Goal: Task Accomplishment & Management: Use online tool/utility

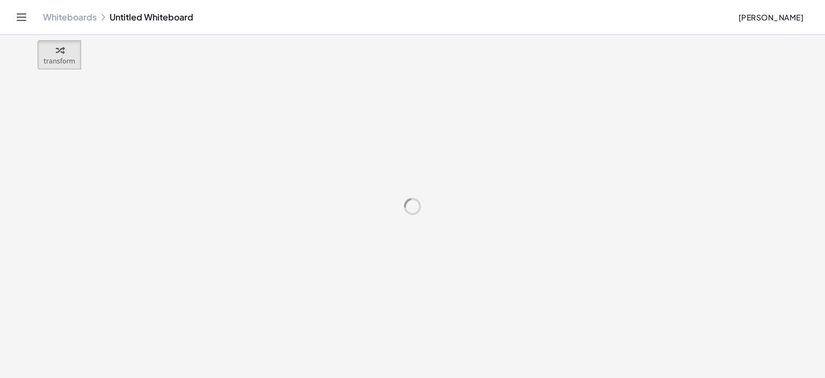
click at [77, 16] on link "Whiteboards" at bounding box center [70, 17] width 54 height 11
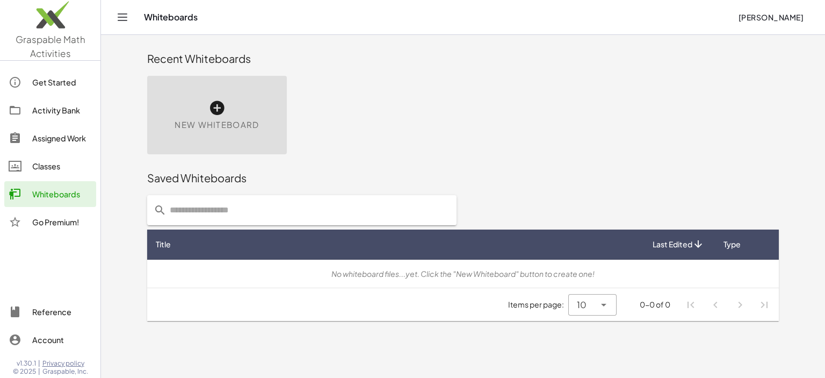
click at [220, 109] on icon at bounding box center [216, 107] width 17 height 17
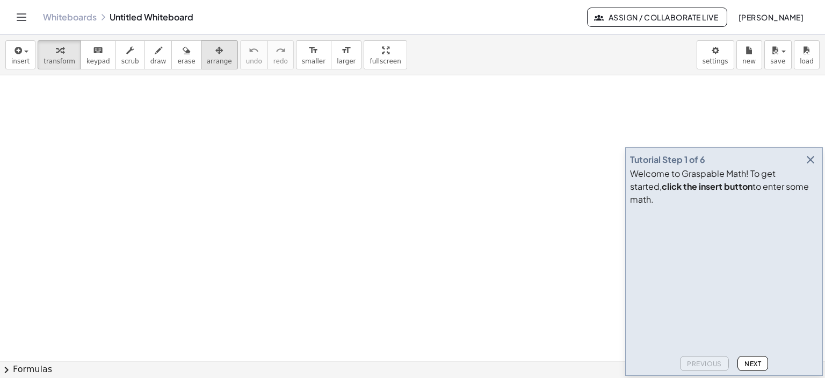
drag, startPoint x: 809, startPoint y: 174, endPoint x: 203, endPoint y: 46, distance: 620.1
click at [809, 166] on icon "button" at bounding box center [810, 159] width 13 height 13
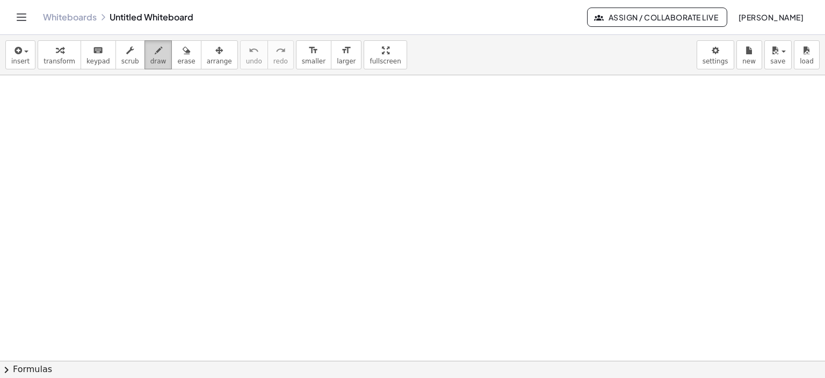
click at [155, 51] on icon "button" at bounding box center [159, 50] width 8 height 13
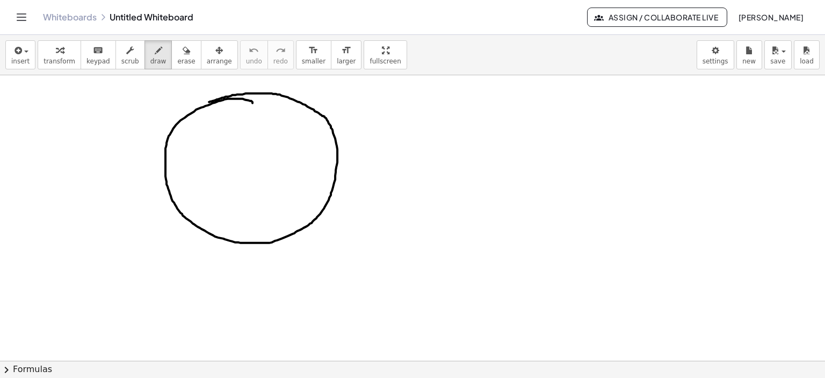
drag, startPoint x: 253, startPoint y: 103, endPoint x: 215, endPoint y: 100, distance: 37.1
click at [209, 102] on div at bounding box center [412, 361] width 825 height 572
click at [183, 49] on icon "button" at bounding box center [187, 50] width 8 height 13
drag, startPoint x: 239, startPoint y: 147, endPoint x: 189, endPoint y: 38, distance: 119.5
click at [242, 120] on div at bounding box center [412, 361] width 825 height 572
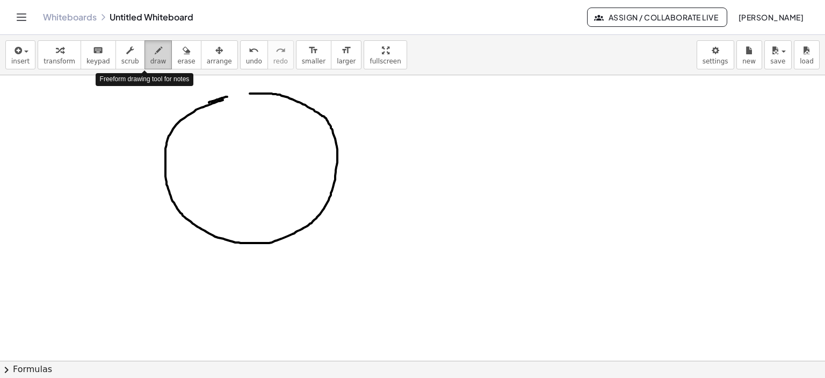
click at [155, 53] on icon "button" at bounding box center [159, 50] width 8 height 13
drag, startPoint x: 226, startPoint y: 97, endPoint x: 246, endPoint y: 92, distance: 20.3
click at [246, 92] on div at bounding box center [412, 361] width 825 height 572
drag, startPoint x: 244, startPoint y: 91, endPoint x: 251, endPoint y: 91, distance: 7.5
click at [251, 91] on div at bounding box center [412, 361] width 825 height 572
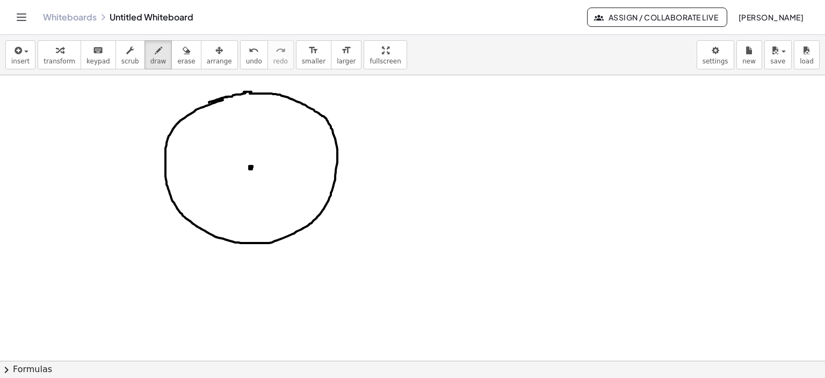
click at [250, 165] on div at bounding box center [412, 361] width 825 height 572
click at [269, 165] on div at bounding box center [412, 361] width 825 height 572
click at [250, 167] on div at bounding box center [412, 361] width 825 height 572
click at [250, 168] on div at bounding box center [412, 361] width 825 height 572
drag, startPoint x: 252, startPoint y: 165, endPoint x: 297, endPoint y: 126, distance: 59.0
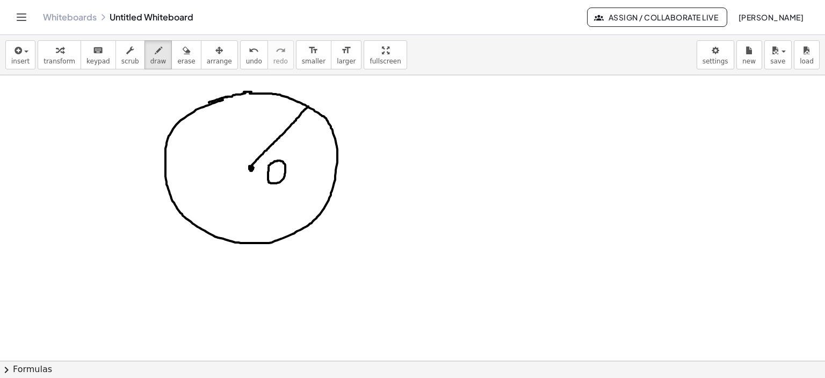
click at [308, 106] on div at bounding box center [412, 361] width 825 height 572
drag, startPoint x: 327, startPoint y: 83, endPoint x: 318, endPoint y: 102, distance: 20.7
click at [318, 102] on div at bounding box center [412, 361] width 825 height 572
drag, startPoint x: 329, startPoint y: 84, endPoint x: 335, endPoint y: 104, distance: 20.4
click at [335, 104] on div at bounding box center [412, 361] width 825 height 572
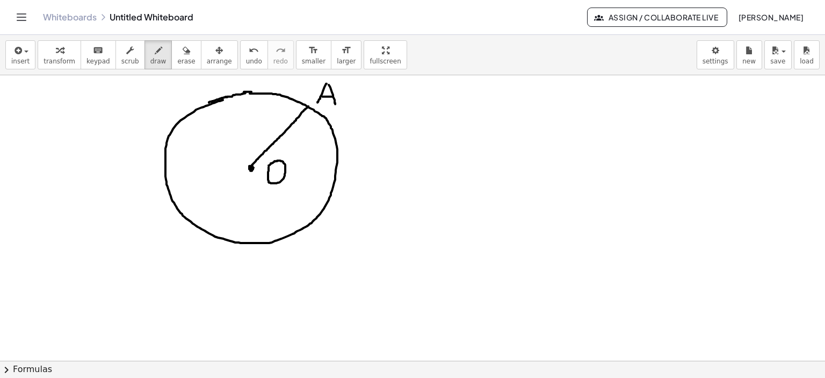
drag, startPoint x: 322, startPoint y: 96, endPoint x: 333, endPoint y: 96, distance: 10.7
click at [333, 96] on div at bounding box center [412, 361] width 825 height 572
click at [387, 111] on div at bounding box center [412, 361] width 825 height 572
drag, startPoint x: 400, startPoint y: 84, endPoint x: 395, endPoint y: 102, distance: 18.4
click at [407, 111] on div at bounding box center [412, 361] width 825 height 572
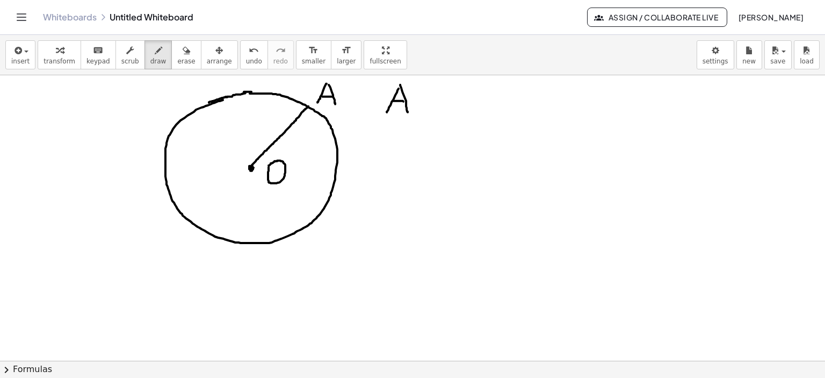
drag, startPoint x: 395, startPoint y: 100, endPoint x: 404, endPoint y: 101, distance: 8.1
click at [404, 101] on div at bounding box center [412, 361] width 825 height 572
drag, startPoint x: 415, startPoint y: 95, endPoint x: 429, endPoint y: 97, distance: 14.1
click at [415, 92] on div at bounding box center [412, 361] width 825 height 572
drag, startPoint x: 438, startPoint y: 98, endPoint x: 464, endPoint y: 97, distance: 25.8
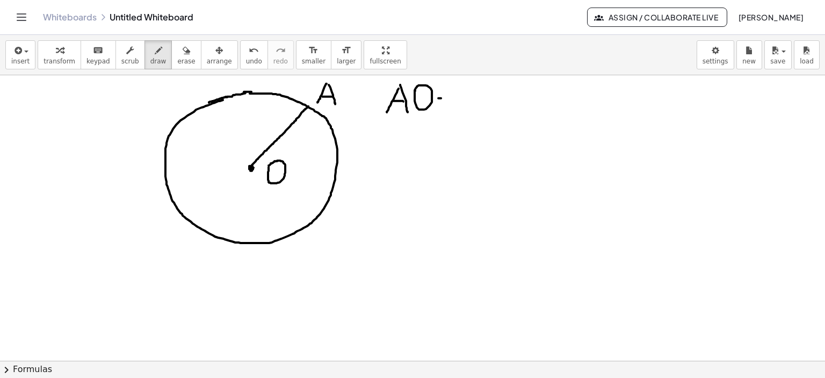
click at [464, 97] on div at bounding box center [412, 361] width 825 height 572
drag, startPoint x: 482, startPoint y: 92, endPoint x: 509, endPoint y: 97, distance: 27.7
click at [506, 95] on div at bounding box center [412, 361] width 825 height 572
drag, startPoint x: 512, startPoint y: 92, endPoint x: 524, endPoint y: 99, distance: 14.9
click at [520, 99] on div at bounding box center [412, 361] width 825 height 572
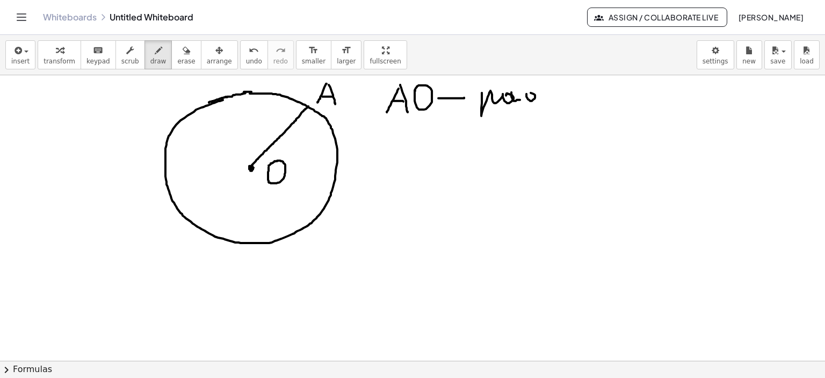
drag, startPoint x: 527, startPoint y: 93, endPoint x: 537, endPoint y: 97, distance: 11.4
click at [529, 97] on div at bounding box center [412, 361] width 825 height 572
drag, startPoint x: 535, startPoint y: 94, endPoint x: 547, endPoint y: 100, distance: 13.5
click at [538, 103] on div at bounding box center [412, 361] width 825 height 572
drag, startPoint x: 548, startPoint y: 96, endPoint x: 578, endPoint y: 96, distance: 30.1
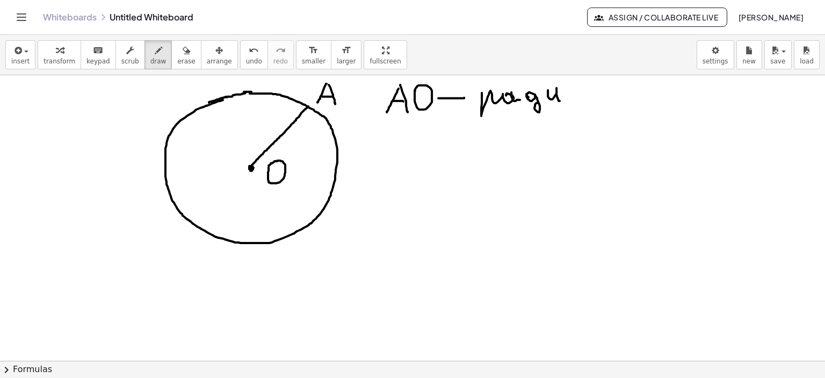
click at [563, 100] on div at bounding box center [412, 361] width 825 height 572
drag, startPoint x: 570, startPoint y: 90, endPoint x: 589, endPoint y: 96, distance: 20.1
click at [580, 98] on div at bounding box center [412, 361] width 825 height 572
drag, startPoint x: 590, startPoint y: 89, endPoint x: 593, endPoint y: 98, distance: 9.5
click at [593, 98] on div at bounding box center [412, 361] width 825 height 572
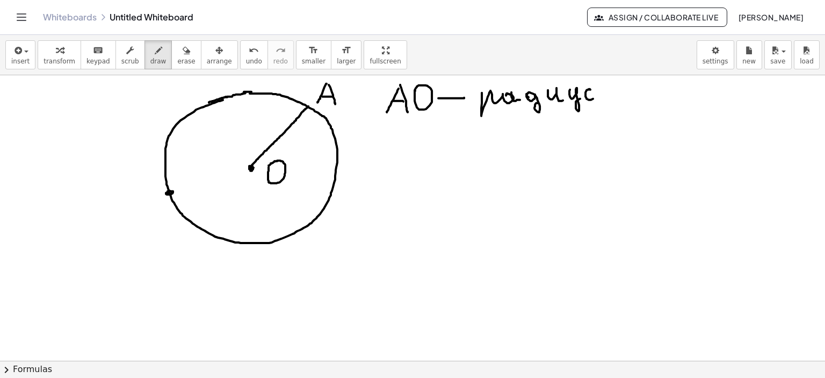
click at [171, 193] on div at bounding box center [412, 361] width 825 height 572
drag, startPoint x: 157, startPoint y: 203, endPoint x: 153, endPoint y: 230, distance: 27.1
click at [153, 230] on div at bounding box center [412, 361] width 825 height 572
drag, startPoint x: 157, startPoint y: 208, endPoint x: 153, endPoint y: 231, distance: 23.5
click at [153, 231] on div at bounding box center [412, 361] width 825 height 572
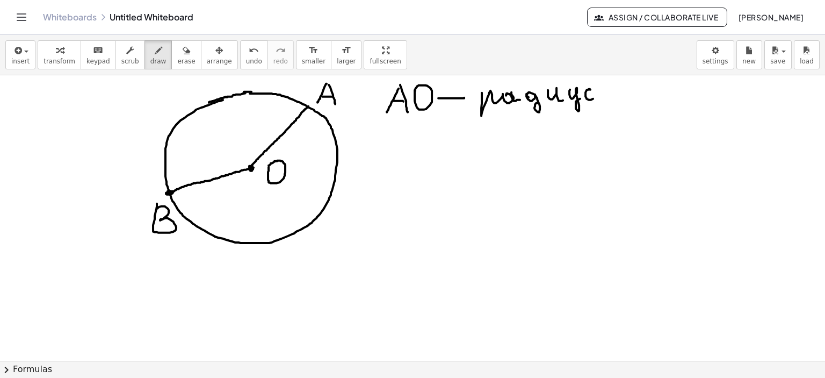
drag, startPoint x: 170, startPoint y: 192, endPoint x: 252, endPoint y: 168, distance: 85.7
click at [251, 168] on div at bounding box center [412, 361] width 825 height 572
drag, startPoint x: 393, startPoint y: 131, endPoint x: 393, endPoint y: 148, distance: 17.7
click at [393, 150] on div at bounding box center [412, 361] width 825 height 572
drag, startPoint x: 393, startPoint y: 132, endPoint x: 412, endPoint y: 145, distance: 22.1
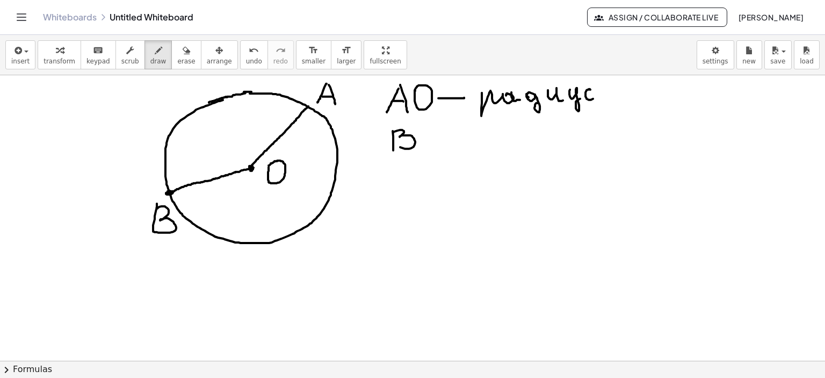
click at [400, 147] on div at bounding box center [412, 361] width 825 height 572
click at [423, 136] on div at bounding box center [412, 361] width 825 height 572
drag, startPoint x: 453, startPoint y: 142, endPoint x: 474, endPoint y: 141, distance: 21.0
click at [474, 141] on div at bounding box center [412, 361] width 825 height 572
drag, startPoint x: 496, startPoint y: 135, endPoint x: 499, endPoint y: 150, distance: 15.9
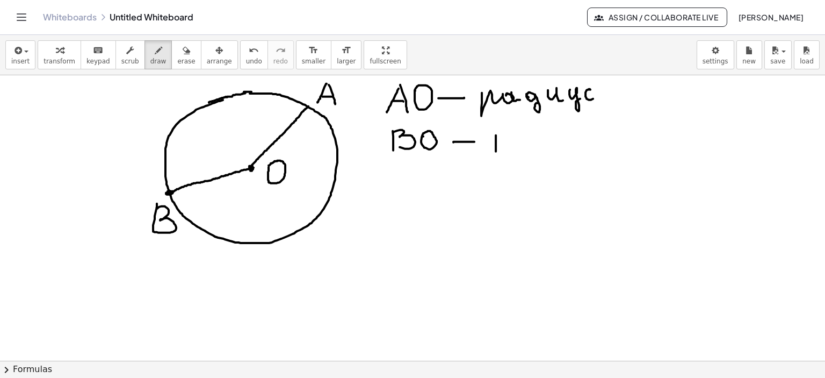
click at [497, 161] on div at bounding box center [412, 361] width 825 height 572
drag, startPoint x: 499, startPoint y: 140, endPoint x: 514, endPoint y: 141, distance: 15.1
click at [511, 141] on div at bounding box center [412, 361] width 825 height 572
click at [515, 139] on div at bounding box center [412, 361] width 825 height 572
drag, startPoint x: 522, startPoint y: 138, endPoint x: 535, endPoint y: 141, distance: 13.9
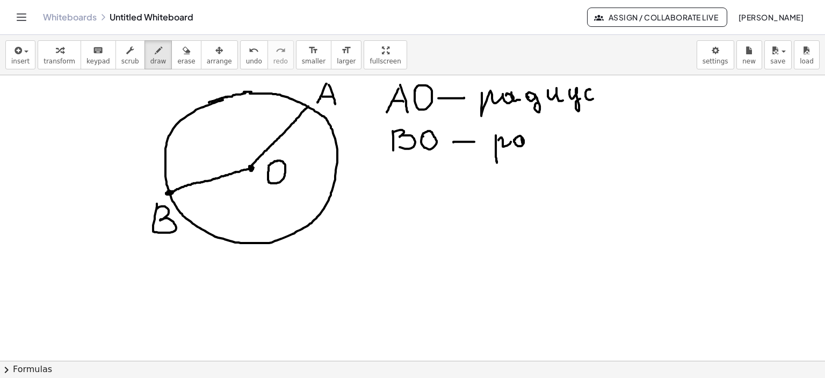
click at [533, 141] on div at bounding box center [412, 361] width 825 height 572
click at [541, 137] on div at bounding box center [412, 361] width 825 height 572
drag, startPoint x: 546, startPoint y: 137, endPoint x: 559, endPoint y: 139, distance: 13.1
click at [550, 142] on div at bounding box center [412, 361] width 825 height 572
drag, startPoint x: 557, startPoint y: 134, endPoint x: 571, endPoint y: 143, distance: 16.4
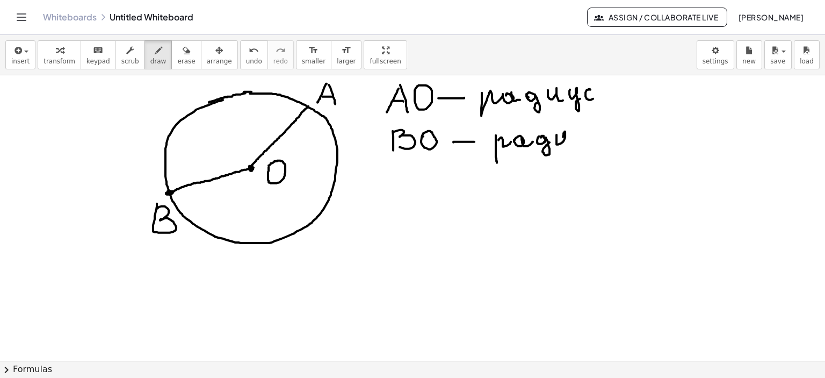
click at [567, 143] on div at bounding box center [412, 361] width 825 height 572
drag, startPoint x: 579, startPoint y: 134, endPoint x: 589, endPoint y: 143, distance: 14.5
click at [588, 144] on div at bounding box center [412, 361] width 825 height 572
drag, startPoint x: 600, startPoint y: 136, endPoint x: 605, endPoint y: 143, distance: 8.8
click at [605, 143] on div at bounding box center [412, 361] width 825 height 572
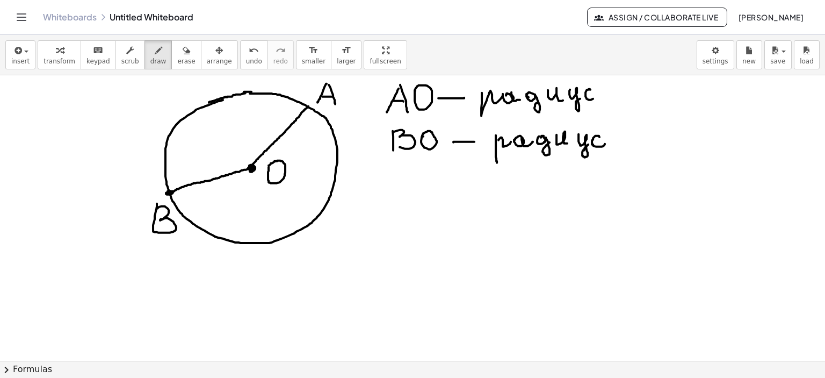
click at [251, 165] on div at bounding box center [412, 361] width 825 height 572
drag, startPoint x: 392, startPoint y: 180, endPoint x: 380, endPoint y: 204, distance: 26.4
click at [380, 204] on div at bounding box center [412, 361] width 825 height 572
drag, startPoint x: 395, startPoint y: 181, endPoint x: 399, endPoint y: 204, distance: 22.8
click at [399, 204] on div at bounding box center [412, 361] width 825 height 572
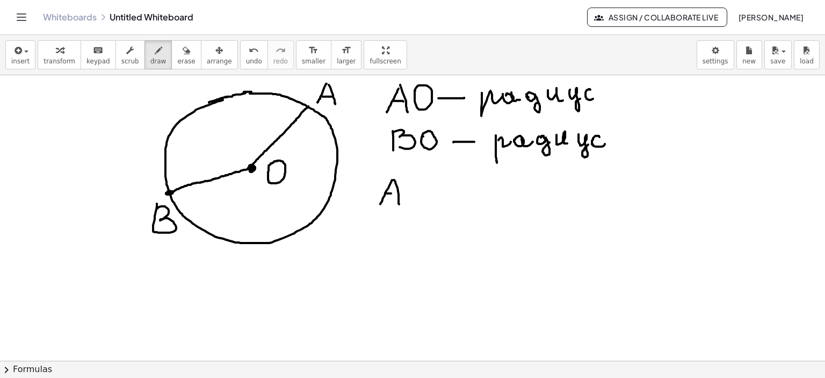
drag, startPoint x: 387, startPoint y: 193, endPoint x: 400, endPoint y: 193, distance: 12.9
click at [393, 193] on div at bounding box center [412, 361] width 825 height 572
drag, startPoint x: 407, startPoint y: 185, endPoint x: 410, endPoint y: 191, distance: 6.5
click at [408, 190] on div at bounding box center [412, 361] width 825 height 572
drag, startPoint x: 436, startPoint y: 189, endPoint x: 458, endPoint y: 190, distance: 22.1
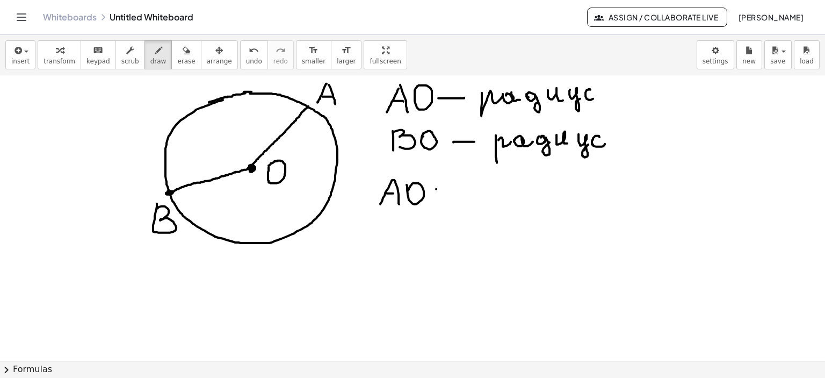
click at [458, 190] on div at bounding box center [412, 361] width 825 height 572
drag, startPoint x: 437, startPoint y: 199, endPoint x: 458, endPoint y: 198, distance: 21.5
click at [458, 198] on div at bounding box center [412, 361] width 825 height 572
drag, startPoint x: 473, startPoint y: 184, endPoint x: 507, endPoint y: 193, distance: 34.9
click at [477, 198] on div at bounding box center [412, 361] width 825 height 572
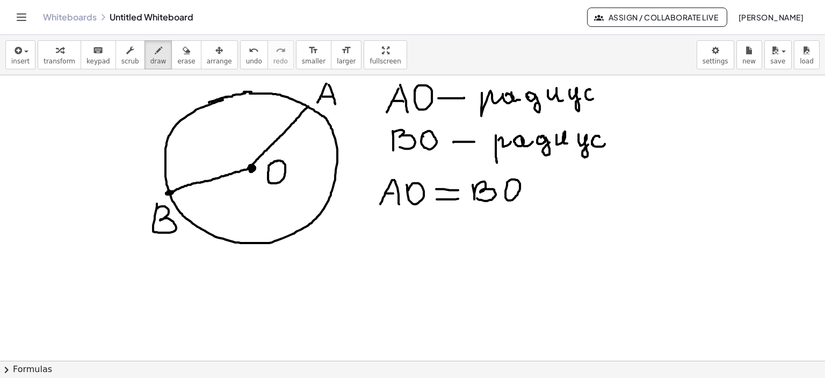
click at [508, 182] on div at bounding box center [412, 361] width 825 height 572
click at [183, 54] on icon "button" at bounding box center [187, 50] width 8 height 13
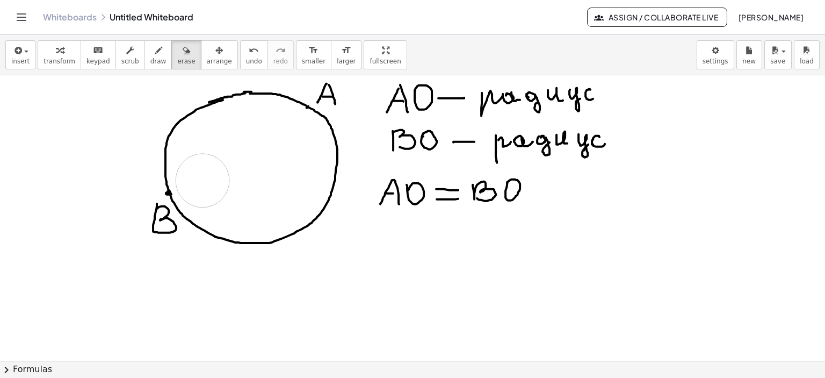
drag, startPoint x: 226, startPoint y: 192, endPoint x: 139, endPoint y: 228, distance: 94.4
click at [210, 172] on div at bounding box center [412, 361] width 825 height 572
drag, startPoint x: 129, startPoint y: 242, endPoint x: 195, endPoint y: 100, distance: 156.0
click at [150, 227] on div at bounding box center [412, 361] width 825 height 572
click at [183, 51] on icon "button" at bounding box center [187, 50] width 8 height 13
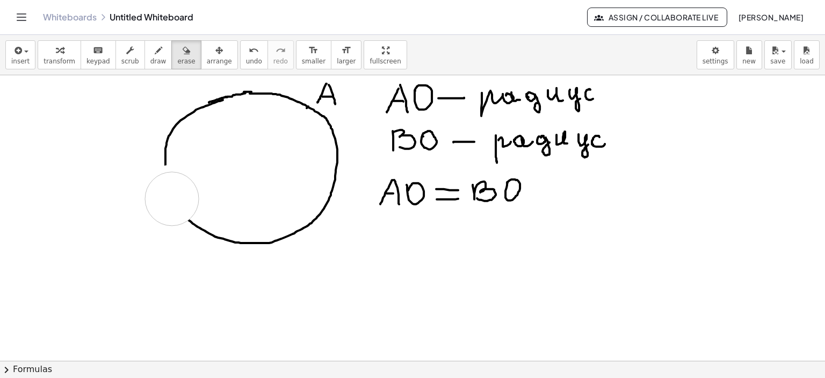
drag, startPoint x: 170, startPoint y: 191, endPoint x: 172, endPoint y: 198, distance: 7.2
click at [172, 198] on div at bounding box center [412, 361] width 825 height 572
click at [150, 51] on div "button" at bounding box center [158, 50] width 16 height 13
drag, startPoint x: 165, startPoint y: 163, endPoint x: 272, endPoint y: 175, distance: 107.1
click at [187, 219] on div at bounding box center [412, 361] width 825 height 572
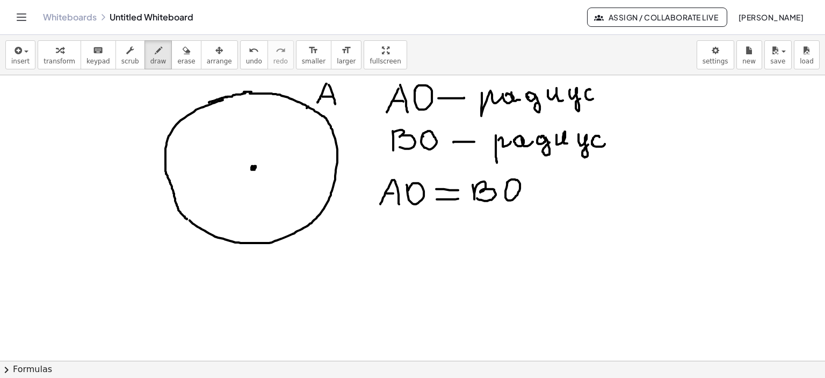
click at [255, 167] on div at bounding box center [412, 361] width 825 height 572
click at [242, 141] on div at bounding box center [412, 361] width 825 height 572
drag, startPoint x: 308, startPoint y: 106, endPoint x: 261, endPoint y: 159, distance: 70.4
click at [256, 163] on div at bounding box center [412, 361] width 825 height 572
drag, startPoint x: 262, startPoint y: 154, endPoint x: 268, endPoint y: 159, distance: 7.3
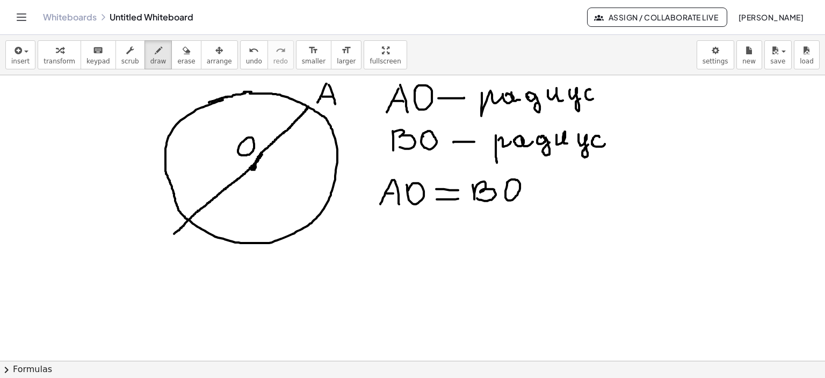
click at [174, 232] on div at bounding box center [412, 361] width 825 height 572
click at [309, 108] on div at bounding box center [412, 361] width 825 height 572
click at [254, 164] on div at bounding box center [412, 361] width 825 height 572
drag, startPoint x: 188, startPoint y: 234, endPoint x: 187, endPoint y: 253, distance: 19.4
click at [187, 255] on div at bounding box center [412, 361] width 825 height 572
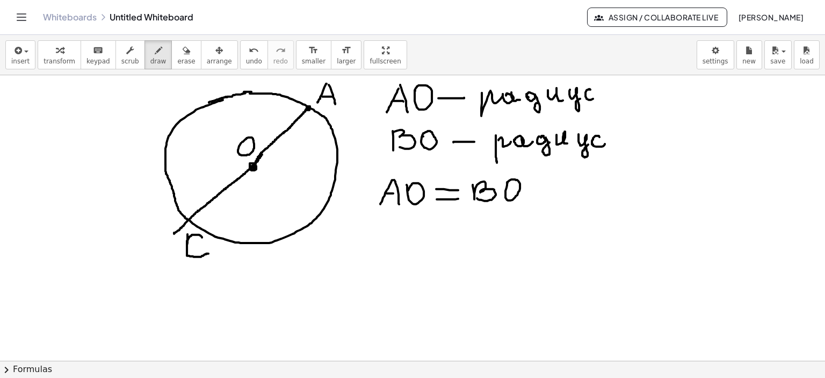
drag, startPoint x: 202, startPoint y: 237, endPoint x: 208, endPoint y: 250, distance: 14.9
click at [208, 251] on div at bounding box center [412, 361] width 825 height 572
drag, startPoint x: 203, startPoint y: 232, endPoint x: 202, endPoint y: 240, distance: 8.1
click at [202, 240] on div at bounding box center [412, 361] width 825 height 572
drag, startPoint x: 208, startPoint y: 248, endPoint x: 208, endPoint y: 255, distance: 7.0
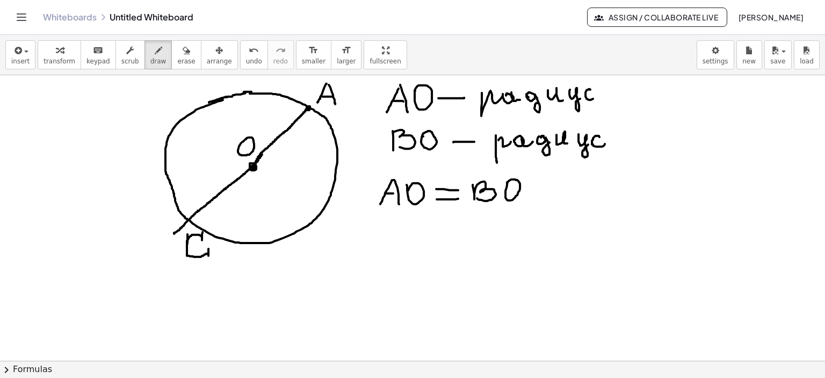
click at [208, 255] on div at bounding box center [412, 361] width 825 height 572
click at [183, 52] on icon "button" at bounding box center [187, 50] width 8 height 13
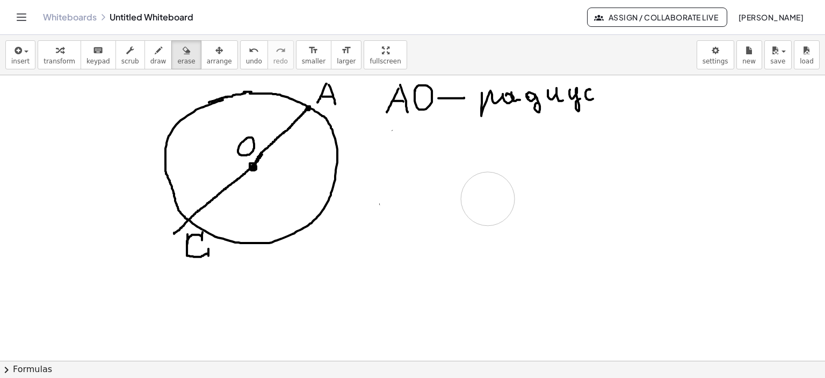
drag, startPoint x: 470, startPoint y: 239, endPoint x: 456, endPoint y: 118, distance: 122.3
click at [488, 199] on div at bounding box center [412, 361] width 825 height 572
click at [183, 56] on icon "button" at bounding box center [187, 50] width 8 height 13
drag, startPoint x: 250, startPoint y: 177, endPoint x: 201, endPoint y: 66, distance: 122.0
click at [279, 147] on div at bounding box center [412, 361] width 825 height 572
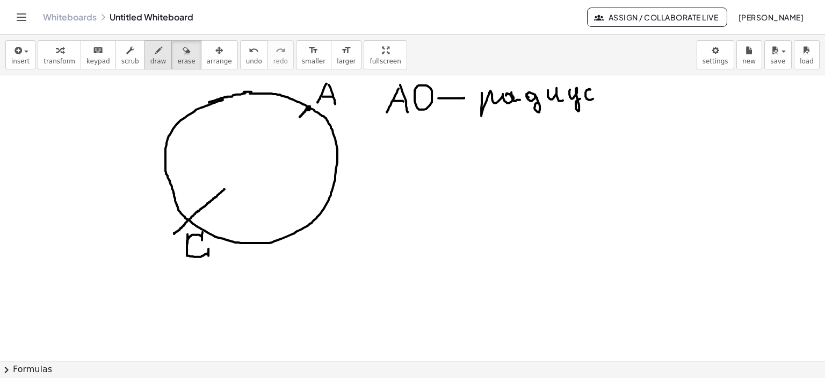
click at [155, 49] on icon "button" at bounding box center [159, 50] width 8 height 13
drag, startPoint x: 308, startPoint y: 108, endPoint x: 221, endPoint y: 189, distance: 118.2
click at [221, 189] on div at bounding box center [412, 361] width 825 height 572
click at [155, 53] on icon "button" at bounding box center [159, 50] width 8 height 13
drag, startPoint x: 251, startPoint y: 156, endPoint x: 253, endPoint y: 162, distance: 5.8
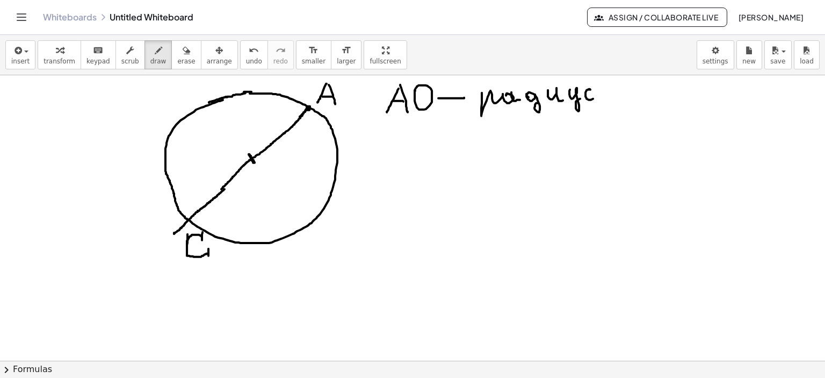
click at [253, 162] on div at bounding box center [412, 361] width 825 height 572
click at [270, 162] on div at bounding box center [412, 361] width 825 height 572
drag, startPoint x: 400, startPoint y: 137, endPoint x: 390, endPoint y: 159, distance: 24.5
click at [385, 165] on div at bounding box center [412, 361] width 825 height 572
drag, startPoint x: 404, startPoint y: 136, endPoint x: 408, endPoint y: 167, distance: 30.5
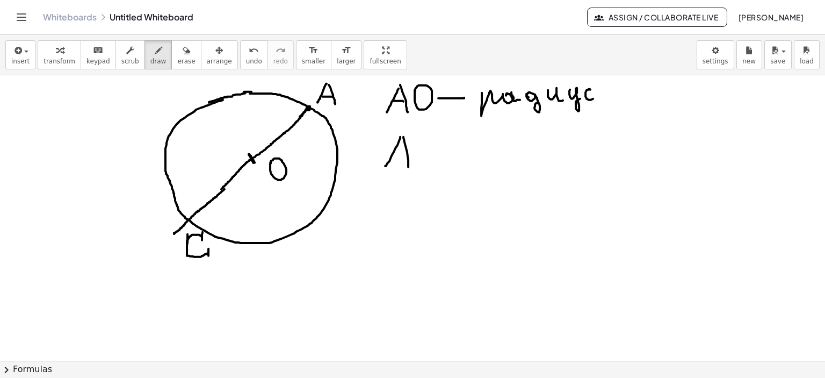
click at [408, 167] on div at bounding box center [412, 361] width 825 height 572
drag, startPoint x: 394, startPoint y: 155, endPoint x: 438, endPoint y: 144, distance: 45.4
click at [406, 155] on div at bounding box center [412, 361] width 825 height 572
drag, startPoint x: 437, startPoint y: 142, endPoint x: 435, endPoint y: 165, distance: 22.7
click at [433, 165] on div at bounding box center [412, 361] width 825 height 572
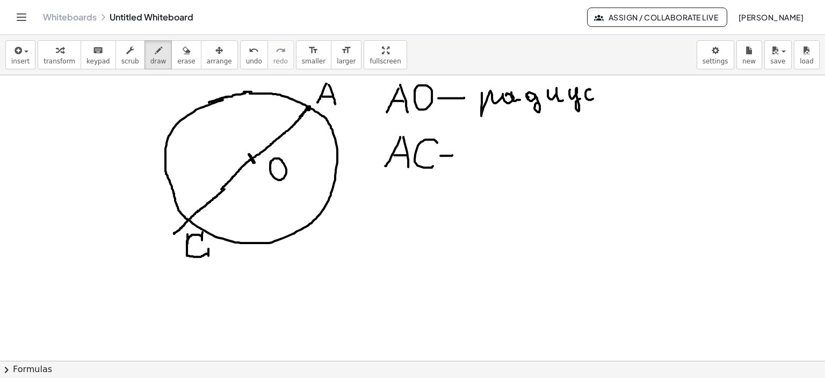
drag, startPoint x: 442, startPoint y: 155, endPoint x: 452, endPoint y: 155, distance: 10.8
click at [452, 155] on div at bounding box center [412, 361] width 825 height 572
drag, startPoint x: 466, startPoint y: 151, endPoint x: 482, endPoint y: 154, distance: 15.9
click at [471, 153] on div at bounding box center [412, 361] width 825 height 572
drag, startPoint x: 482, startPoint y: 152, endPoint x: 493, endPoint y: 152, distance: 11.3
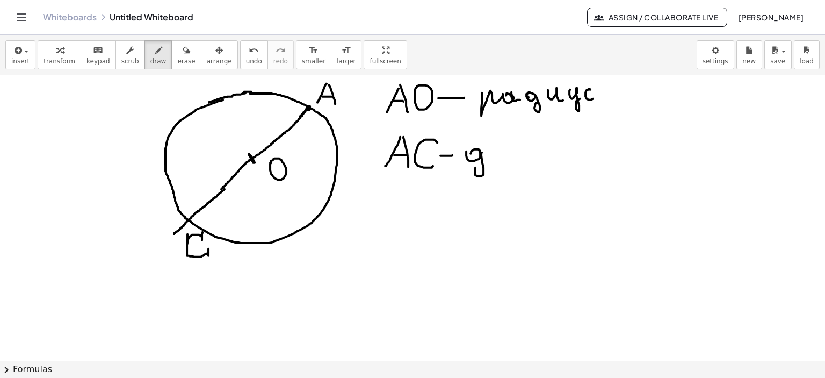
click at [481, 163] on div at bounding box center [412, 361] width 825 height 572
drag, startPoint x: 493, startPoint y: 148, endPoint x: 520, endPoint y: 159, distance: 29.2
click at [511, 156] on div at bounding box center [412, 361] width 825 height 572
drag, startPoint x: 523, startPoint y: 157, endPoint x: 532, endPoint y: 158, distance: 9.1
click at [531, 157] on div at bounding box center [412, 361] width 825 height 572
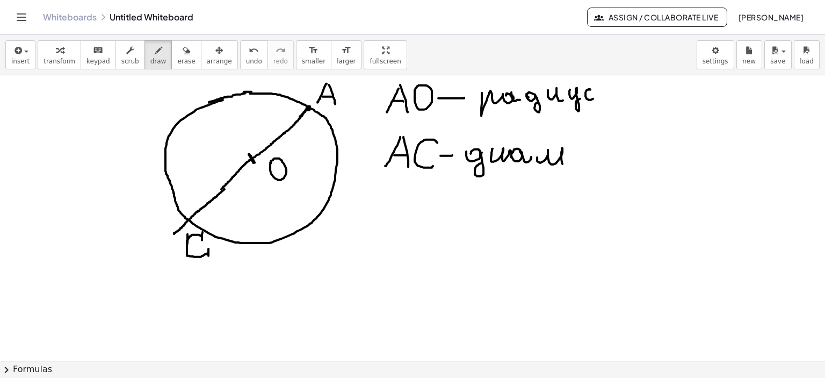
drag, startPoint x: 537, startPoint y: 157, endPoint x: 574, endPoint y: 160, distance: 37.2
click at [563, 164] on div at bounding box center [412, 361] width 825 height 572
drag, startPoint x: 572, startPoint y: 157, endPoint x: 593, endPoint y: 160, distance: 21.1
click at [587, 161] on div at bounding box center [412, 361] width 825 height 572
drag, startPoint x: 601, startPoint y: 150, endPoint x: 594, endPoint y: 148, distance: 6.8
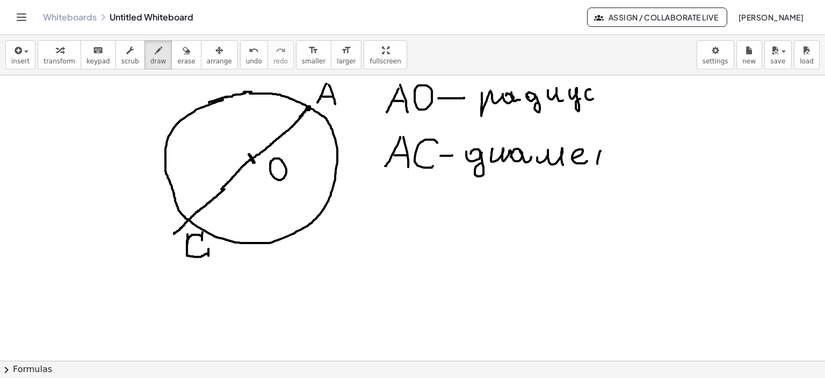
click at [597, 163] on div at bounding box center [412, 361] width 825 height 572
drag, startPoint x: 593, startPoint y: 148, endPoint x: 607, endPoint y: 148, distance: 14.0
click at [607, 148] on div at bounding box center [412, 361] width 825 height 572
drag, startPoint x: 615, startPoint y: 149, endPoint x: 631, endPoint y: 160, distance: 19.5
click at [632, 160] on div at bounding box center [412, 361] width 825 height 572
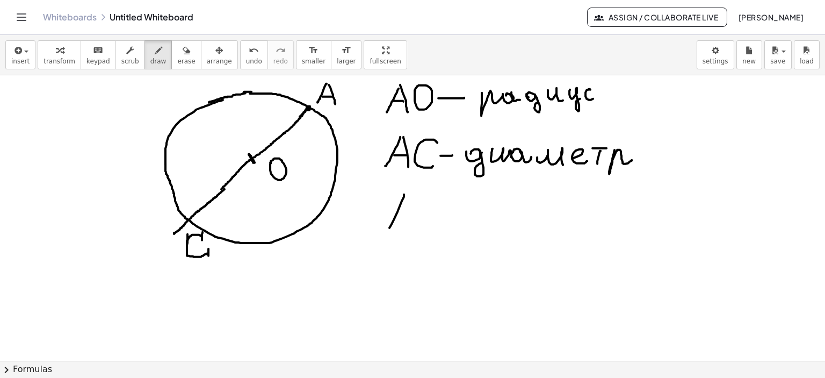
drag, startPoint x: 404, startPoint y: 194, endPoint x: 402, endPoint y: 221, distance: 27.5
click at [387, 236] on div at bounding box center [412, 361] width 825 height 572
drag, startPoint x: 406, startPoint y: 195, endPoint x: 408, endPoint y: 232, distance: 37.1
click at [408, 233] on div at bounding box center [412, 361] width 825 height 572
drag, startPoint x: 398, startPoint y: 219, endPoint x: 438, endPoint y: 214, distance: 41.1
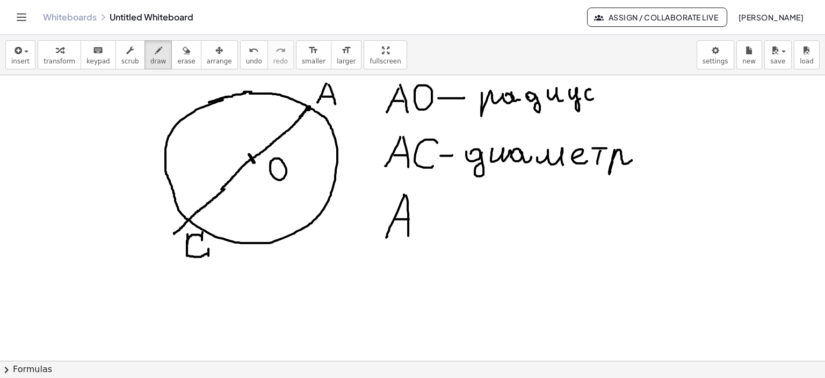
click at [409, 219] on div at bounding box center [412, 361] width 825 height 572
drag, startPoint x: 448, startPoint y: 207, endPoint x: 488, endPoint y: 225, distance: 43.5
click at [459, 226] on div at bounding box center [412, 361] width 825 height 572
drag, startPoint x: 493, startPoint y: 213, endPoint x: 501, endPoint y: 214, distance: 7.5
click at [501, 214] on div at bounding box center [412, 361] width 825 height 572
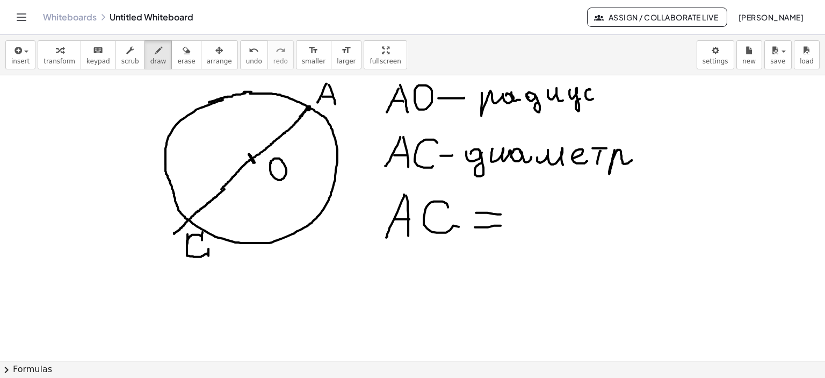
drag, startPoint x: 475, startPoint y: 227, endPoint x: 539, endPoint y: 219, distance: 64.9
click at [502, 225] on div at bounding box center [412, 361] width 825 height 572
drag, startPoint x: 520, startPoint y: 217, endPoint x: 545, endPoint y: 220, distance: 25.5
click at [542, 224] on div at bounding box center [412, 361] width 825 height 572
click at [545, 217] on div at bounding box center [412, 361] width 825 height 572
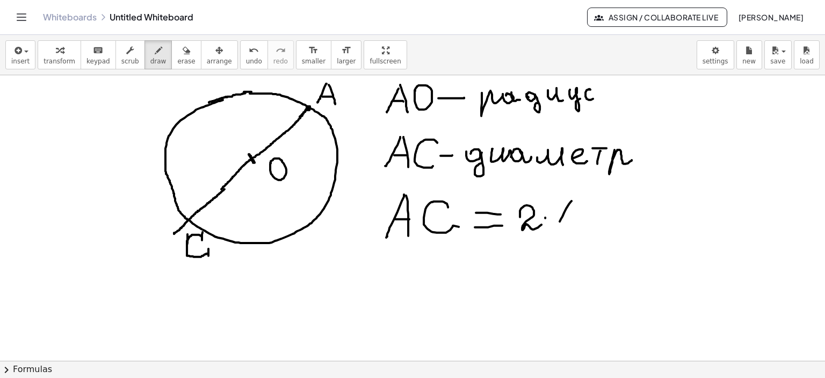
drag, startPoint x: 572, startPoint y: 200, endPoint x: 559, endPoint y: 225, distance: 27.9
click at [558, 225] on div at bounding box center [412, 361] width 825 height 572
drag, startPoint x: 575, startPoint y: 198, endPoint x: 581, endPoint y: 228, distance: 30.1
click at [581, 228] on div at bounding box center [412, 361] width 825 height 572
drag, startPoint x: 564, startPoint y: 214, endPoint x: 577, endPoint y: 214, distance: 12.9
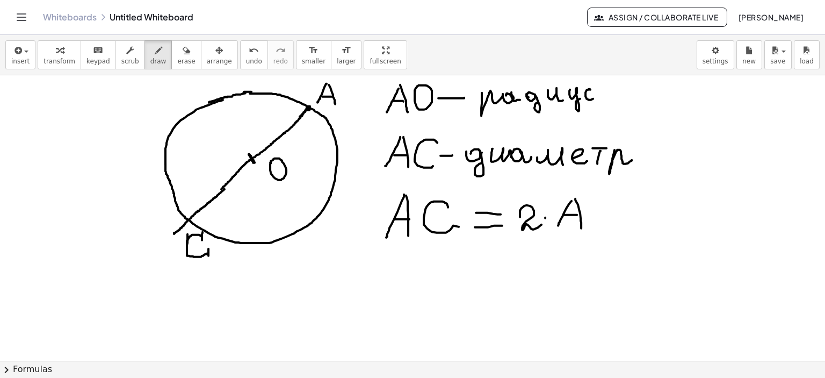
click at [577, 214] on div at bounding box center [412, 361] width 825 height 572
click at [595, 201] on div at bounding box center [412, 361] width 825 height 572
click at [269, 132] on div at bounding box center [412, 361] width 825 height 572
drag, startPoint x: 267, startPoint y: 114, endPoint x: 281, endPoint y: 129, distance: 20.5
click at [281, 129] on div at bounding box center [412, 361] width 825 height 572
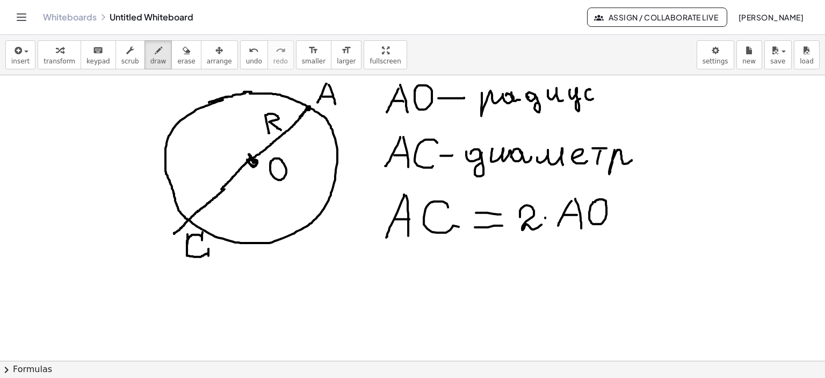
drag, startPoint x: 247, startPoint y: 159, endPoint x: 253, endPoint y: 162, distance: 6.7
click at [253, 162] on div at bounding box center [412, 361] width 825 height 572
drag, startPoint x: 206, startPoint y: 170, endPoint x: 213, endPoint y: 173, distance: 7.2
click at [214, 184] on div at bounding box center [412, 361] width 825 height 572
drag, startPoint x: 218, startPoint y: 166, endPoint x: 247, endPoint y: 171, distance: 28.9
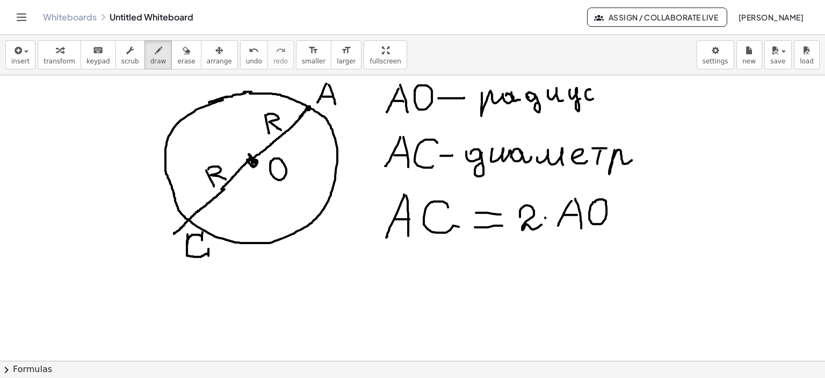
click at [226, 178] on div at bounding box center [412, 361] width 825 height 572
click at [609, 91] on div at bounding box center [412, 361] width 825 height 572
drag, startPoint x: 608, startPoint y: 105, endPoint x: 602, endPoint y: 127, distance: 22.4
click at [602, 127] on div at bounding box center [412, 361] width 825 height 572
click at [628, 90] on div at bounding box center [412, 361] width 825 height 572
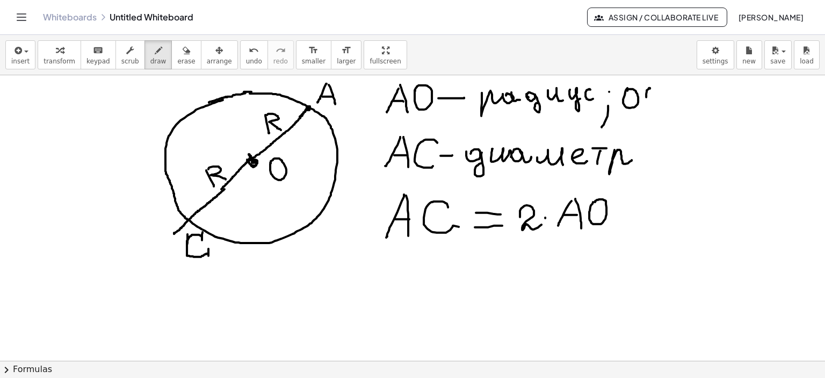
drag, startPoint x: 650, startPoint y: 88, endPoint x: 656, endPoint y: 103, distance: 15.5
click at [655, 103] on div at bounding box center [412, 361] width 825 height 572
drag, startPoint x: 662, startPoint y: 97, endPoint x: 677, endPoint y: 96, distance: 15.1
click at [677, 96] on div at bounding box center [412, 361] width 825 height 572
drag, startPoint x: 691, startPoint y: 92, endPoint x: 706, endPoint y: 100, distance: 17.3
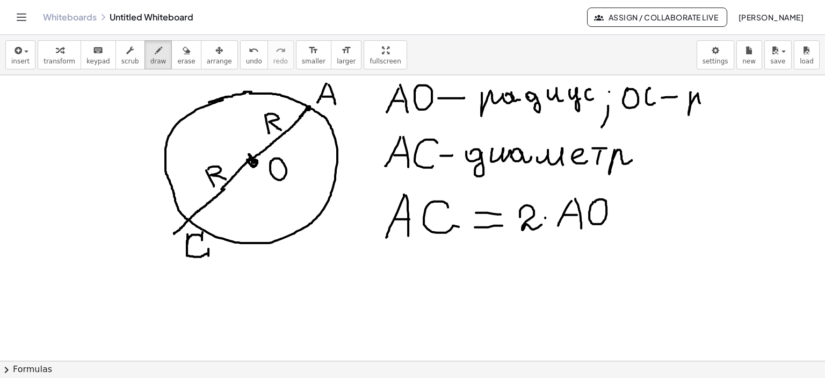
click at [707, 100] on div at bounding box center [412, 361] width 825 height 572
drag, startPoint x: 649, startPoint y: 88, endPoint x: 701, endPoint y: 94, distance: 53.0
click at [657, 89] on div at bounding box center [412, 361] width 825 height 572
click at [712, 96] on div at bounding box center [412, 361] width 825 height 572
drag, startPoint x: 724, startPoint y: 93, endPoint x: 731, endPoint y: 100, distance: 9.5
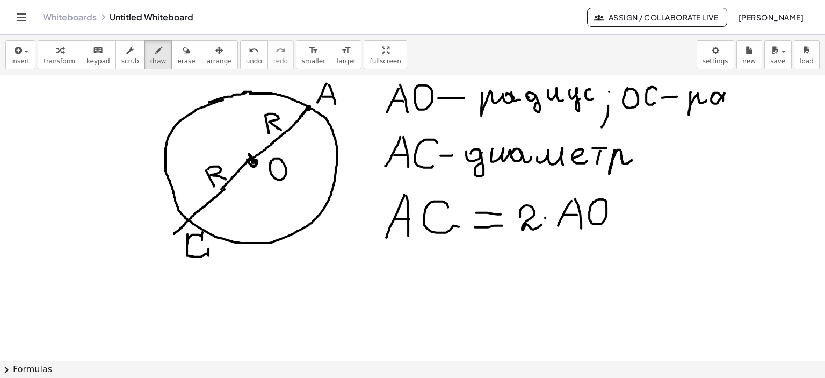
click at [730, 100] on div at bounding box center [412, 361] width 825 height 572
drag, startPoint x: 735, startPoint y: 94, endPoint x: 741, endPoint y: 98, distance: 7.3
click at [735, 98] on div at bounding box center [412, 361] width 825 height 572
drag, startPoint x: 741, startPoint y: 96, endPoint x: 768, endPoint y: 92, distance: 27.1
click at [743, 106] on div at bounding box center [412, 361] width 825 height 572
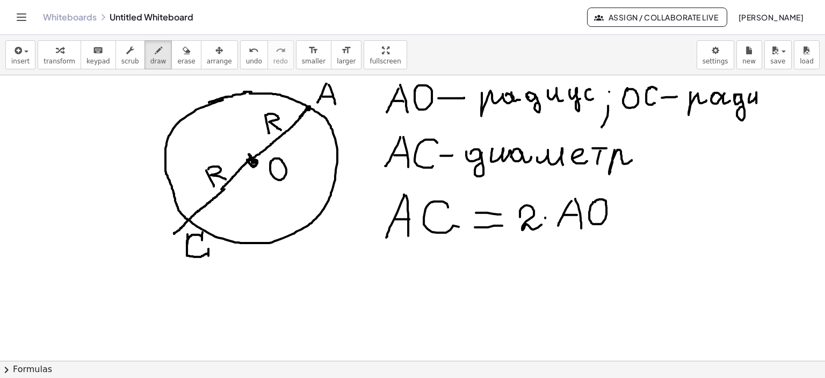
drag, startPoint x: 750, startPoint y: 96, endPoint x: 767, endPoint y: 96, distance: 17.7
click at [757, 104] on div at bounding box center [412, 361] width 825 height 572
drag, startPoint x: 769, startPoint y: 97, endPoint x: 784, endPoint y: 98, distance: 15.1
click at [780, 100] on div at bounding box center [412, 361] width 825 height 572
drag, startPoint x: 793, startPoint y: 91, endPoint x: 798, endPoint y: 100, distance: 10.1
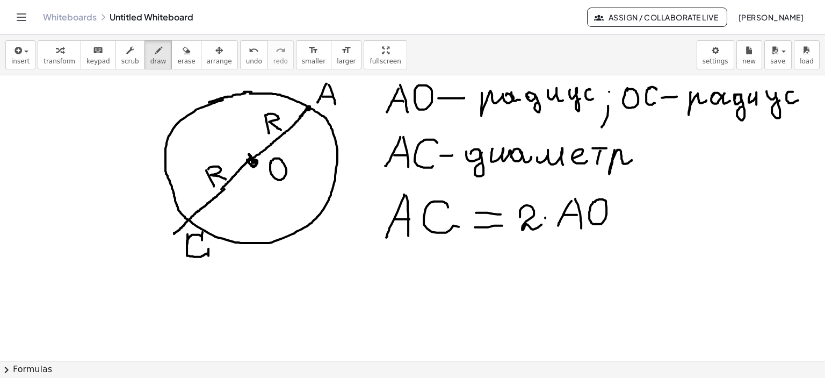
click at [798, 100] on div at bounding box center [412, 361] width 825 height 572
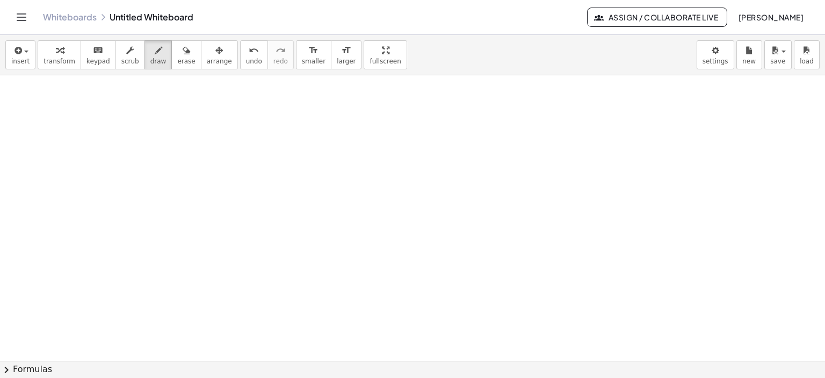
scroll to position [286, 0]
drag, startPoint x: 190, startPoint y: 84, endPoint x: 161, endPoint y: 163, distance: 84.5
click at [134, 201] on div at bounding box center [412, 218] width 825 height 858
drag, startPoint x: 192, startPoint y: 82, endPoint x: 227, endPoint y: 205, distance: 127.8
click at [227, 205] on div at bounding box center [412, 218] width 825 height 858
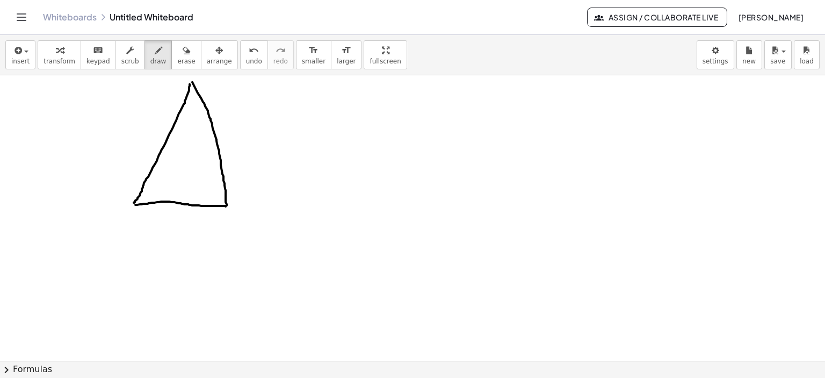
drag, startPoint x: 135, startPoint y: 204, endPoint x: 226, endPoint y: 206, distance: 90.3
click at [226, 206] on div at bounding box center [412, 218] width 825 height 858
drag, startPoint x: 138, startPoint y: 209, endPoint x: 140, endPoint y: 216, distance: 7.5
click at [125, 232] on div at bounding box center [412, 218] width 825 height 858
drag, startPoint x: 146, startPoint y: 232, endPoint x: 133, endPoint y: 227, distance: 14.3
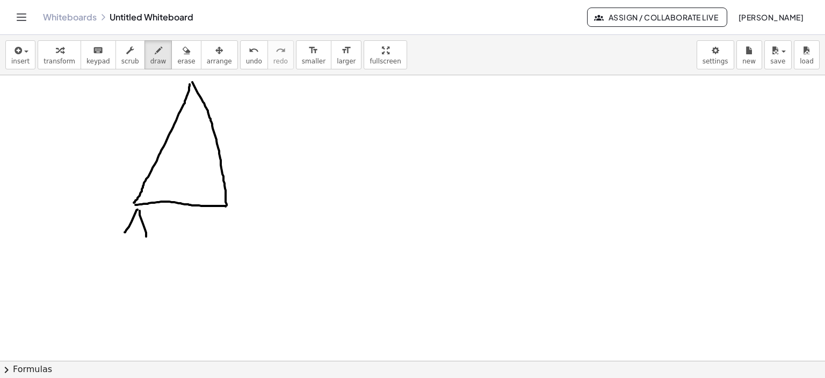
click at [146, 235] on div at bounding box center [412, 218] width 825 height 858
drag, startPoint x: 130, startPoint y: 225, endPoint x: 166, endPoint y: 201, distance: 43.4
click at [142, 225] on div at bounding box center [412, 218] width 825 height 858
drag, startPoint x: 217, startPoint y: 78, endPoint x: 234, endPoint y: 121, distance: 46.0
click at [215, 90] on div at bounding box center [412, 218] width 825 height 858
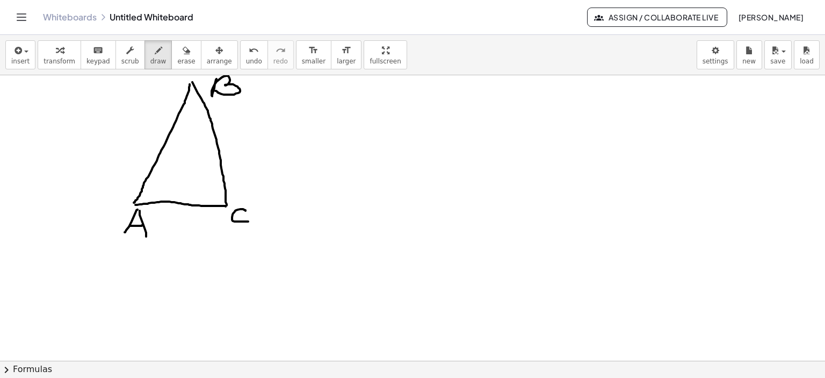
drag, startPoint x: 246, startPoint y: 210, endPoint x: 175, endPoint y: 146, distance: 95.5
click at [248, 220] on div at bounding box center [412, 218] width 825 height 858
drag, startPoint x: 158, startPoint y: 137, endPoint x: 175, endPoint y: 145, distance: 18.5
click at [175, 145] on div at bounding box center [412, 218] width 825 height 858
drag, startPoint x: 226, startPoint y: 141, endPoint x: 206, endPoint y: 152, distance: 21.9
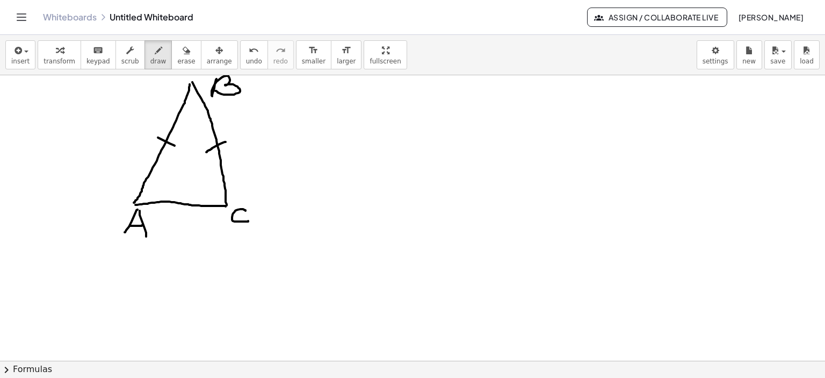
click at [206, 152] on div at bounding box center [412, 218] width 825 height 858
drag, startPoint x: 157, startPoint y: 139, endPoint x: 172, endPoint y: 146, distance: 16.6
click at [172, 146] on div at bounding box center [412, 218] width 825 height 858
drag, startPoint x: 342, startPoint y: 92, endPoint x: 323, endPoint y: 126, distance: 38.9
click at [323, 126] on div at bounding box center [412, 218] width 825 height 858
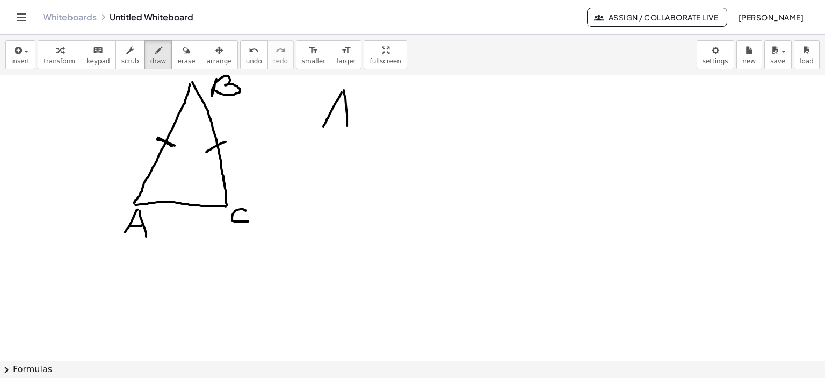
drag, startPoint x: 346, startPoint y: 105, endPoint x: 340, endPoint y: 118, distance: 14.9
click at [347, 126] on div at bounding box center [412, 218] width 825 height 858
drag, startPoint x: 331, startPoint y: 112, endPoint x: 346, endPoint y: 112, distance: 15.1
click at [346, 112] on div at bounding box center [412, 218] width 825 height 858
drag, startPoint x: 367, startPoint y: 89, endPoint x: 368, endPoint y: 117, distance: 27.4
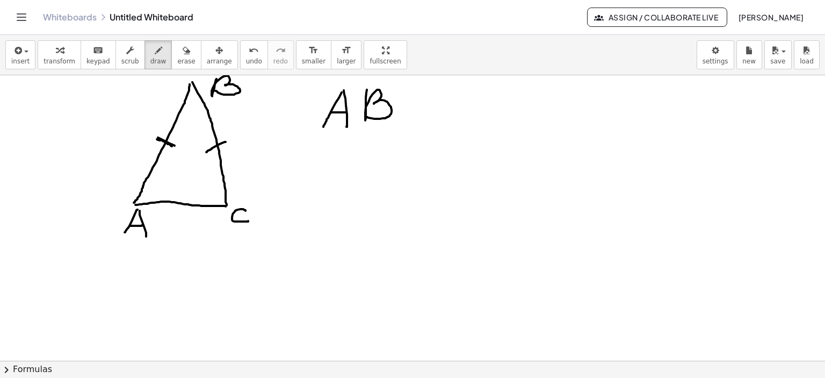
click at [368, 117] on div at bounding box center [412, 218] width 825 height 858
drag, startPoint x: 423, startPoint y: 98, endPoint x: 434, endPoint y: 98, distance: 10.2
click at [434, 98] on div at bounding box center [412, 218] width 825 height 858
drag, startPoint x: 410, startPoint y: 111, endPoint x: 437, endPoint y: 109, distance: 26.9
click at [437, 109] on div at bounding box center [412, 218] width 825 height 858
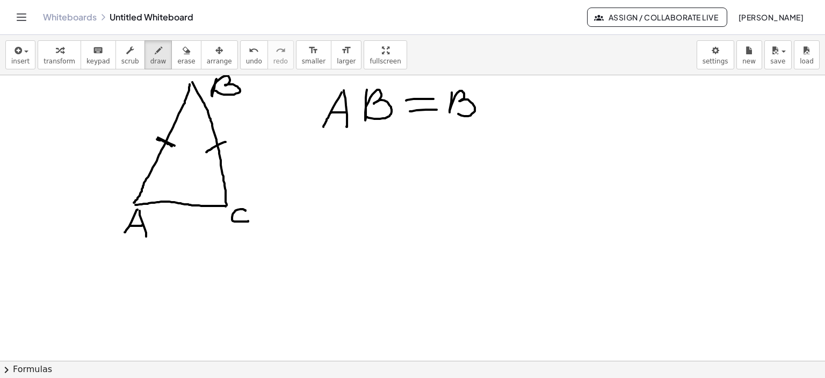
drag, startPoint x: 452, startPoint y: 92, endPoint x: 453, endPoint y: 111, distance: 19.4
click at [453, 111] on div at bounding box center [412, 218] width 825 height 858
drag, startPoint x: 494, startPoint y: 92, endPoint x: 500, endPoint y: 107, distance: 16.7
click at [500, 107] on div at bounding box center [412, 218] width 825 height 858
drag, startPoint x: 142, startPoint y: 192, endPoint x: 151, endPoint y: 199, distance: 11.1
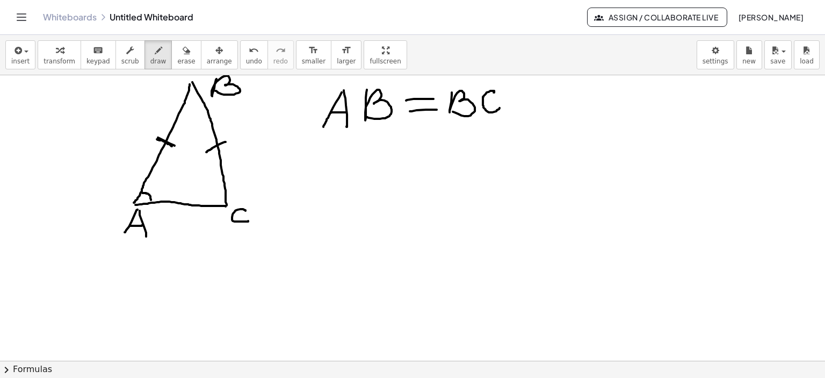
click at [151, 199] on div at bounding box center [412, 218] width 825 height 858
drag, startPoint x: 224, startPoint y: 193, endPoint x: 215, endPoint y: 204, distance: 13.9
click at [215, 204] on div at bounding box center [412, 218] width 825 height 858
drag, startPoint x: 350, startPoint y: 152, endPoint x: 356, endPoint y: 169, distance: 17.7
click at [350, 172] on div at bounding box center [412, 218] width 825 height 858
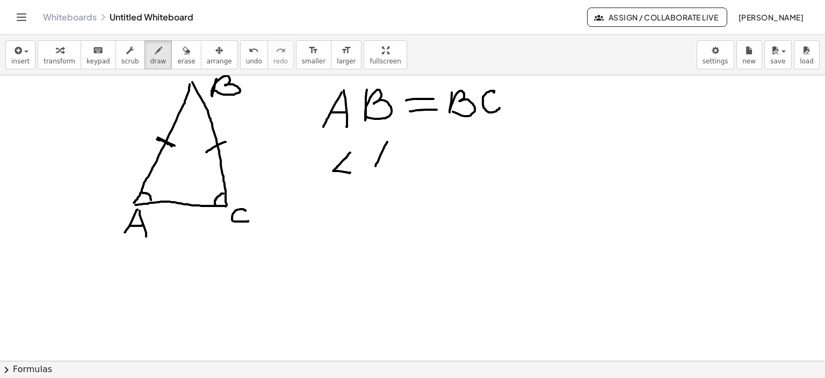
drag, startPoint x: 387, startPoint y: 141, endPoint x: 374, endPoint y: 167, distance: 29.1
click at [374, 168] on div at bounding box center [412, 218] width 825 height 858
drag, startPoint x: 388, startPoint y: 142, endPoint x: 398, endPoint y: 166, distance: 25.8
click at [398, 167] on div at bounding box center [412, 218] width 825 height 858
drag, startPoint x: 380, startPoint y: 158, endPoint x: 391, endPoint y: 157, distance: 11.3
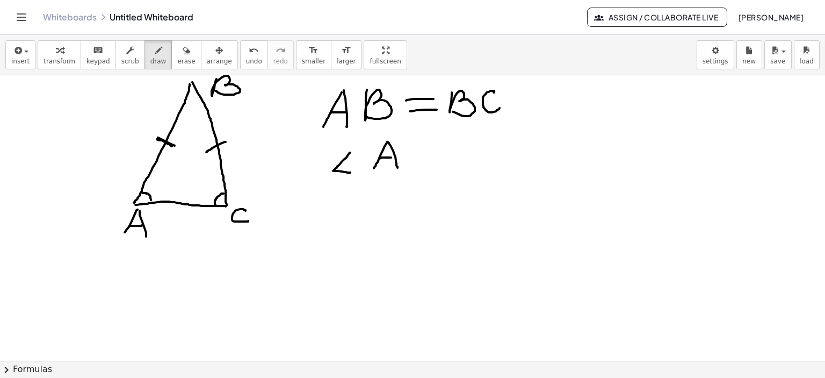
click at [391, 157] on div at bounding box center [412, 218] width 825 height 858
drag, startPoint x: 419, startPoint y: 153, endPoint x: 438, endPoint y: 153, distance: 19.3
click at [438, 153] on div at bounding box center [412, 218] width 825 height 858
drag, startPoint x: 415, startPoint y: 165, endPoint x: 437, endPoint y: 164, distance: 22.0
click at [437, 164] on div at bounding box center [412, 218] width 825 height 858
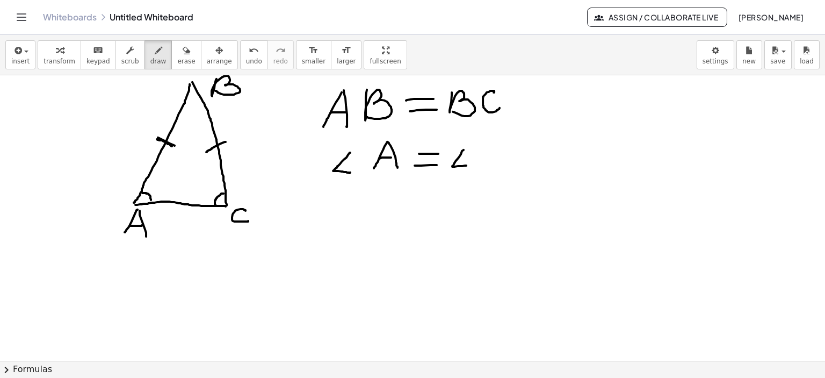
drag, startPoint x: 464, startPoint y: 149, endPoint x: 467, endPoint y: 165, distance: 15.9
click at [467, 165] on div at bounding box center [412, 218] width 825 height 858
drag, startPoint x: 504, startPoint y: 135, endPoint x: 512, endPoint y: 157, distance: 23.3
click at [512, 157] on div at bounding box center [412, 218] width 825 height 858
drag, startPoint x: 352, startPoint y: 183, endPoint x: 342, endPoint y: 208, distance: 27.5
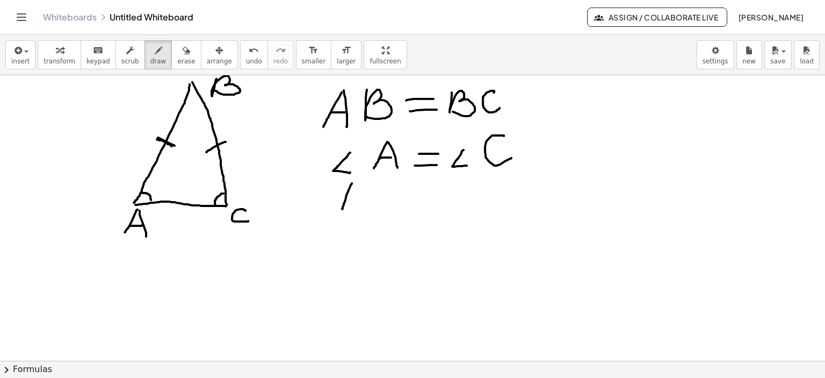
click at [342, 208] on div at bounding box center [412, 218] width 825 height 858
drag, startPoint x: 355, startPoint y: 181, endPoint x: 359, endPoint y: 211, distance: 30.5
click at [359, 211] on div at bounding box center [412, 218] width 825 height 858
drag, startPoint x: 346, startPoint y: 197, endPoint x: 377, endPoint y: 190, distance: 32.1
click at [358, 198] on div at bounding box center [412, 218] width 825 height 858
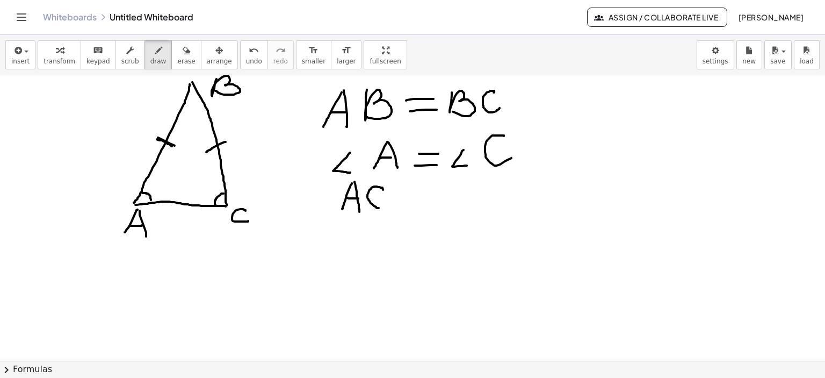
drag, startPoint x: 383, startPoint y: 189, endPoint x: 388, endPoint y: 204, distance: 15.3
click at [385, 204] on div at bounding box center [412, 218] width 825 height 858
drag, startPoint x: 403, startPoint y: 199, endPoint x: 428, endPoint y: 202, distance: 24.9
click at [428, 202] on div at bounding box center [412, 218] width 825 height 858
click at [451, 195] on div at bounding box center [412, 218] width 825 height 858
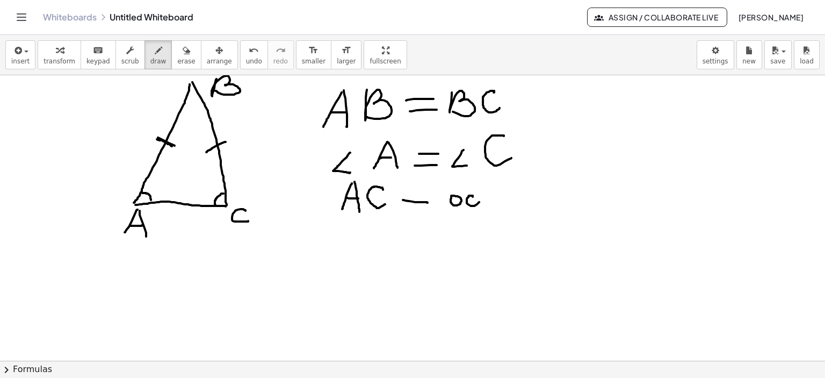
drag, startPoint x: 473, startPoint y: 196, endPoint x: 480, endPoint y: 199, distance: 7.7
click at [480, 199] on div at bounding box center [412, 218] width 825 height 858
drag, startPoint x: 483, startPoint y: 201, endPoint x: 520, endPoint y: 197, distance: 37.4
click at [501, 195] on div at bounding box center [412, 218] width 825 height 858
drag, startPoint x: 522, startPoint y: 195, endPoint x: 535, endPoint y: 197, distance: 12.5
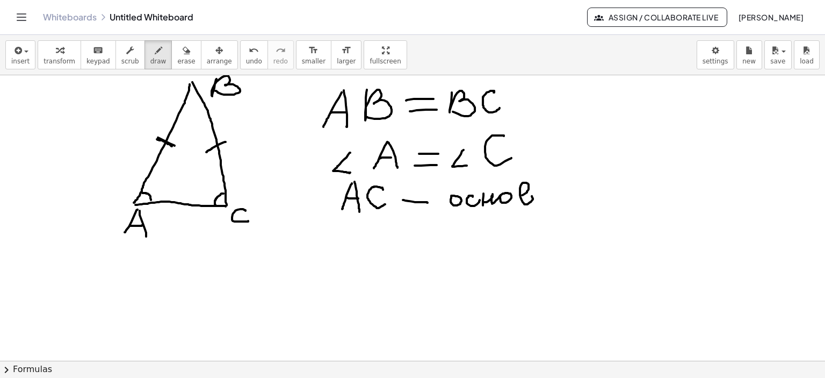
click at [524, 197] on div at bounding box center [412, 218] width 825 height 858
drag, startPoint x: 543, startPoint y: 192, endPoint x: 548, endPoint y: 195, distance: 5.8
click at [544, 195] on div at bounding box center [412, 218] width 825 height 858
drag, startPoint x: 554, startPoint y: 193, endPoint x: 572, endPoint y: 197, distance: 18.1
click at [568, 196] on div at bounding box center [412, 218] width 825 height 858
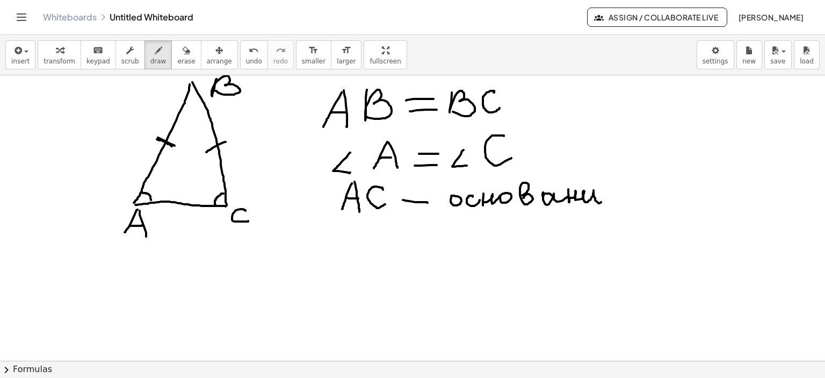
drag, startPoint x: 568, startPoint y: 189, endPoint x: 606, endPoint y: 200, distance: 39.3
click at [602, 199] on div at bounding box center [412, 218] width 825 height 858
drag, startPoint x: 605, startPoint y: 197, endPoint x: 623, endPoint y: 200, distance: 18.0
click at [623, 200] on div at bounding box center [412, 218] width 825 height 858
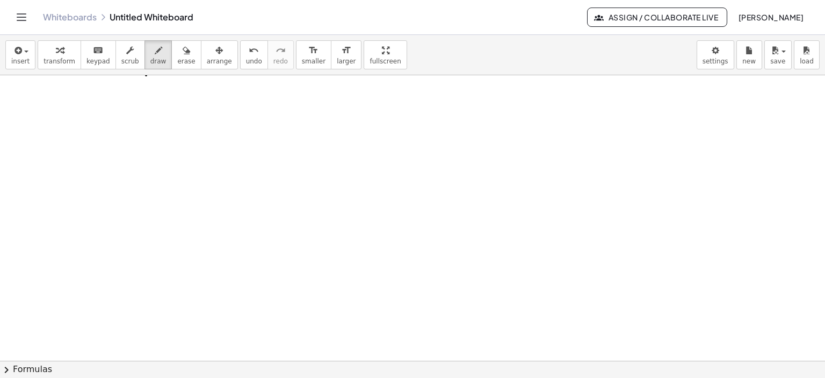
scroll to position [572, 0]
drag, startPoint x: 142, startPoint y: 83, endPoint x: 56, endPoint y: 236, distance: 175.6
click at [56, 236] on div at bounding box center [412, 75] width 825 height 1143
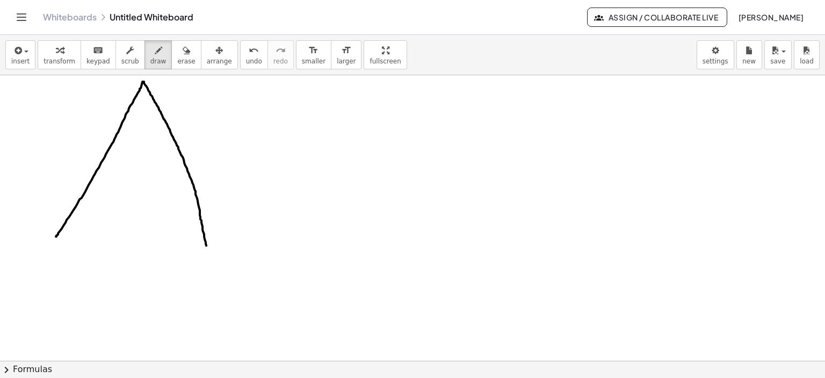
drag, startPoint x: 142, startPoint y: 81, endPoint x: 207, endPoint y: 244, distance: 175.8
click at [207, 245] on div at bounding box center [412, 75] width 825 height 1143
click at [177, 48] on div "button" at bounding box center [186, 50] width 18 height 13
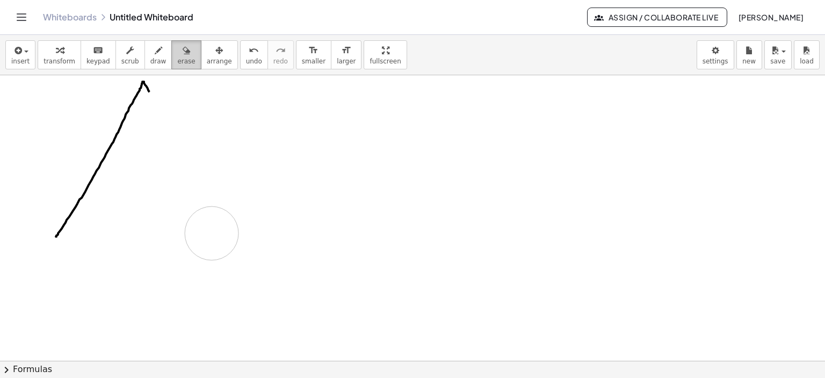
drag, startPoint x: 183, startPoint y: 135, endPoint x: 171, endPoint y: 67, distance: 69.3
click at [215, 221] on div at bounding box center [412, 75] width 825 height 1143
click at [155, 50] on icon "button" at bounding box center [159, 50] width 8 height 13
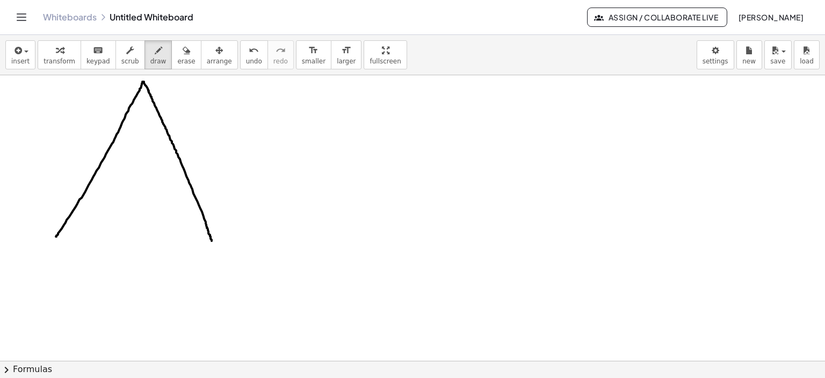
drag, startPoint x: 148, startPoint y: 89, endPoint x: 212, endPoint y: 240, distance: 163.5
click at [212, 240] on div at bounding box center [412, 75] width 825 height 1143
drag, startPoint x: 57, startPoint y: 234, endPoint x: 53, endPoint y: 240, distance: 6.9
click at [53, 240] on div at bounding box center [412, 75] width 825 height 1143
drag, startPoint x: 53, startPoint y: 240, endPoint x: 213, endPoint y: 236, distance: 160.2
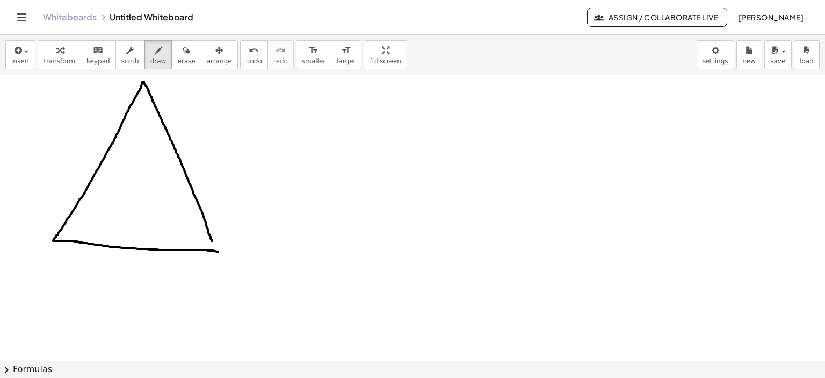
click at [218, 250] on div at bounding box center [412, 75] width 825 height 1143
drag, startPoint x: 211, startPoint y: 240, endPoint x: 218, endPoint y: 250, distance: 12.7
click at [218, 250] on div at bounding box center [412, 75] width 825 height 1143
click at [41, 270] on div at bounding box center [412, 75] width 825 height 1143
drag, startPoint x: 55, startPoint y: 248, endPoint x: 49, endPoint y: 258, distance: 12.3
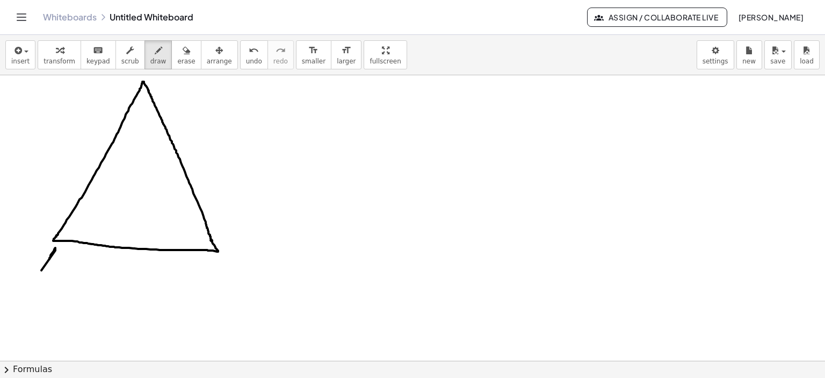
click at [49, 258] on div at bounding box center [412, 75] width 825 height 1143
drag, startPoint x: 55, startPoint y: 248, endPoint x: 52, endPoint y: 263, distance: 15.4
click at [60, 269] on div at bounding box center [412, 75] width 825 height 1143
drag, startPoint x: 50, startPoint y: 261, endPoint x: 60, endPoint y: 258, distance: 10.4
click at [56, 261] on div at bounding box center [412, 75] width 825 height 1143
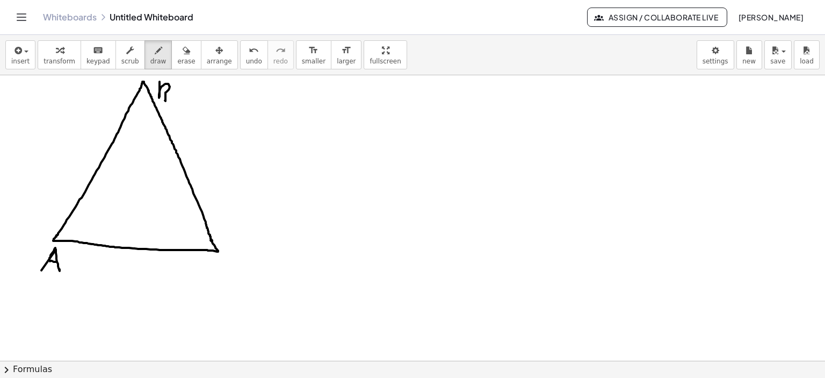
drag, startPoint x: 160, startPoint y: 83, endPoint x: 165, endPoint y: 100, distance: 18.0
click at [165, 100] on div at bounding box center [412, 75] width 825 height 1143
drag, startPoint x: 165, startPoint y: 92, endPoint x: 161, endPoint y: 98, distance: 7.7
click at [161, 98] on div at bounding box center [412, 75] width 825 height 1143
drag, startPoint x: 241, startPoint y: 258, endPoint x: 233, endPoint y: 265, distance: 10.7
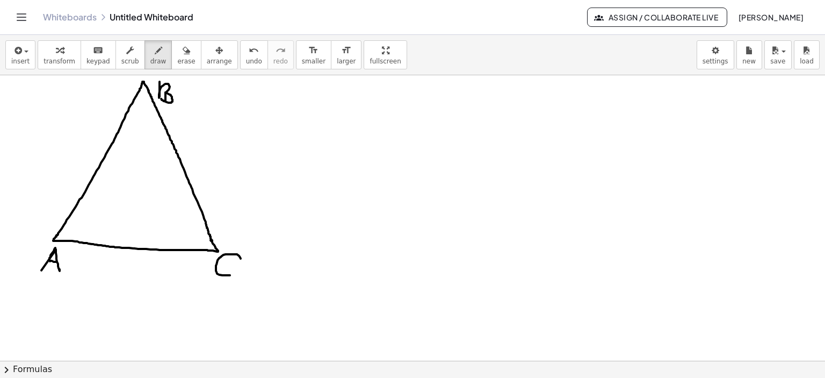
click at [236, 272] on div at bounding box center [412, 75] width 825 height 1143
drag, startPoint x: 99, startPoint y: 150, endPoint x: 114, endPoint y: 160, distance: 17.4
click at [114, 160] on div at bounding box center [412, 75] width 825 height 1143
drag, startPoint x: 189, startPoint y: 154, endPoint x: 179, endPoint y: 161, distance: 12.1
click at [173, 163] on div at bounding box center [412, 75] width 825 height 1143
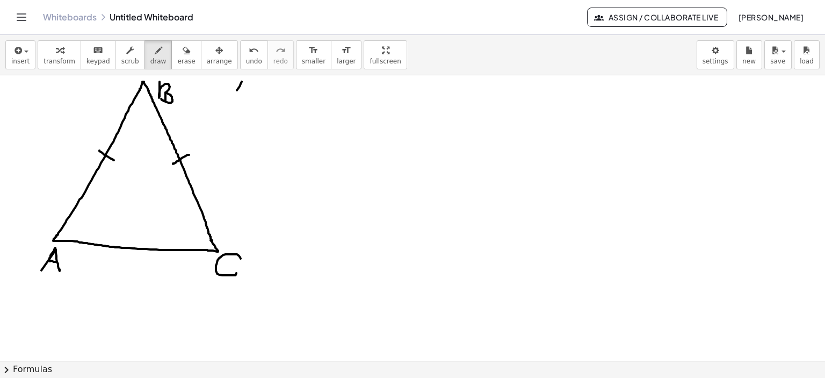
drag, startPoint x: 242, startPoint y: 81, endPoint x: 234, endPoint y: 96, distance: 17.1
click at [234, 96] on div at bounding box center [412, 75] width 825 height 1143
drag, startPoint x: 247, startPoint y: 92, endPoint x: 236, endPoint y: 98, distance: 12.3
click at [235, 98] on div at bounding box center [412, 75] width 825 height 1143
drag, startPoint x: 264, startPoint y: 78, endPoint x: 256, endPoint y: 98, distance: 22.0
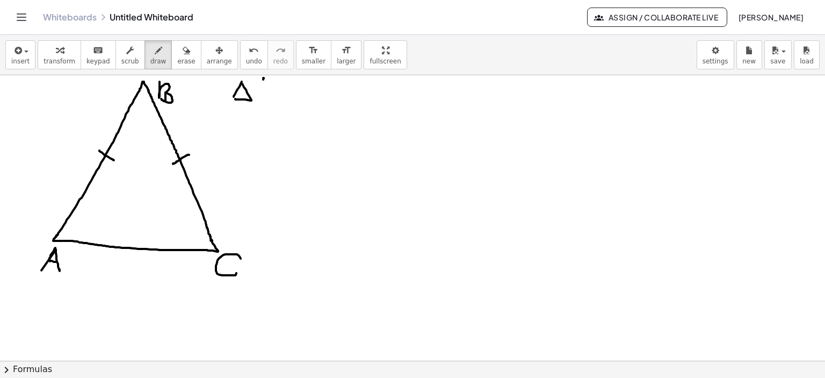
click at [255, 100] on div at bounding box center [412, 75] width 825 height 1143
drag, startPoint x: 264, startPoint y: 81, endPoint x: 260, endPoint y: 95, distance: 14.8
click at [269, 103] on div at bounding box center [412, 75] width 825 height 1143
drag, startPoint x: 258, startPoint y: 94, endPoint x: 279, endPoint y: 85, distance: 23.1
click at [269, 94] on div at bounding box center [412, 75] width 825 height 1143
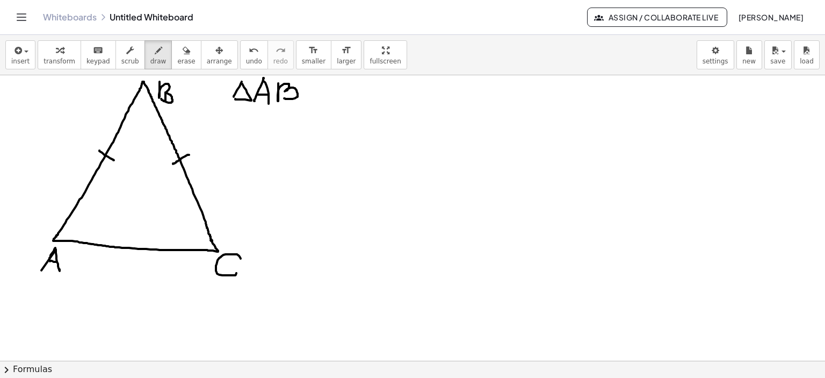
drag, startPoint x: 278, startPoint y: 83, endPoint x: 306, endPoint y: 93, distance: 29.4
click at [284, 97] on div at bounding box center [412, 75] width 825 height 1143
drag, startPoint x: 319, startPoint y: 85, endPoint x: 332, endPoint y: 90, distance: 14.1
click at [320, 92] on div at bounding box center [412, 75] width 825 height 1143
drag, startPoint x: 332, startPoint y: 89, endPoint x: 354, endPoint y: 91, distance: 21.6
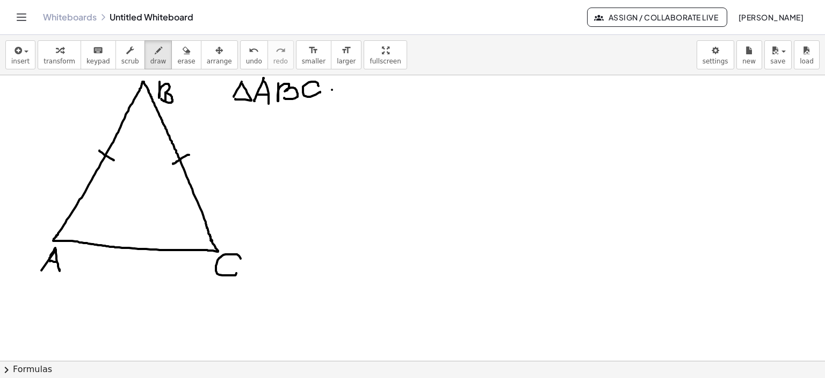
click at [353, 90] on div at bounding box center [412, 75] width 825 height 1143
drag, startPoint x: 368, startPoint y: 85, endPoint x: 380, endPoint y: 91, distance: 13.5
click at [379, 90] on div at bounding box center [412, 75] width 825 height 1143
drag, startPoint x: 385, startPoint y: 88, endPoint x: 393, endPoint y: 90, distance: 8.9
click at [391, 91] on div at bounding box center [412, 75] width 825 height 1143
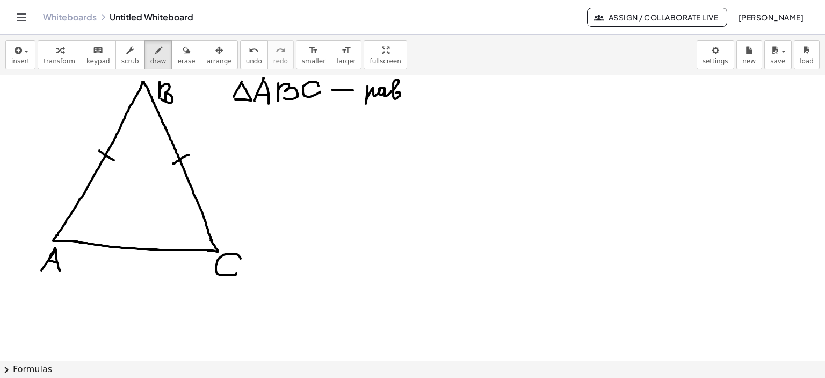
drag, startPoint x: 393, startPoint y: 90, endPoint x: 400, endPoint y: 94, distance: 7.7
click at [395, 93] on div at bounding box center [412, 75] width 825 height 1143
drag, startPoint x: 401, startPoint y: 94, endPoint x: 430, endPoint y: 92, distance: 29.1
click at [414, 94] on div at bounding box center [412, 75] width 825 height 1143
drag, startPoint x: 430, startPoint y: 91, endPoint x: 434, endPoint y: 80, distance: 11.4
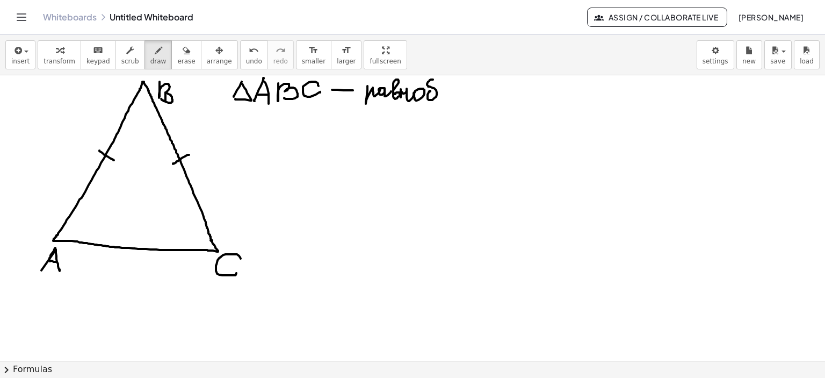
click at [434, 79] on div at bounding box center [412, 75] width 825 height 1143
click at [440, 101] on div at bounding box center [412, 75] width 825 height 1143
drag, startPoint x: 247, startPoint y: 116, endPoint x: 238, endPoint y: 136, distance: 22.9
click at [238, 136] on div at bounding box center [412, 75] width 825 height 1143
drag, startPoint x: 248, startPoint y: 115, endPoint x: 243, endPoint y: 129, distance: 15.3
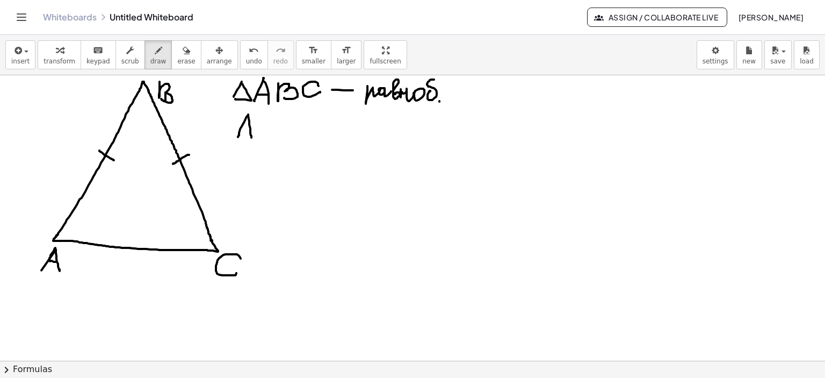
click at [251, 135] on div at bounding box center [412, 75] width 825 height 1143
drag
click at [249, 128] on div at bounding box center [412, 75] width 825 height 1143
click at [269, 130] on div at bounding box center [412, 75] width 825 height 1143
click at [312, 120] on div at bounding box center [412, 75] width 825 height 1143
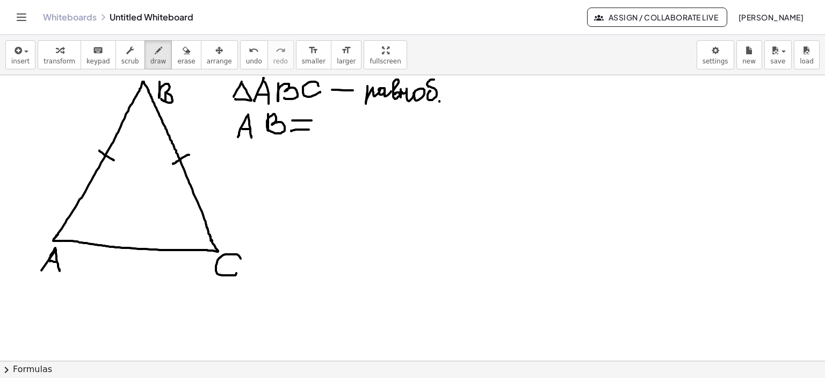
click at [312, 129] on div at bounding box center [412, 75] width 825 height 1143
click at [331, 128] on div at bounding box center [412, 75] width 825 height 1143
click at [370, 125] on div at bounding box center [412, 75] width 825 height 1143
drag, startPoint x: 255, startPoint y: 152, endPoint x: 241, endPoint y: 183, distance: 34.4
click at [239, 185] on div at bounding box center [412, 75] width 825 height 1143
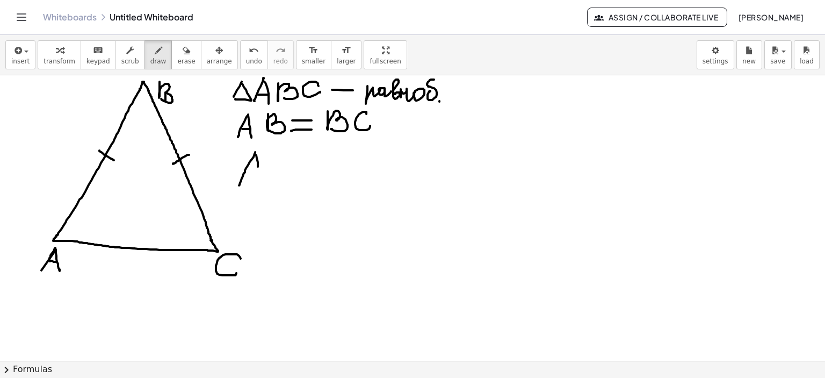
drag, startPoint x: 256, startPoint y: 154, endPoint x: 258, endPoint y: 182, distance: 27.5
click at [259, 183] on div at bounding box center [412, 75] width 825 height 1143
drag, startPoint x: 244, startPoint y: 172, endPoint x: 258, endPoint y: 172, distance: 14.0
click at [258, 172] on div at bounding box center [412, 75] width 825 height 1143
drag, startPoint x: 283, startPoint y: 159, endPoint x: 284, endPoint y: 176, distance: 16.7
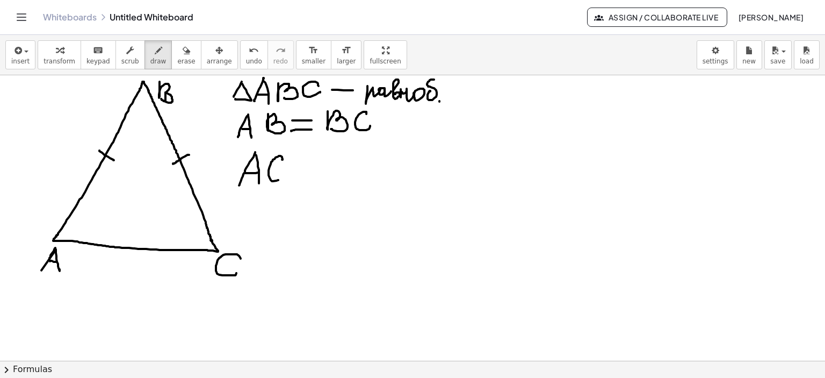
click at [283, 176] on div at bounding box center [412, 75] width 825 height 1143
drag, startPoint x: 294, startPoint y: 165, endPoint x: 311, endPoint y: 165, distance: 16.1
click at [311, 165] on div at bounding box center [412, 75] width 825 height 1143
drag, startPoint x: 298, startPoint y: 173, endPoint x: 309, endPoint y: 171, distance: 11.4
click at [309, 171] on div at bounding box center [412, 75] width 825 height 1143
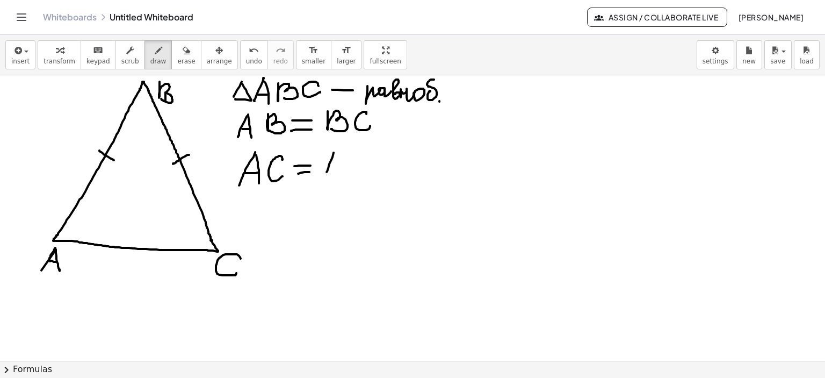
click at [327, 172] on div at bounding box center [412, 75] width 825 height 1143
drag, startPoint x: 335, startPoint y: 151, endPoint x: 346, endPoint y: 175, distance: 26.5
click at [346, 176] on div at bounding box center [412, 75] width 825 height 1143
drag, startPoint x: 331, startPoint y: 165, endPoint x: 343, endPoint y: 164, distance: 12.4
click at [343, 164] on div at bounding box center [412, 75] width 825 height 1143
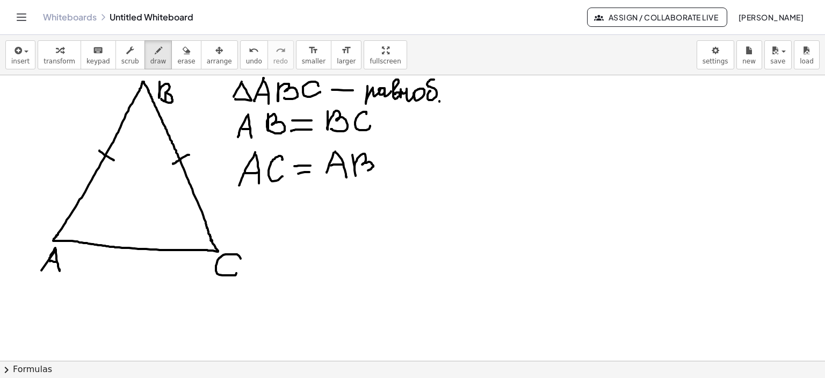
drag, startPoint x: 352, startPoint y: 154, endPoint x: 361, endPoint y: 171, distance: 19.2
click at [361, 171] on div at bounding box center [412, 75] width 825 height 1143
drag, startPoint x: 381, startPoint y: 163, endPoint x: 392, endPoint y: 159, distance: 11.6
click at [397, 162] on div at bounding box center [412, 75] width 825 height 1143
drag, startPoint x: 391, startPoint y: 157, endPoint x: 420, endPoint y: 154, distance: 28.6
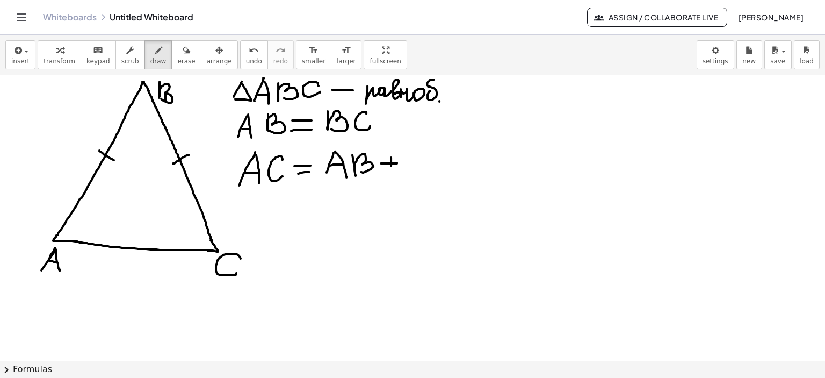
click at [392, 167] on div at bounding box center [412, 75] width 825 height 1143
drag, startPoint x: 410, startPoint y: 151, endPoint x: 420, endPoint y: 165, distance: 17.0
click at [419, 166] on div at bounding box center [412, 75] width 825 height 1143
drag, startPoint x: 453, startPoint y: 83, endPoint x: 464, endPoint y: 263, distance: 179.8
click at [465, 263] on div at bounding box center [412, 75] width 825 height 1143
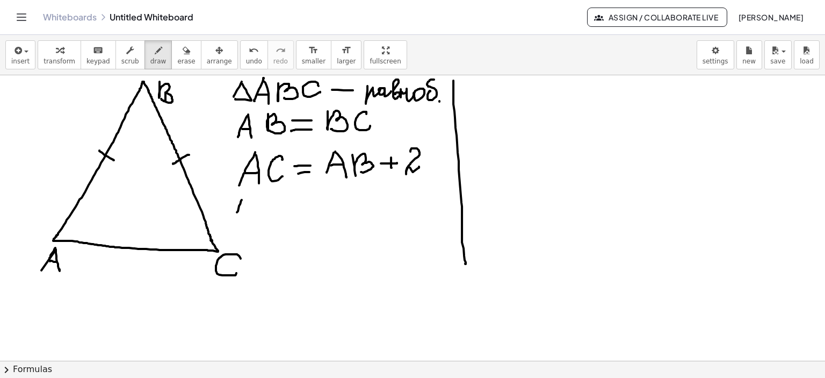
drag, startPoint x: 242, startPoint y: 199, endPoint x: 235, endPoint y: 221, distance: 22.4
click at [235, 221] on div at bounding box center [412, 75] width 825 height 1143
drag, startPoint x: 245, startPoint y: 194, endPoint x: 252, endPoint y: 225, distance: 31.9
click at [252, 225] on div at bounding box center [412, 75] width 825 height 1143
drag, startPoint x: 239, startPoint y: 213, endPoint x: 250, endPoint y: 213, distance: 11.3
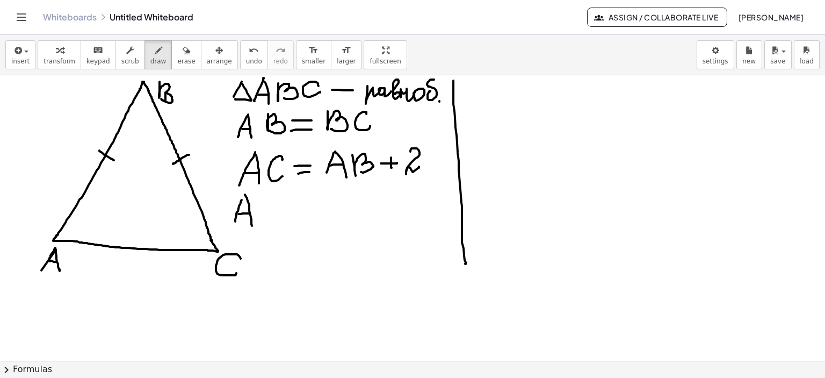
click at [250, 213] on div at bounding box center [412, 75] width 825 height 1143
drag, startPoint x: 267, startPoint y: 204, endPoint x: 279, endPoint y: 212, distance: 14.8
click at [271, 217] on div at bounding box center [412, 75] width 825 height 1143
click at [284, 209] on div at bounding box center [412, 75] width 825 height 1143
click at [278, 217] on div at bounding box center [412, 75] width 825 height 1143
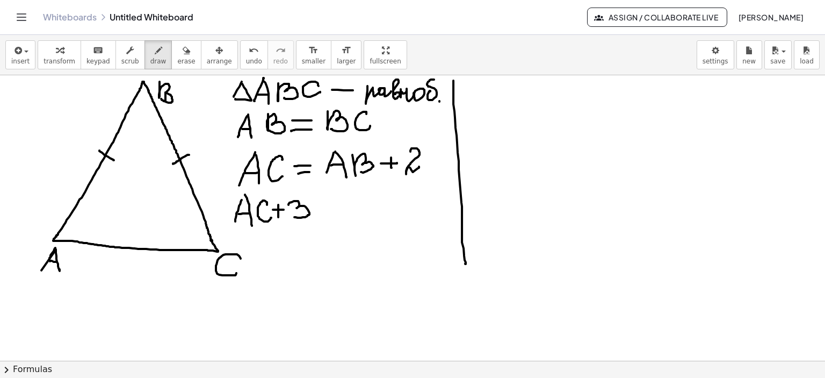
drag, startPoint x: 289, startPoint y: 204, endPoint x: 300, endPoint y: 214, distance: 15.2
click at [294, 217] on div at bounding box center [412, 75] width 825 height 1143
drag, startPoint x: 313, startPoint y: 203, endPoint x: 328, endPoint y: 203, distance: 15.0
click at [328, 203] on div at bounding box center [412, 75] width 825 height 1143
drag, startPoint x: 318, startPoint y: 210, endPoint x: 330, endPoint y: 210, distance: 11.8
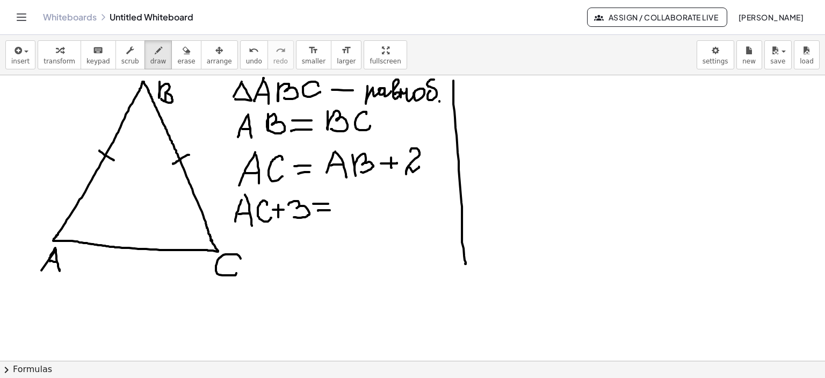
click at [330, 210] on div at bounding box center [412, 75] width 825 height 1143
click at [335, 217] on div at bounding box center [412, 75] width 825 height 1143
drag, startPoint x: 345, startPoint y: 198, endPoint x: 350, endPoint y: 213, distance: 16.3
click at [351, 214] on div at bounding box center [412, 75] width 825 height 1143
drag, startPoint x: 338, startPoint y: 208, endPoint x: 350, endPoint y: 207, distance: 11.3
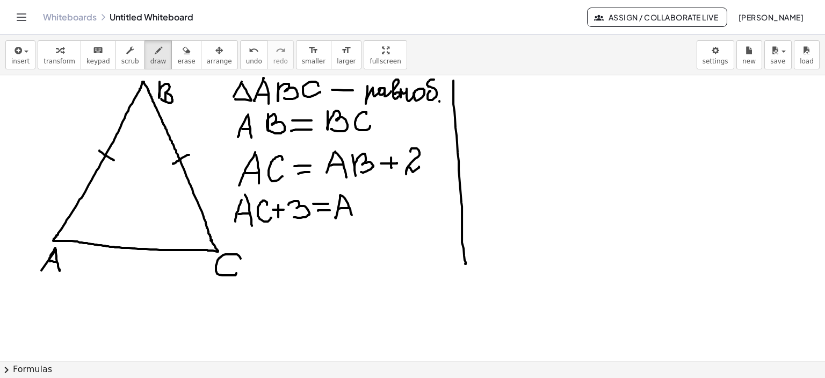
click at [350, 207] on div at bounding box center [412, 75] width 825 height 1143
drag, startPoint x: 360, startPoint y: 193, endPoint x: 388, endPoint y: 207, distance: 31.7
click at [365, 212] on div at bounding box center [412, 75] width 825 height 1143
drag, startPoint x: 384, startPoint y: 204, endPoint x: 397, endPoint y: 203, distance: 13.0
click at [397, 203] on div at bounding box center [412, 75] width 825 height 1143
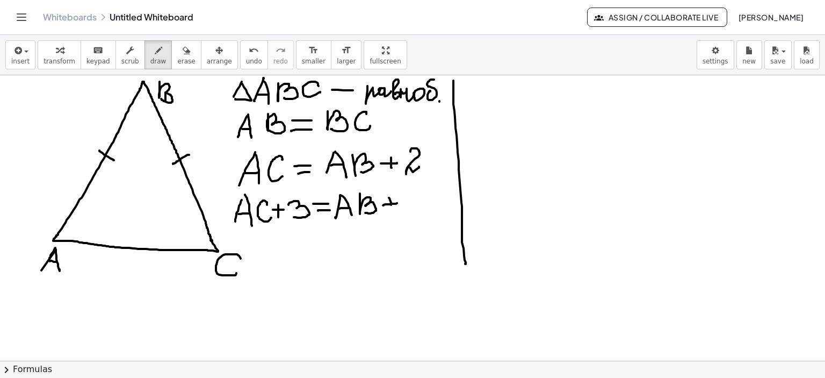
drag, startPoint x: 389, startPoint y: 197, endPoint x: 392, endPoint y: 208, distance: 11.1
click at [392, 208] on div at bounding box center [412, 75] width 825 height 1143
click at [410, 211] on div at bounding box center [412, 75] width 825 height 1143
drag, startPoint x: 441, startPoint y: 194, endPoint x: 446, endPoint y: 208, distance: 15.2
click at [446, 208] on div at bounding box center [412, 75] width 825 height 1143
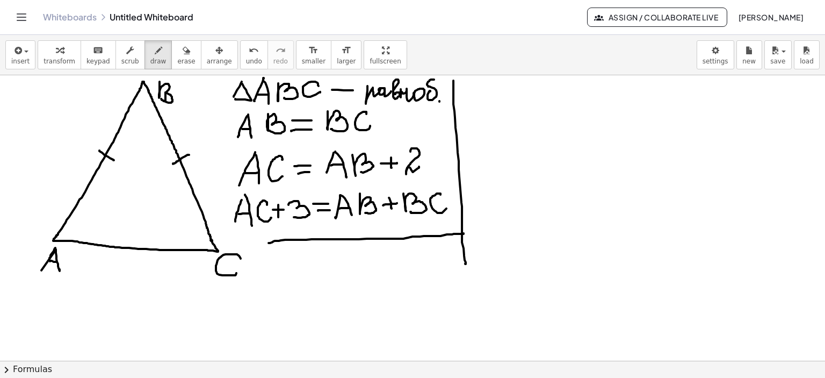
drag, startPoint x: 269, startPoint y: 242, endPoint x: 435, endPoint y: 316, distance: 181.6
click at [464, 233] on div at bounding box center [412, 75] width 825 height 1143
drag, startPoint x: 260, startPoint y: 243, endPoint x: 269, endPoint y: 242, distance: 9.1
click at [269, 242] on div at bounding box center [412, 75] width 825 height 1143
drag, startPoint x: 271, startPoint y: 250, endPoint x: 260, endPoint y: 272, distance: 24.5
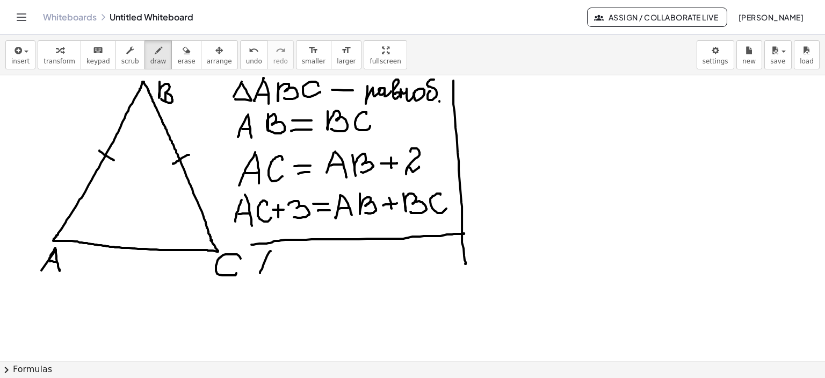
click at [260, 272] on div at bounding box center [412, 75] width 825 height 1143
drag, startPoint x: 272, startPoint y: 250, endPoint x: 275, endPoint y: 269, distance: 19.6
click at [275, 270] on div at bounding box center [412, 75] width 825 height 1143
click at [275, 264] on div at bounding box center [412, 75] width 825 height 1143
click at [286, 266] on div at bounding box center [412, 75] width 825 height 1143
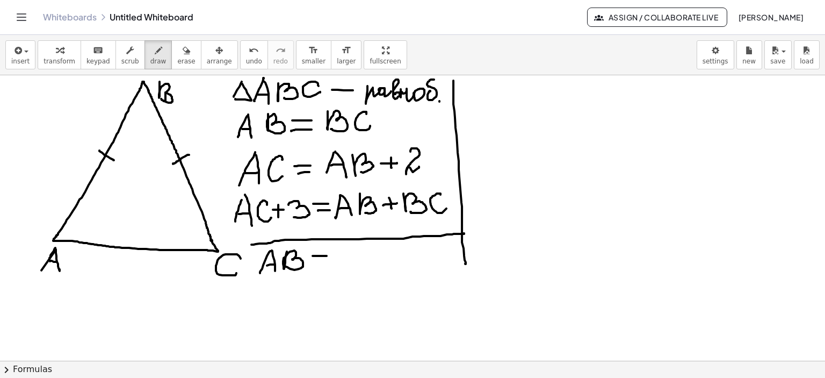
click at [328, 255] on div at bounding box center [412, 75] width 825 height 1143
click at [341, 255] on div at bounding box center [412, 75] width 825 height 1143
click at [341, 264] on div at bounding box center [412, 75] width 825 height 1143
click at [341, 258] on div at bounding box center [412, 75] width 825 height 1143
click at [278, 296] on div at bounding box center [412, 75] width 825 height 1143
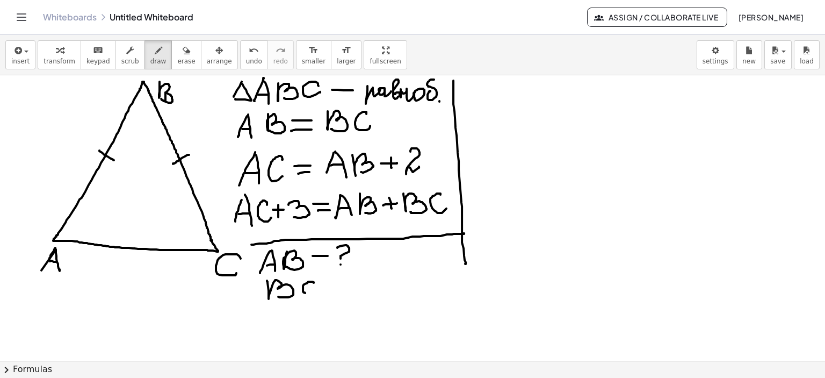
click at [313, 290] on div at bounding box center [412, 75] width 825 height 1143
click at [333, 286] on div at bounding box center [412, 75] width 825 height 1143
click at [346, 287] on div at bounding box center [412, 75] width 825 height 1143
click at [343, 294] on div at bounding box center [412, 75] width 825 height 1143
drag, startPoint x: 280, startPoint y: 308, endPoint x: 272, endPoint y: 326, distance: 19.3
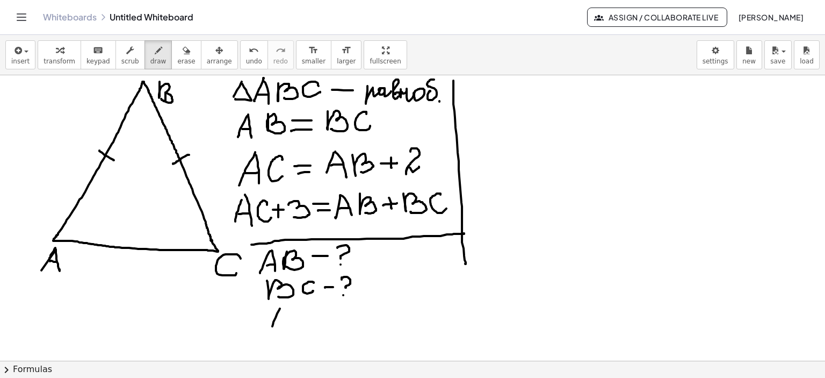
click at [272, 326] on div at bounding box center [412, 75] width 825 height 1143
click at [289, 328] on div at bounding box center [412, 75] width 825 height 1143
click at [285, 319] on div at bounding box center [412, 75] width 825 height 1143
drag, startPoint x: 312, startPoint y: 309, endPoint x: 308, endPoint y: 322, distance: 13.4
click at [308, 322] on div at bounding box center [412, 75] width 825 height 1143
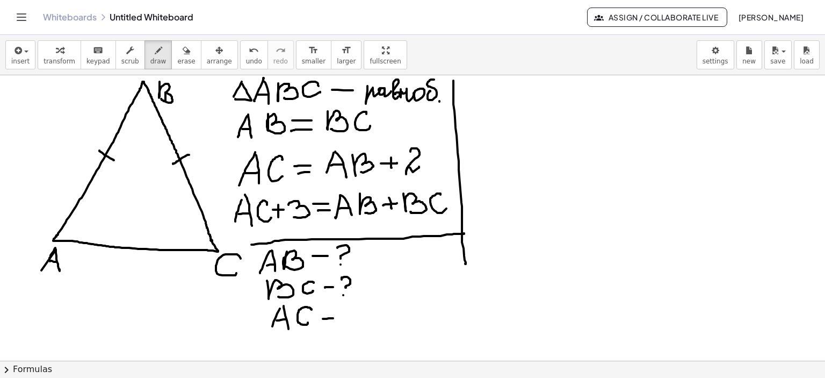
drag, startPoint x: 329, startPoint y: 318, endPoint x: 335, endPoint y: 317, distance: 6.5
click at [333, 317] on div at bounding box center [412, 75] width 825 height 1143
drag, startPoint x: 352, startPoint y: 305, endPoint x: 358, endPoint y: 322, distance: 18.2
click at [357, 318] on div at bounding box center [412, 75] width 825 height 1143
click at [358, 325] on div at bounding box center [412, 75] width 825 height 1143
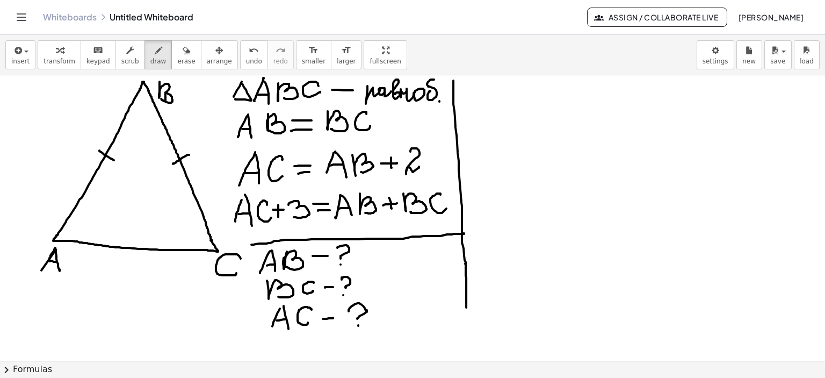
drag, startPoint x: 466, startPoint y: 262, endPoint x: 466, endPoint y: 312, distance: 50.5
click at [466, 312] on div at bounding box center [412, 75] width 825 height 1143
click at [183, 48] on icon "button" at bounding box center [187, 50] width 8 height 13
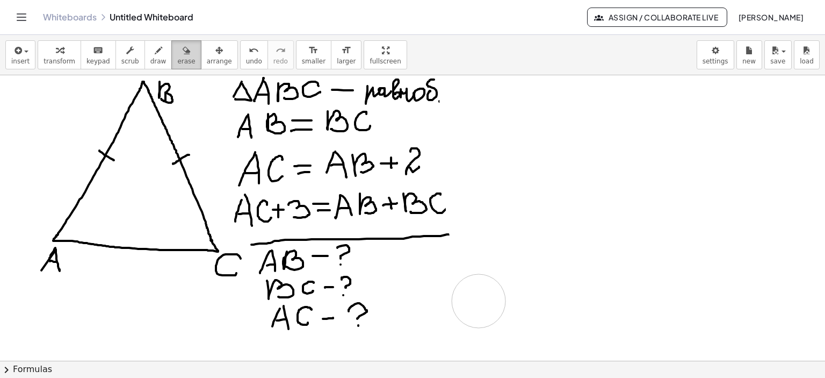
drag, startPoint x: 536, startPoint y: 194, endPoint x: 174, endPoint y: 67, distance: 384.4
click at [478, 299] on div at bounding box center [412, 75] width 825 height 1143
click at [150, 53] on div "button" at bounding box center [158, 50] width 16 height 13
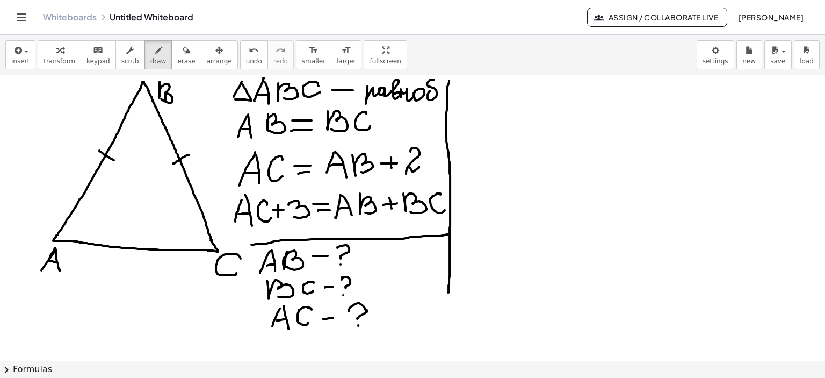
drag, startPoint x: 449, startPoint y: 80, endPoint x: 450, endPoint y: 284, distance: 203.6
click at [448, 290] on div at bounding box center [412, 75] width 825 height 1143
drag, startPoint x: 479, startPoint y: 85, endPoint x: 470, endPoint y: 99, distance: 16.4
click at [470, 99] on div at bounding box center [412, 75] width 825 height 1143
drag, startPoint x: 474, startPoint y: 91, endPoint x: 491, endPoint y: 81, distance: 19.3
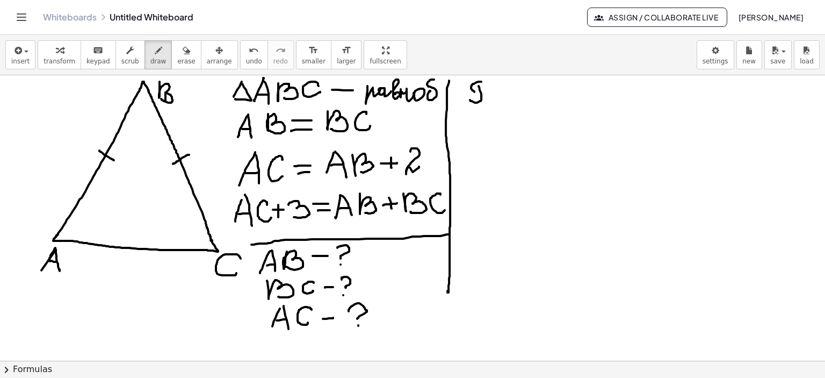
click at [492, 81] on div at bounding box center [412, 75] width 825 height 1143
drag, startPoint x: 487, startPoint y: 87, endPoint x: 496, endPoint y: 100, distance: 16.2
click at [496, 101] on div at bounding box center [412, 75] width 825 height 1143
drag, startPoint x: 498, startPoint y: 92, endPoint x: 506, endPoint y: 98, distance: 10.0
click at [506, 98] on div at bounding box center [412, 75] width 825 height 1143
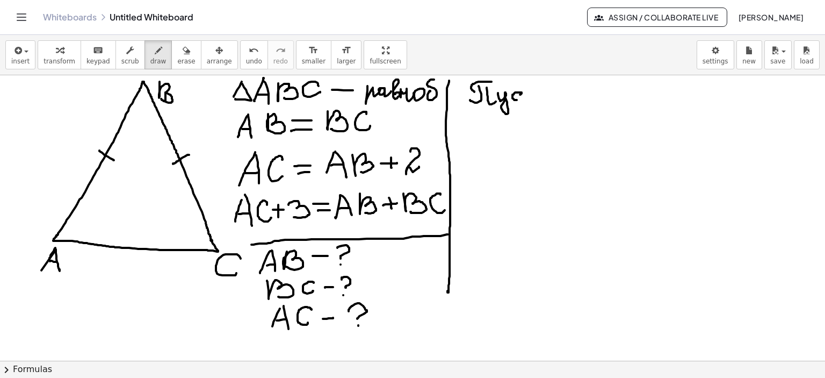
click at [520, 98] on div at bounding box center [412, 75] width 825 height 1143
drag, startPoint x: 529, startPoint y: 90, endPoint x: 527, endPoint y: 96, distance: 5.6
click at [527, 99] on div at bounding box center [412, 75] width 825 height 1143
drag, startPoint x: 523, startPoint y: 90, endPoint x: 533, endPoint y: 90, distance: 10.2
click at [533, 90] on div at bounding box center [412, 75] width 825 height 1143
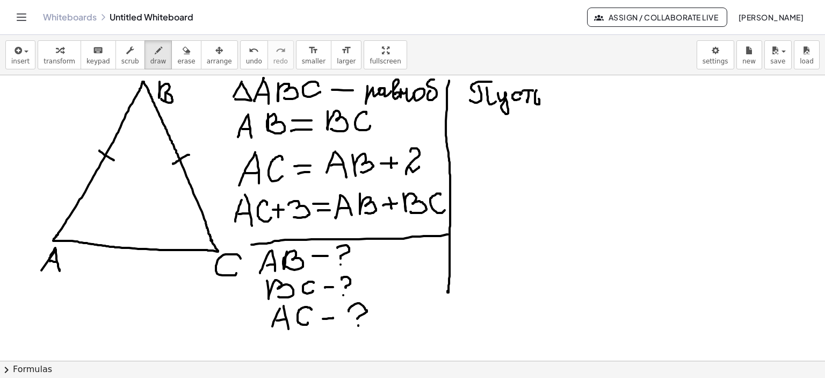
drag, startPoint x: 537, startPoint y: 90, endPoint x: 535, endPoint y: 99, distance: 9.8
click at [535, 98] on div at bounding box center [412, 75] width 825 height 1143
drag, startPoint x: 581, startPoint y: 78, endPoint x: 569, endPoint y: 104, distance: 28.1
click at [566, 107] on div at bounding box center [412, 75] width 825 height 1143
drag, startPoint x: 581, startPoint y: 78, endPoint x: 585, endPoint y: 105, distance: 26.6
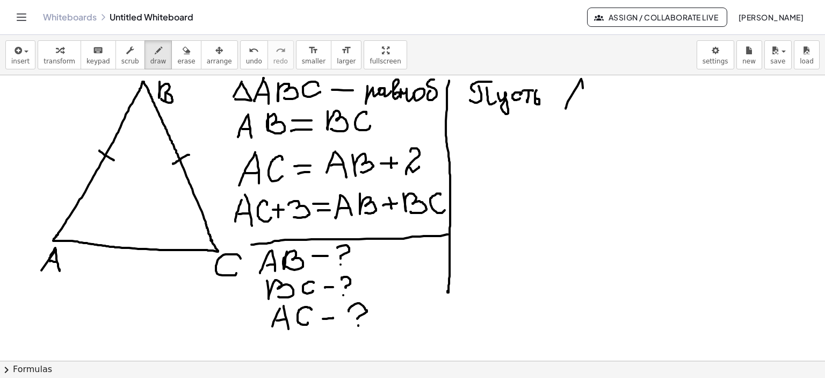
click at [586, 106] on div at bounding box center [412, 75] width 825 height 1143
drag, startPoint x: 577, startPoint y: 97, endPoint x: 587, endPoint y: 98, distance: 10.2
click at [586, 98] on div at bounding box center [412, 75] width 825 height 1143
drag, startPoint x: 599, startPoint y: 80, endPoint x: 600, endPoint y: 104, distance: 24.2
click at [600, 104] on div at bounding box center [412, 75] width 825 height 1143
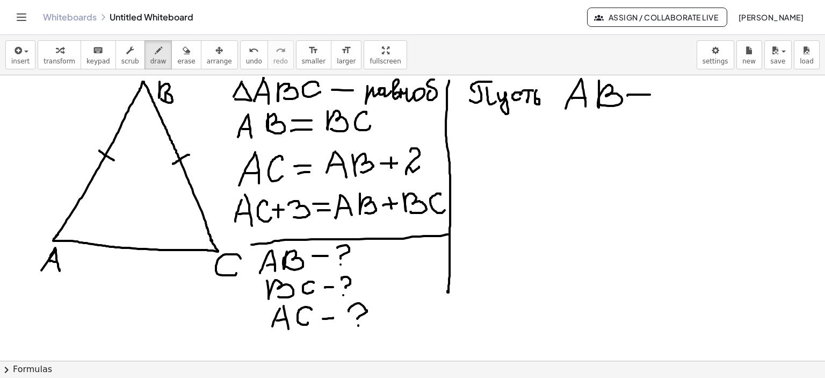
drag, startPoint x: 630, startPoint y: 94, endPoint x: 650, endPoint y: 94, distance: 20.4
click at [650, 94] on div at bounding box center [412, 75] width 825 height 1143
drag, startPoint x: 630, startPoint y: 104, endPoint x: 652, endPoint y: 103, distance: 22.1
click at [649, 103] on div at bounding box center [412, 75] width 825 height 1143
drag, startPoint x: 661, startPoint y: 86, endPoint x: 674, endPoint y: 95, distance: 15.4
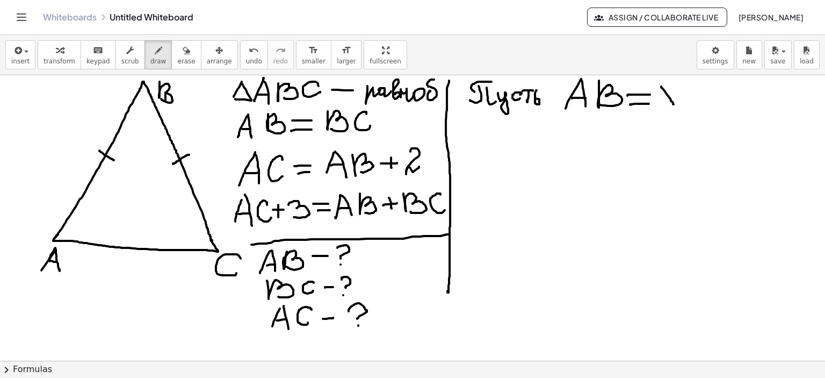
click at [674, 104] on div at bounding box center [412, 75] width 825 height 1143
drag, startPoint x: 672, startPoint y: 90, endPoint x: 661, endPoint y: 104, distance: 17.7
click at [661, 104] on div at bounding box center [412, 75] width 825 height 1143
drag, startPoint x: 69, startPoint y: 142, endPoint x: 82, endPoint y: 142, distance: 13.4
click at [84, 150] on div at bounding box center [412, 75] width 825 height 1143
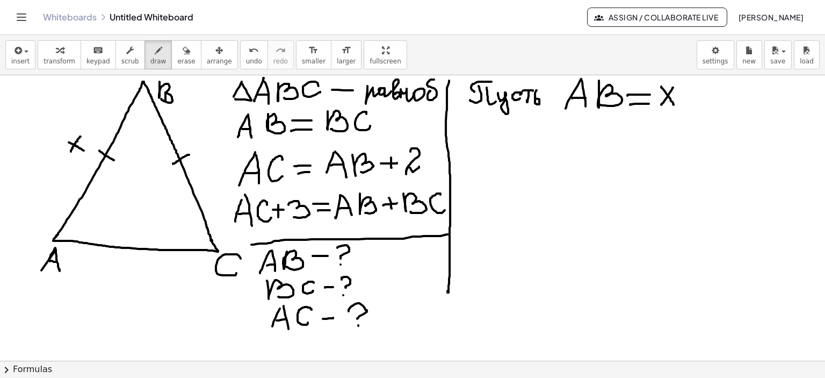
drag, startPoint x: 81, startPoint y: 136, endPoint x: 71, endPoint y: 151, distance: 17.9
click at [71, 151] on div at bounding box center [412, 75] width 825 height 1143
drag, startPoint x: 210, startPoint y: 140, endPoint x: 197, endPoint y: 159, distance: 22.1
click at [197, 159] on div at bounding box center [412, 75] width 825 height 1143
drag, startPoint x: 198, startPoint y: 142, endPoint x: 211, endPoint y: 160, distance: 22.4
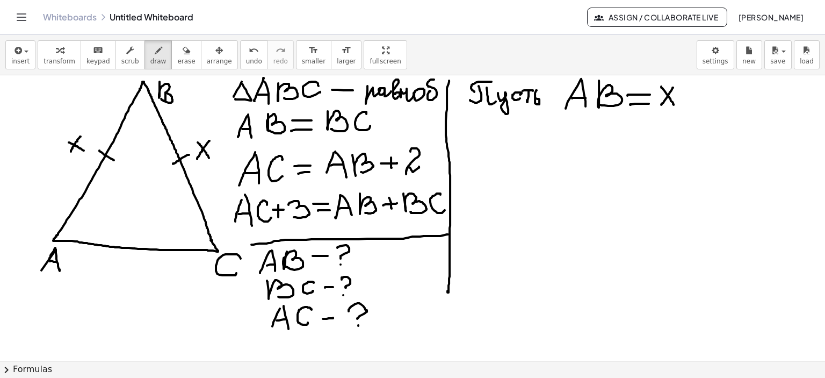
click at [211, 160] on div at bounding box center [412, 75] width 825 height 1143
drag, startPoint x: 64, startPoint y: 137, endPoint x: 80, endPoint y: 145, distance: 17.5
click at [80, 147] on div at bounding box center [412, 75] width 825 height 1143
drag, startPoint x: 82, startPoint y: 133, endPoint x: 69, endPoint y: 157, distance: 27.6
click at [69, 157] on div at bounding box center [412, 75] width 825 height 1143
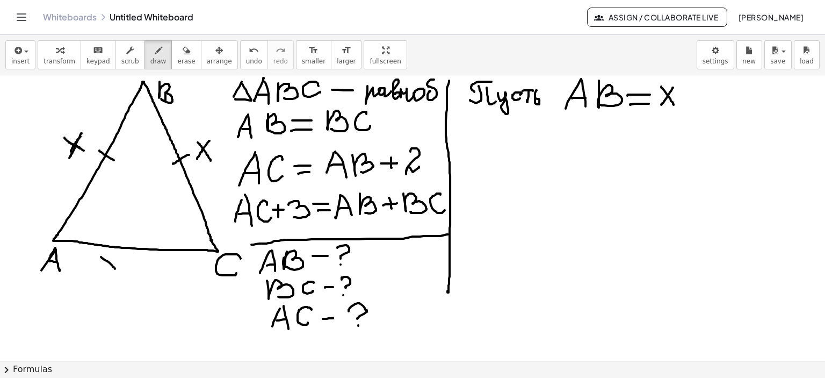
drag, startPoint x: 101, startPoint y: 256, endPoint x: 116, endPoint y: 268, distance: 18.7
click at [116, 268] on div at bounding box center [412, 75] width 825 height 1143
drag, startPoint x: 114, startPoint y: 257, endPoint x: 102, endPoint y: 272, distance: 19.5
click at [102, 272] on div at bounding box center [412, 75] width 825 height 1143
drag, startPoint x: 120, startPoint y: 267, endPoint x: 133, endPoint y: 267, distance: 12.9
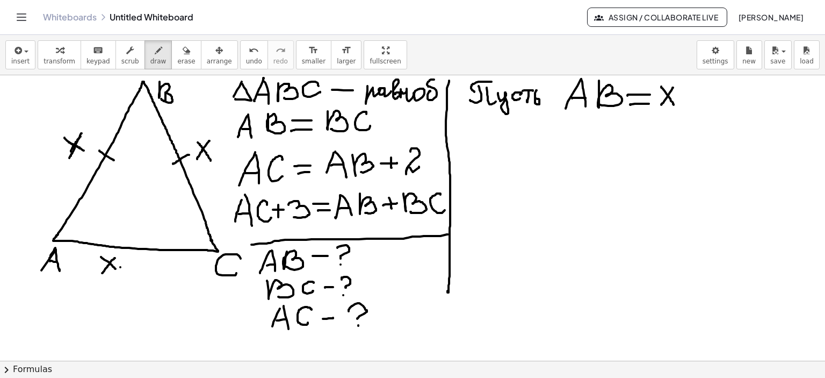
click at [133, 267] on div at bounding box center [412, 75] width 825 height 1143
drag, startPoint x: 127, startPoint y: 263, endPoint x: 127, endPoint y: 271, distance: 8.6
click at [127, 271] on div at bounding box center [412, 75] width 825 height 1143
drag, startPoint x: 145, startPoint y: 257, endPoint x: 155, endPoint y: 275, distance: 20.7
click at [156, 275] on div at bounding box center [412, 75] width 825 height 1143
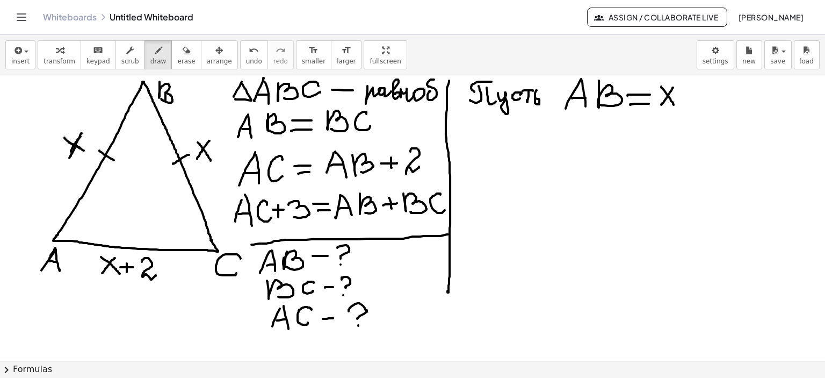
drag, startPoint x: 116, startPoint y: 268, endPoint x: 120, endPoint y: 273, distance: 6.5
click at [120, 273] on div at bounding box center [412, 75] width 825 height 1143
drag, startPoint x: 464, startPoint y: 159, endPoint x: 474, endPoint y: 168, distance: 14.1
click at [476, 174] on div at bounding box center [412, 75] width 825 height 1143
drag, startPoint x: 473, startPoint y: 156, endPoint x: 462, endPoint y: 175, distance: 22.2
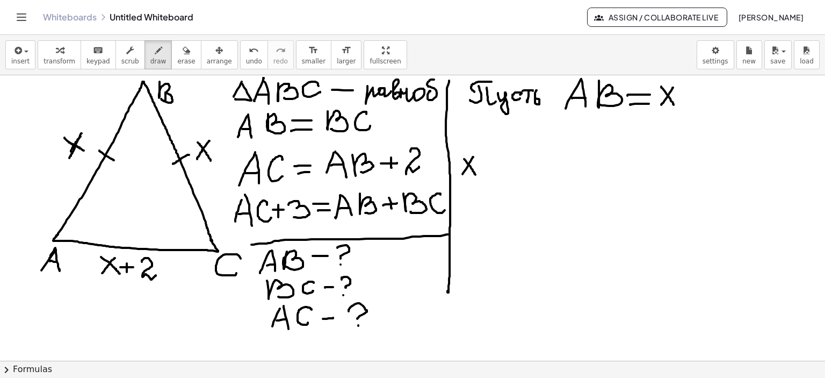
click at [462, 175] on div at bounding box center [412, 75] width 825 height 1143
drag, startPoint x: 479, startPoint y: 165, endPoint x: 492, endPoint y: 164, distance: 12.9
click at [492, 164] on div at bounding box center [412, 75] width 825 height 1143
drag, startPoint x: 485, startPoint y: 160, endPoint x: 497, endPoint y: 165, distance: 13.0
click at [485, 168] on div at bounding box center [412, 75] width 825 height 1143
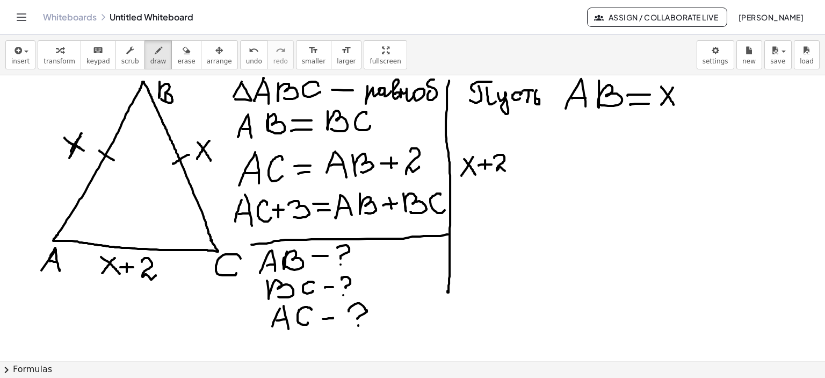
drag, startPoint x: 502, startPoint y: 154, endPoint x: 523, endPoint y: 164, distance: 23.6
click at [509, 167] on div at bounding box center [412, 75] width 825 height 1143
drag, startPoint x: 515, startPoint y: 161, endPoint x: 527, endPoint y: 160, distance: 11.8
click at [527, 161] on div at bounding box center [412, 75] width 825 height 1143
drag, startPoint x: 519, startPoint y: 157, endPoint x: 528, endPoint y: 164, distance: 11.8
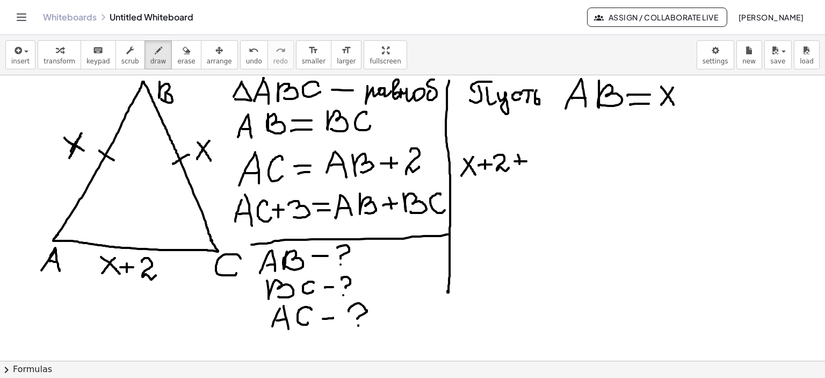
click at [520, 167] on div at bounding box center [412, 75] width 825 height 1143
drag, startPoint x: 539, startPoint y: 150, endPoint x: 535, endPoint y: 165, distance: 15.6
click at [535, 165] on div at bounding box center [412, 75] width 825 height 1143
drag, startPoint x: 557, startPoint y: 155, endPoint x: 574, endPoint y: 156, distance: 17.8
click at [575, 155] on div at bounding box center [412, 75] width 825 height 1143
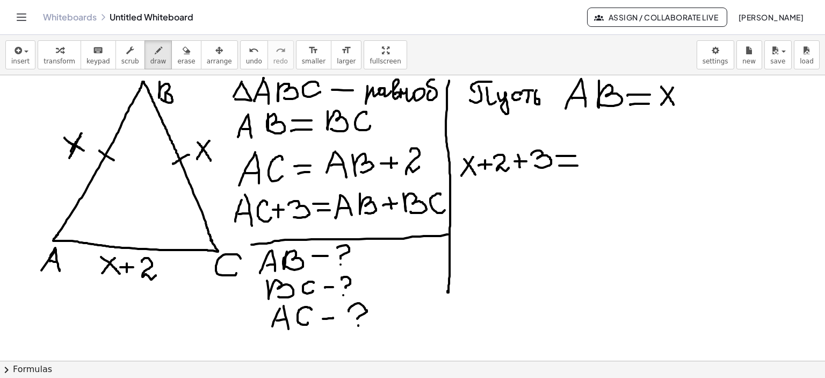
drag, startPoint x: 559, startPoint y: 165, endPoint x: 578, endPoint y: 165, distance: 18.3
click at [578, 165] on div at bounding box center [412, 75] width 825 height 1143
drag, startPoint x: 597, startPoint y: 146, endPoint x: 610, endPoint y: 167, distance: 25.1
click at [610, 167] on div at bounding box center [412, 75] width 825 height 1143
drag, startPoint x: 609, startPoint y: 148, endPoint x: 594, endPoint y: 168, distance: 25.4
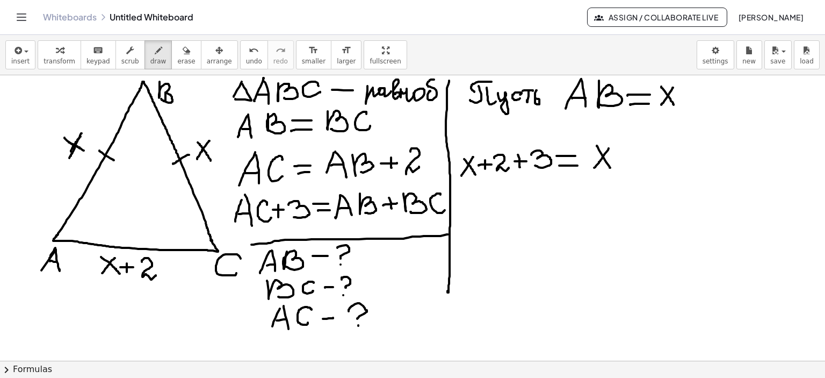
click at [594, 168] on div at bounding box center [412, 75] width 825 height 1143
drag, startPoint x: 621, startPoint y: 156, endPoint x: 636, endPoint y: 156, distance: 14.5
click at [636, 156] on div at bounding box center [412, 75] width 825 height 1143
drag, startPoint x: 630, startPoint y: 150, endPoint x: 636, endPoint y: 157, distance: 9.1
click at [626, 161] on div at bounding box center [412, 75] width 825 height 1143
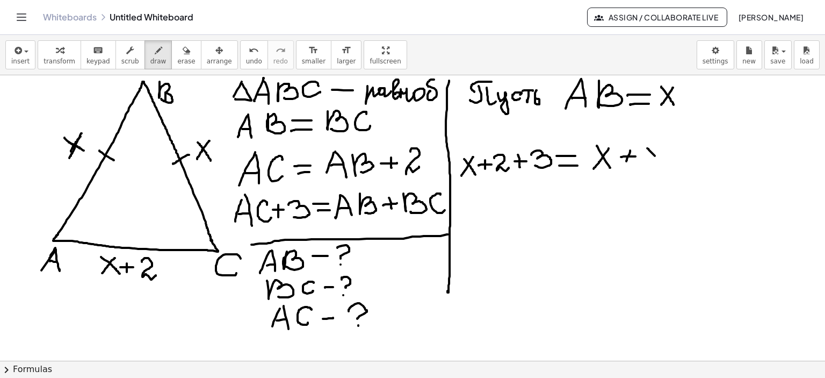
drag, startPoint x: 647, startPoint y: 148, endPoint x: 664, endPoint y: 159, distance: 19.4
click at [662, 164] on div at bounding box center [412, 75] width 825 height 1143
drag, startPoint x: 662, startPoint y: 146, endPoint x: 645, endPoint y: 167, distance: 26.8
click at [645, 167] on div at bounding box center [412, 75] width 825 height 1143
drag, startPoint x: 467, startPoint y: 199, endPoint x: 481, endPoint y: 217, distance: 22.5
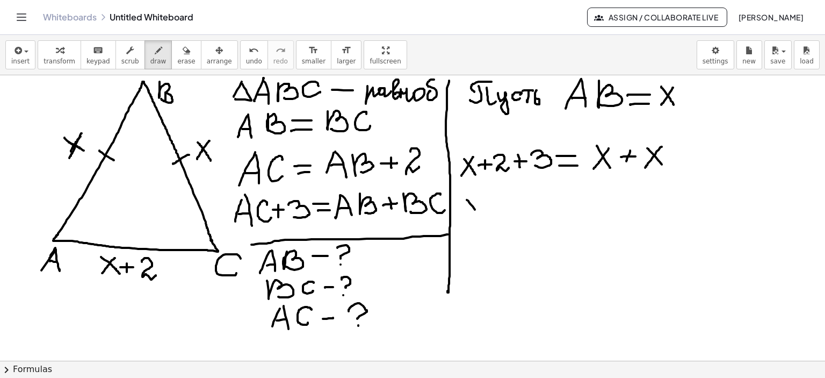
click at [481, 217] on div at bounding box center [412, 75] width 825 height 1143
drag, startPoint x: 479, startPoint y: 200, endPoint x: 466, endPoint y: 218, distance: 22.1
click at [466, 218] on div at bounding box center [412, 75] width 825 height 1143
drag, startPoint x: 492, startPoint y: 206, endPoint x: 505, endPoint y: 206, distance: 13.4
click at [505, 206] on div at bounding box center [412, 75] width 825 height 1143
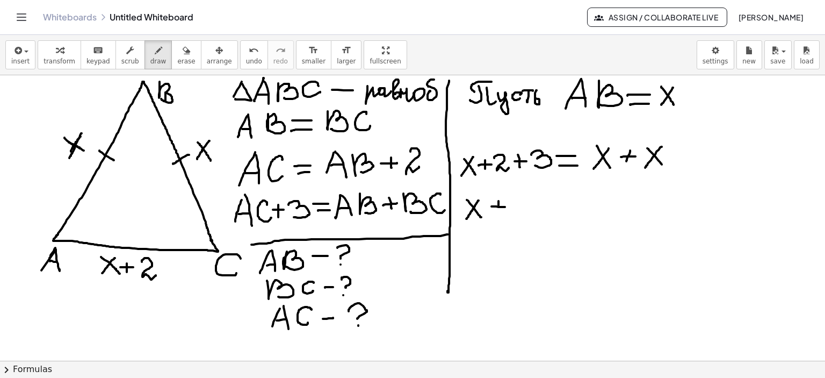
drag, startPoint x: 499, startPoint y: 201, endPoint x: 499, endPoint y: 212, distance: 10.7
click at [499, 212] on div at bounding box center [412, 75] width 825 height 1143
drag, startPoint x: 524, startPoint y: 195, endPoint x: 522, endPoint y: 209, distance: 14.1
click at [518, 214] on div at bounding box center [412, 75] width 825 height 1143
drag, startPoint x: 524, startPoint y: 195, endPoint x: 544, endPoint y: 192, distance: 20.5
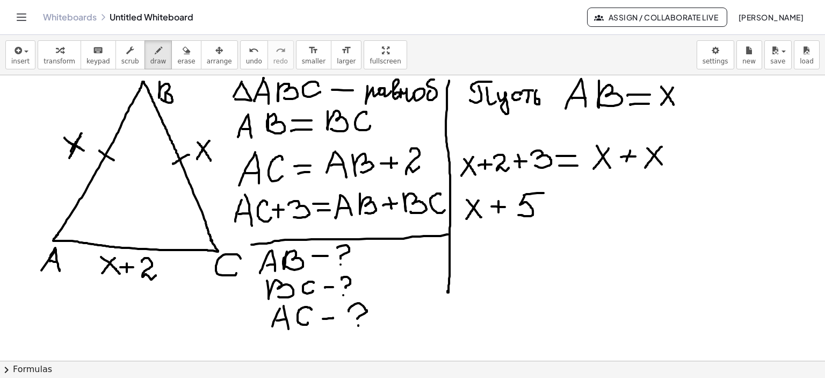
click at [544, 192] on div at bounding box center [412, 75] width 825 height 1143
drag, startPoint x: 556, startPoint y: 198, endPoint x: 562, endPoint y: 206, distance: 10.3
click at [573, 198] on div at bounding box center [412, 75] width 825 height 1143
drag, startPoint x: 555, startPoint y: 209, endPoint x: 572, endPoint y: 207, distance: 16.7
click at [570, 208] on div at bounding box center [412, 75] width 825 height 1143
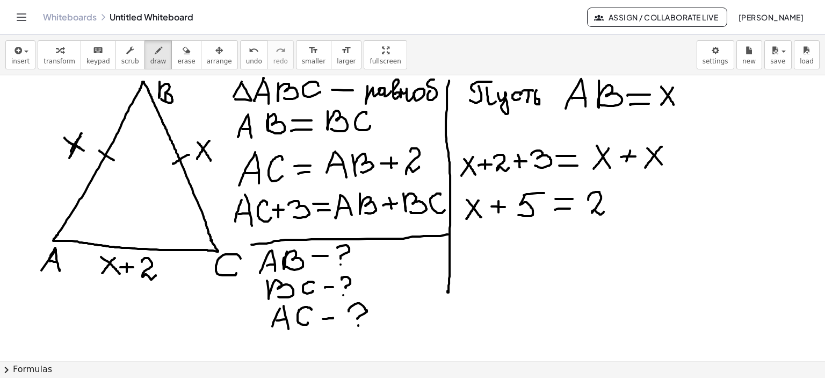
drag, startPoint x: 591, startPoint y: 193, endPoint x: 623, endPoint y: 203, distance: 33.1
click at [607, 208] on div at bounding box center [412, 75] width 825 height 1143
drag, startPoint x: 633, startPoint y: 193, endPoint x: 614, endPoint y: 208, distance: 24.2
click at [613, 213] on div at bounding box center [412, 75] width 825 height 1143
drag, startPoint x: 615, startPoint y: 195, endPoint x: 632, endPoint y: 214, distance: 25.5
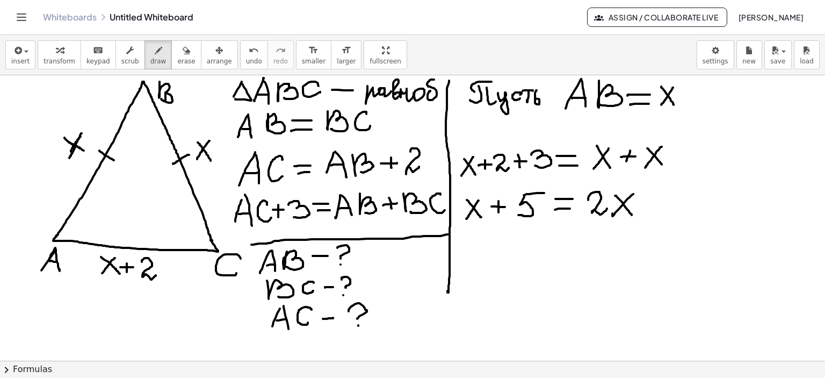
click at [632, 214] on div at bounding box center [412, 75] width 825 height 1143
drag, startPoint x: 465, startPoint y: 227, endPoint x: 571, endPoint y: 232, distance: 106.0
click at [480, 229] on div at bounding box center [412, 75] width 825 height 1143
drag, startPoint x: 606, startPoint y: 228, endPoint x: 629, endPoint y: 228, distance: 22.6
click at [629, 228] on div at bounding box center [412, 75] width 825 height 1143
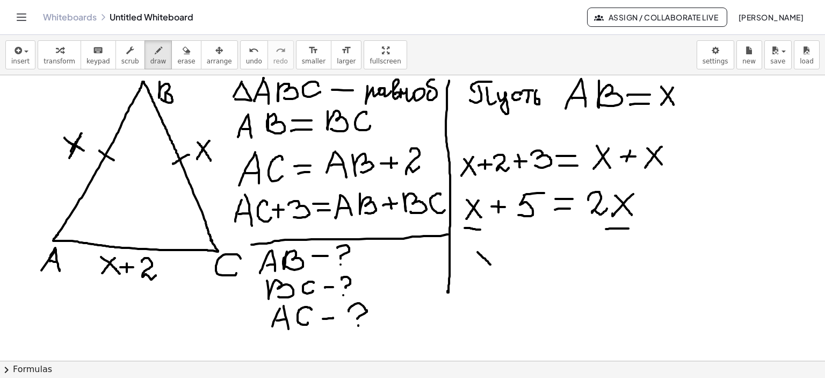
drag, startPoint x: 478, startPoint y: 251, endPoint x: 491, endPoint y: 265, distance: 19.0
click at [491, 265] on div at bounding box center [412, 75] width 825 height 1143
drag, startPoint x: 489, startPoint y: 251, endPoint x: 479, endPoint y: 266, distance: 17.7
click at [479, 266] on div at bounding box center [412, 75] width 825 height 1143
click at [177, 47] on div "button" at bounding box center [186, 50] width 18 height 13
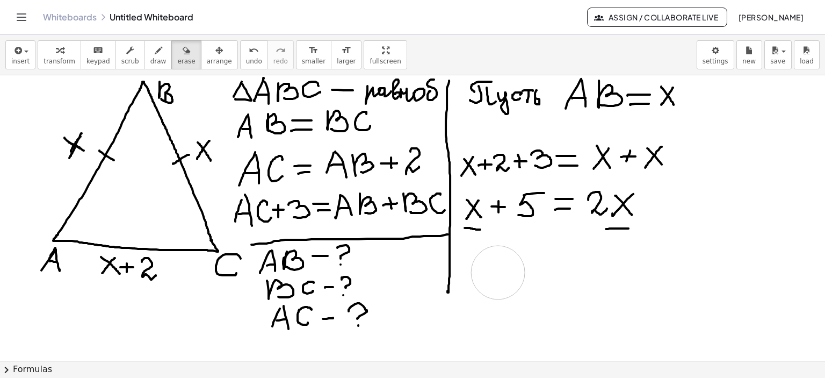
drag, startPoint x: 503, startPoint y: 282, endPoint x: 531, endPoint y: 245, distance: 46.3
click at [501, 273] on div at bounding box center [412, 75] width 825 height 1143
drag, startPoint x: 619, startPoint y: 236, endPoint x: 597, endPoint y: 256, distance: 29.6
click at [597, 256] on div at bounding box center [412, 75] width 825 height 1143
click at [150, 51] on div "button" at bounding box center [158, 50] width 16 height 13
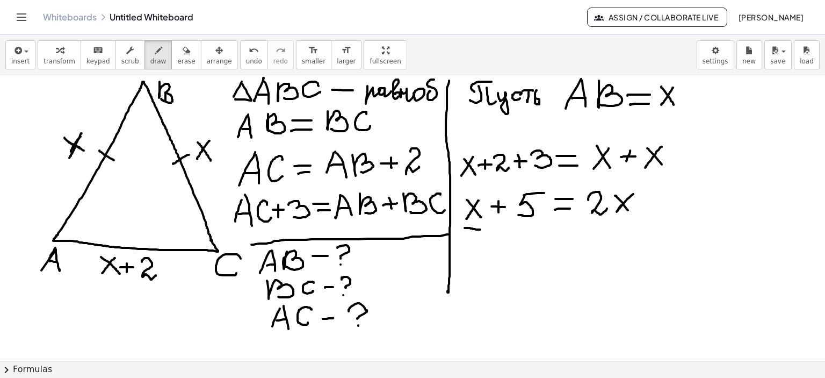
drag, startPoint x: 621, startPoint y: 205, endPoint x: 624, endPoint y: 213, distance: 8.7
click at [617, 213] on div at bounding box center [412, 75] width 825 height 1143
drag, startPoint x: 628, startPoint y: 210, endPoint x: 634, endPoint y: 214, distance: 7.6
click at [634, 214] on div at bounding box center [412, 75] width 825 height 1143
drag, startPoint x: 561, startPoint y: 249, endPoint x: 580, endPoint y: 249, distance: 19.3
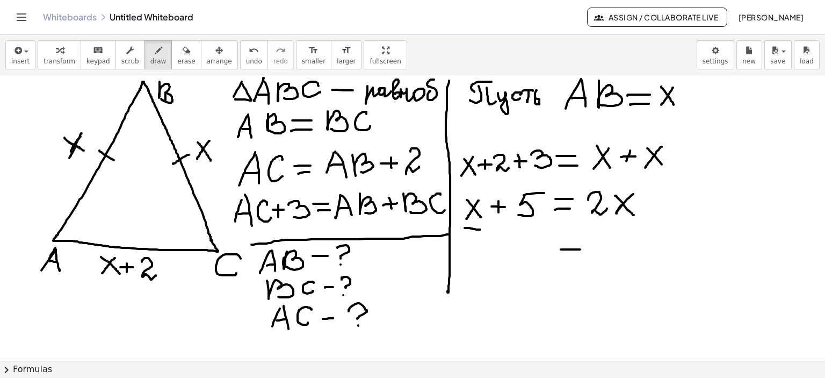
click at [580, 249] on div at bounding box center [412, 75] width 825 height 1143
drag, startPoint x: 561, startPoint y: 260, endPoint x: 583, endPoint y: 258, distance: 22.1
click at [581, 259] on div at bounding box center [412, 75] width 825 height 1143
drag, startPoint x: 603, startPoint y: 247, endPoint x: 641, endPoint y: 256, distance: 38.8
click at [623, 257] on div at bounding box center [412, 75] width 825 height 1143
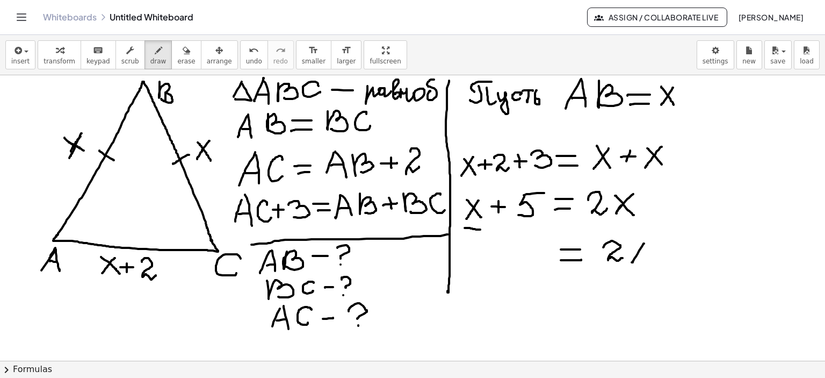
drag, startPoint x: 644, startPoint y: 243, endPoint x: 633, endPoint y: 248, distance: 12.5
click at [631, 262] on div at bounding box center [412, 75] width 825 height 1143
drag, startPoint x: 632, startPoint y: 245, endPoint x: 647, endPoint y: 265, distance: 24.6
click at [647, 265] on div at bounding box center [412, 75] width 825 height 1143
drag, startPoint x: 463, startPoint y: 227, endPoint x: 485, endPoint y: 228, distance: 22.6
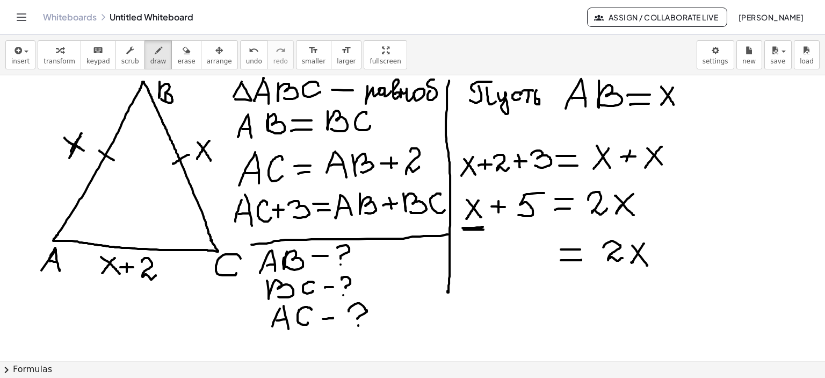
click at [485, 228] on div at bounding box center [412, 75] width 825 height 1143
drag, startPoint x: 480, startPoint y: 231, endPoint x: 669, endPoint y: 219, distance: 189.0
click at [675, 220] on div at bounding box center [412, 75] width 825 height 1143
drag, startPoint x: 668, startPoint y: 218, endPoint x: 672, endPoint y: 227, distance: 9.9
click at [672, 227] on div at bounding box center [412, 75] width 825 height 1143
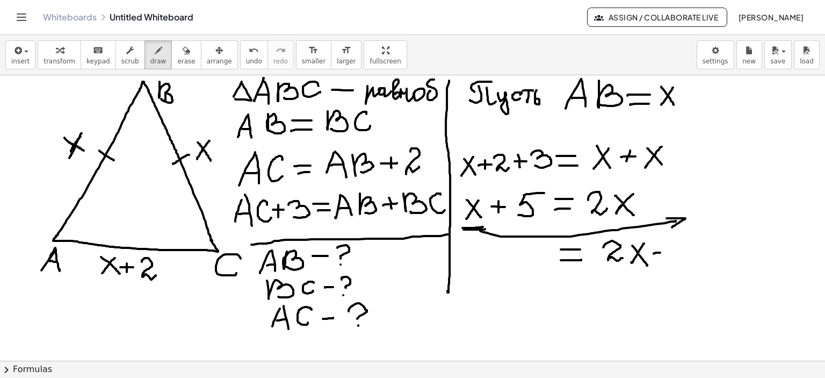
drag, startPoint x: 654, startPoint y: 253, endPoint x: 670, endPoint y: 251, distance: 16.2
click at [670, 251] on div at bounding box center [412, 75] width 825 height 1143
drag, startPoint x: 679, startPoint y: 241, endPoint x: 694, endPoint y: 256, distance: 21.3
click at [694, 256] on div at bounding box center [412, 75] width 825 height 1143
drag, startPoint x: 692, startPoint y: 240, endPoint x: 679, endPoint y: 256, distance: 21.1
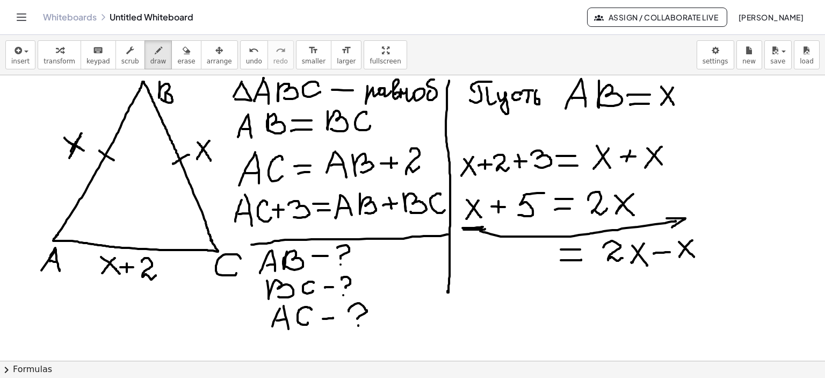
click at [679, 256] on div at bounding box center [412, 75] width 825 height 1143
drag, startPoint x: 677, startPoint y: 238, endPoint x: 683, endPoint y: 244, distance: 8.4
click at [683, 244] on div at bounding box center [412, 75] width 825 height 1143
drag, startPoint x: 694, startPoint y: 236, endPoint x: 676, endPoint y: 261, distance: 30.4
click at [676, 261] on div at bounding box center [412, 75] width 825 height 1143
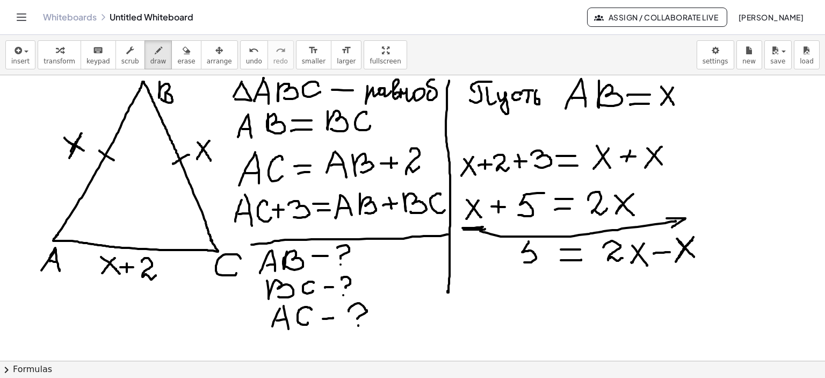
drag, startPoint x: 529, startPoint y: 241, endPoint x: 517, endPoint y: 261, distance: 23.3
click at [517, 261] on div at bounding box center [412, 75] width 825 height 1143
drag, startPoint x: 528, startPoint y: 240, endPoint x: 542, endPoint y: 240, distance: 14.0
click at [542, 240] on div at bounding box center [412, 75] width 825 height 1143
drag, startPoint x: 533, startPoint y: 287, endPoint x: 546, endPoint y: 304, distance: 20.6
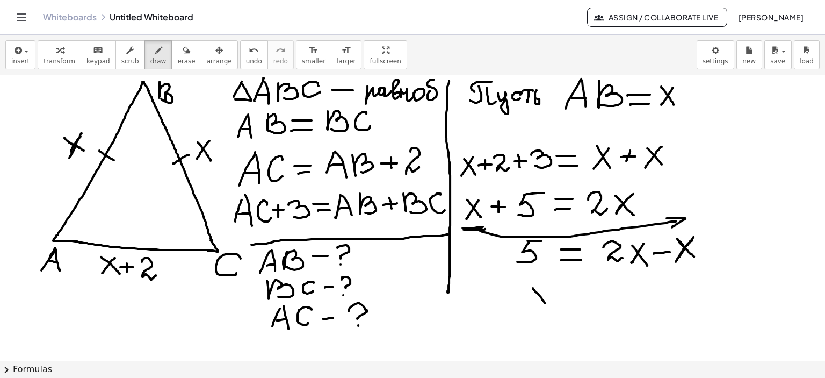
click at [546, 304] on div at bounding box center [412, 75] width 825 height 1143
drag, startPoint x: 549, startPoint y: 285, endPoint x: 589, endPoint y: 292, distance: 40.8
click at [533, 304] on div at bounding box center [412, 75] width 825 height 1143
drag, startPoint x: 565, startPoint y: 290, endPoint x: 589, endPoint y: 290, distance: 24.2
click at [589, 290] on div at bounding box center [412, 75] width 825 height 1143
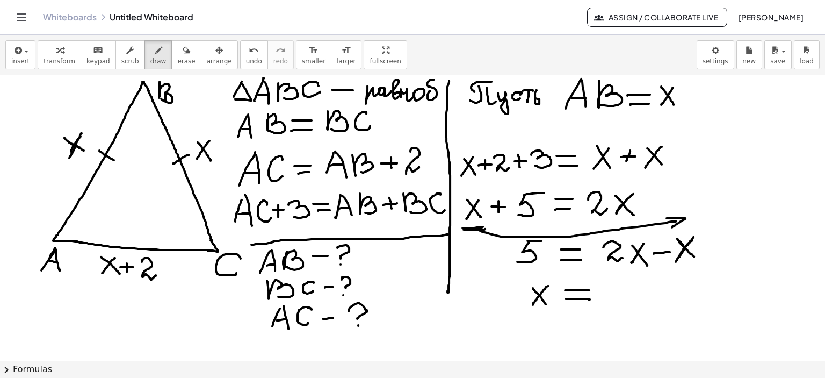
drag, startPoint x: 582, startPoint y: 298, endPoint x: 591, endPoint y: 299, distance: 9.1
click at [590, 299] on div at bounding box center [412, 75] width 825 height 1143
drag, startPoint x: 608, startPoint y: 283, endPoint x: 602, endPoint y: 298, distance: 16.0
click at [599, 299] on div at bounding box center [412, 75] width 825 height 1143
drag, startPoint x: 608, startPoint y: 283, endPoint x: 622, endPoint y: 282, distance: 13.5
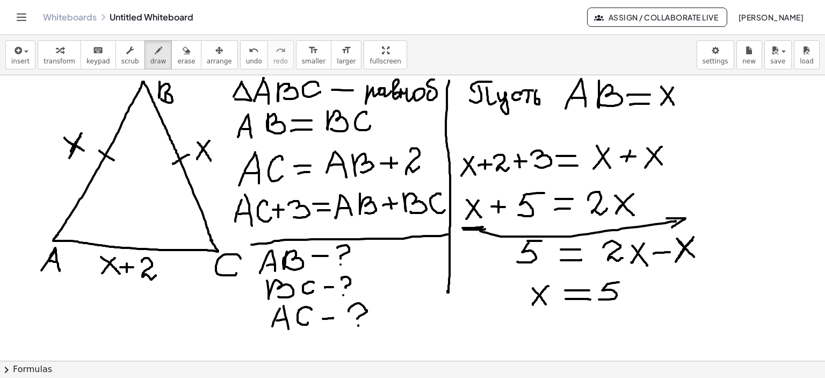
click at [622, 282] on div at bounding box center [412, 75] width 825 height 1143
drag, startPoint x: 392, startPoint y: 308, endPoint x: 384, endPoint y: 321, distance: 14.8
click at [384, 323] on div at bounding box center [412, 75] width 825 height 1143
drag, startPoint x: 391, startPoint y: 305, endPoint x: 400, endPoint y: 324, distance: 21.2
click at [400, 324] on div at bounding box center [412, 75] width 825 height 1143
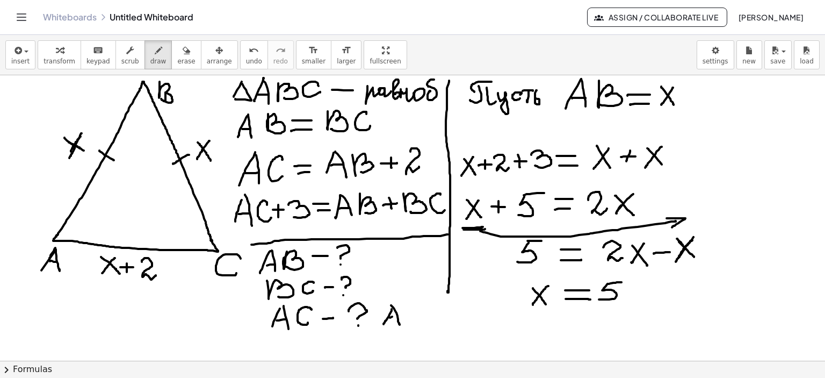
drag, startPoint x: 391, startPoint y: 316, endPoint x: 398, endPoint y: 317, distance: 6.5
click at [397, 317] on div at bounding box center [412, 75] width 825 height 1143
drag, startPoint x: 408, startPoint y: 306, endPoint x: 410, endPoint y: 320, distance: 14.7
click at [406, 320] on div at bounding box center [412, 75] width 825 height 1143
drag, startPoint x: 438, startPoint y: 313, endPoint x: 444, endPoint y: 319, distance: 8.7
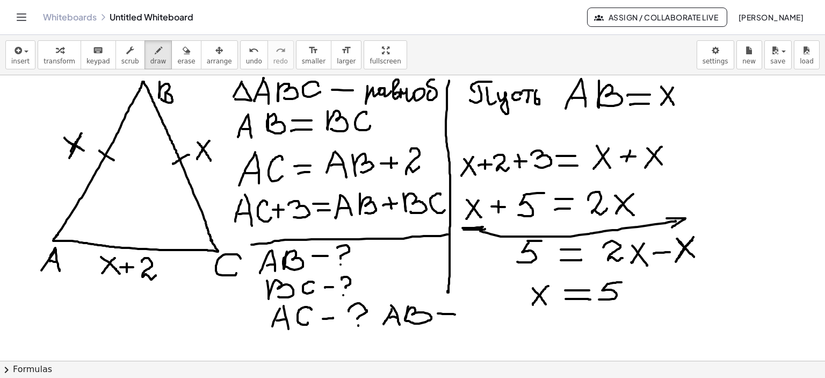
click at [455, 314] on div at bounding box center [412, 75] width 825 height 1143
drag, startPoint x: 438, startPoint y: 319, endPoint x: 466, endPoint y: 311, distance: 29.7
click at [456, 320] on div at bounding box center [412, 75] width 825 height 1143
drag, startPoint x: 466, startPoint y: 309, endPoint x: 462, endPoint y: 321, distance: 12.6
click at [462, 322] on div at bounding box center [412, 75] width 825 height 1143
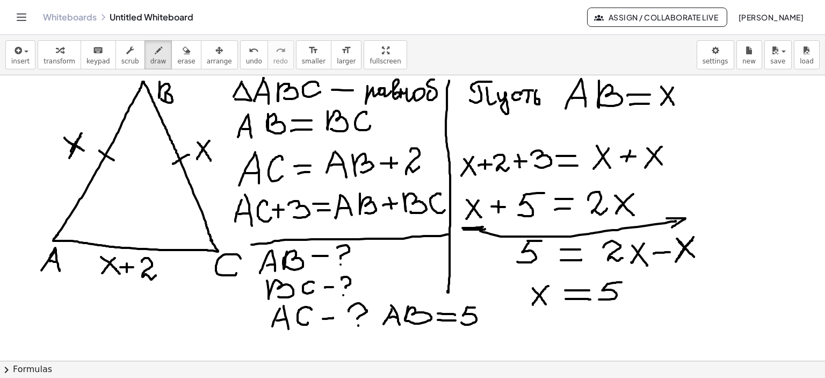
drag, startPoint x: 467, startPoint y: 307, endPoint x: 476, endPoint y: 307, distance: 8.6
click at [476, 307] on div at bounding box center [412, 75] width 825 height 1143
drag, startPoint x: 391, startPoint y: 334, endPoint x: 390, endPoint y: 354, distance: 19.4
click at [390, 354] on div at bounding box center [412, 75] width 825 height 1143
drag, startPoint x: 392, startPoint y: 334, endPoint x: 395, endPoint y: 351, distance: 17.0
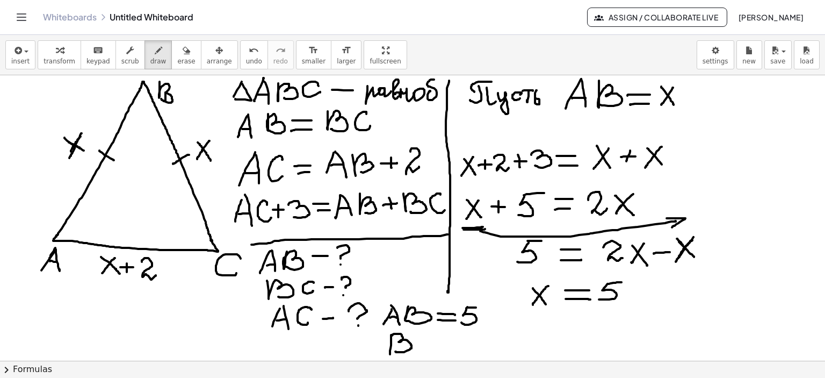
click at [395, 351] on div at bounding box center [412, 75] width 825 height 1143
drag, startPoint x: 434, startPoint y: 337, endPoint x: 459, endPoint y: 343, distance: 25.9
click at [434, 348] on div at bounding box center [412, 75] width 825 height 1143
click at [468, 341] on div at bounding box center [412, 75] width 825 height 1143
drag, startPoint x: 452, startPoint y: 347, endPoint x: 470, endPoint y: 346, distance: 17.7
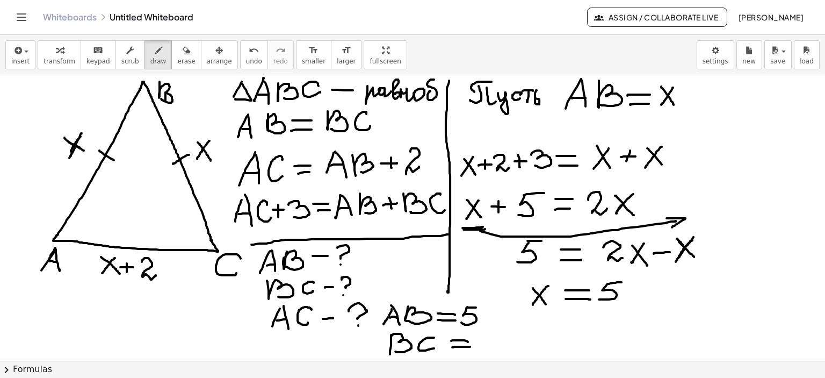
click at [470, 346] on div at bounding box center [412, 75] width 825 height 1143
drag, startPoint x: 490, startPoint y: 332, endPoint x: 481, endPoint y: 345, distance: 15.5
click at [481, 345] on div at bounding box center [412, 75] width 825 height 1143
drag, startPoint x: 489, startPoint y: 331, endPoint x: 508, endPoint y: 330, distance: 18.8
click at [508, 330] on div at bounding box center [412, 75] width 825 height 1143
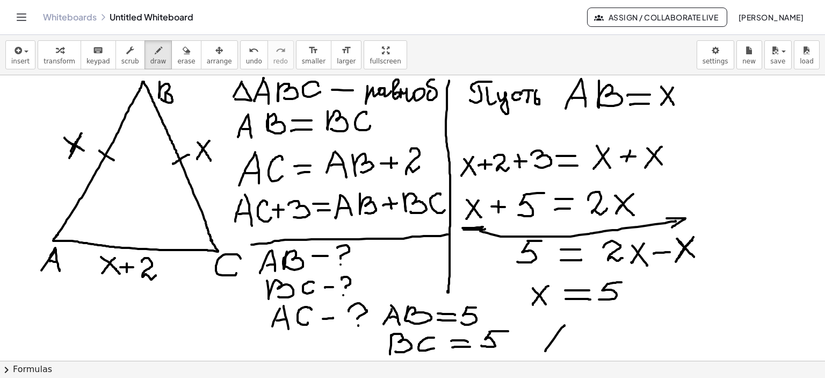
drag, startPoint x: 565, startPoint y: 325, endPoint x: 548, endPoint y: 346, distance: 26.8
click at [545, 349] on div at bounding box center [412, 75] width 825 height 1143
drag, startPoint x: 563, startPoint y: 326, endPoint x: 565, endPoint y: 349, distance: 22.7
click at [565, 349] on div at bounding box center [412, 75] width 825 height 1143
drag, startPoint x: 553, startPoint y: 341, endPoint x: 565, endPoint y: 341, distance: 11.8
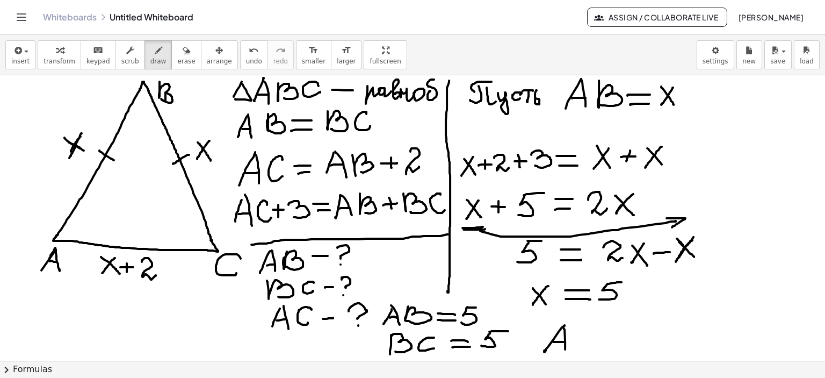
click at [565, 341] on div at bounding box center [412, 75] width 825 height 1143
drag, startPoint x: 591, startPoint y: 329, endPoint x: 617, endPoint y: 341, distance: 28.2
click at [590, 343] on div at bounding box center [412, 75] width 825 height 1143
drag, startPoint x: 606, startPoint y: 335, endPoint x: 623, endPoint y: 334, distance: 17.8
click at [623, 334] on div at bounding box center [412, 75] width 825 height 1143
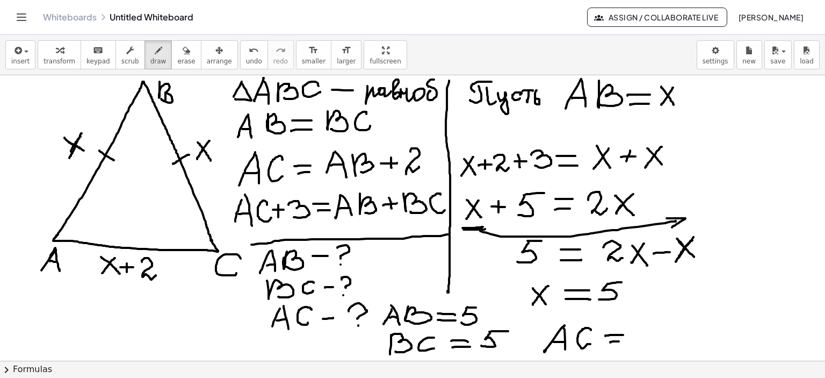
drag, startPoint x: 610, startPoint y: 342, endPoint x: 631, endPoint y: 341, distance: 21.0
click at [631, 341] on div at bounding box center [412, 75] width 825 height 1143
drag, startPoint x: 102, startPoint y: 281, endPoint x: 205, endPoint y: 277, distance: 102.7
click at [120, 281] on div at bounding box center [412, 75] width 825 height 1143
drag, startPoint x: 651, startPoint y: 322, endPoint x: 637, endPoint y: 343, distance: 25.2
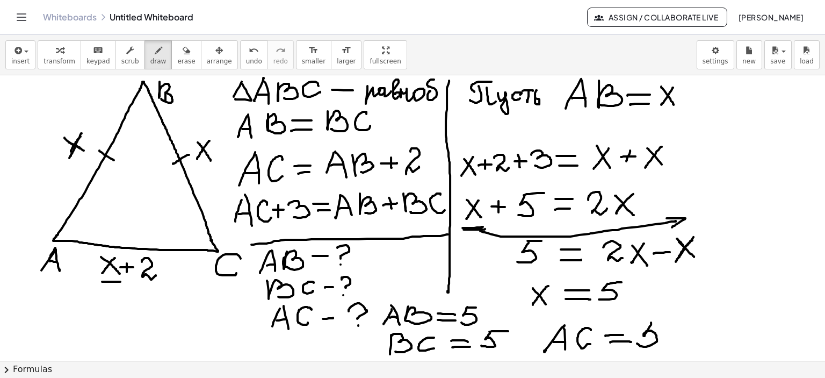
click at [637, 343] on div at bounding box center [412, 75] width 825 height 1143
drag, startPoint x: 649, startPoint y: 322, endPoint x: 668, endPoint y: 337, distance: 24.5
click at [664, 321] on div at bounding box center [412, 75] width 825 height 1143
drag, startPoint x: 679, startPoint y: 336, endPoint x: 687, endPoint y: 337, distance: 8.1
click at [687, 337] on div at bounding box center [412, 75] width 825 height 1143
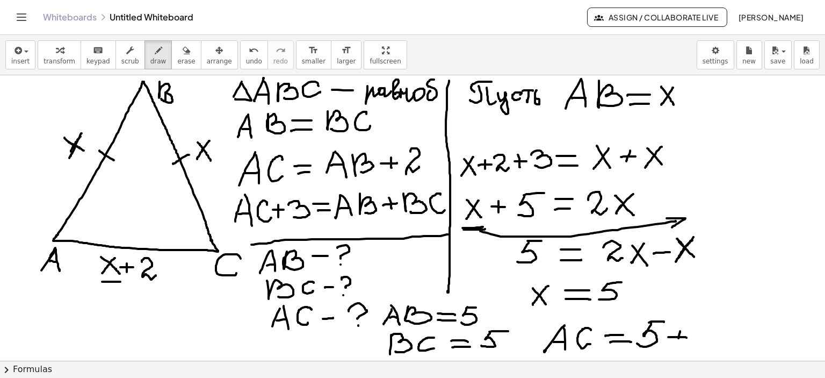
click at [678, 341] on div at bounding box center [412, 75] width 825 height 1143
drag, startPoint x: 692, startPoint y: 326, endPoint x: 711, endPoint y: 339, distance: 23.2
click at [705, 340] on div at bounding box center [412, 75] width 825 height 1143
drag, startPoint x: 712, startPoint y: 328, endPoint x: 728, endPoint y: 333, distance: 16.2
click at [733, 328] on div at bounding box center [412, 75] width 825 height 1143
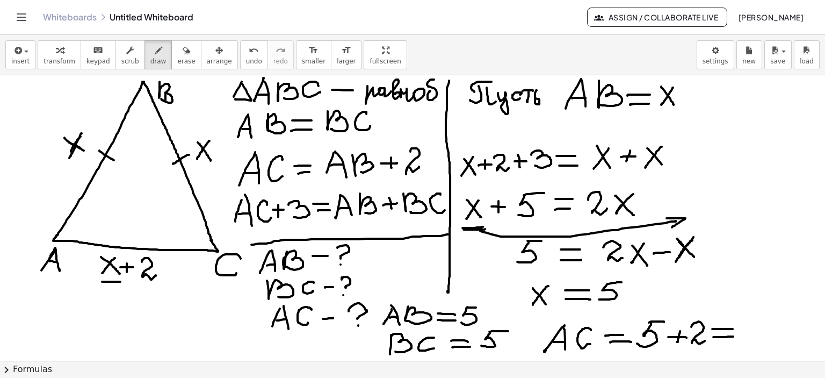
drag, startPoint x: 714, startPoint y: 336, endPoint x: 733, endPoint y: 336, distance: 19.9
click at [733, 336] on div at bounding box center [412, 75] width 825 height 1143
drag, startPoint x: 745, startPoint y: 321, endPoint x: 755, endPoint y: 341, distance: 22.1
click at [755, 341] on div at bounding box center [412, 75] width 825 height 1143
drag, startPoint x: 751, startPoint y: 332, endPoint x: 765, endPoint y: 332, distance: 14.0
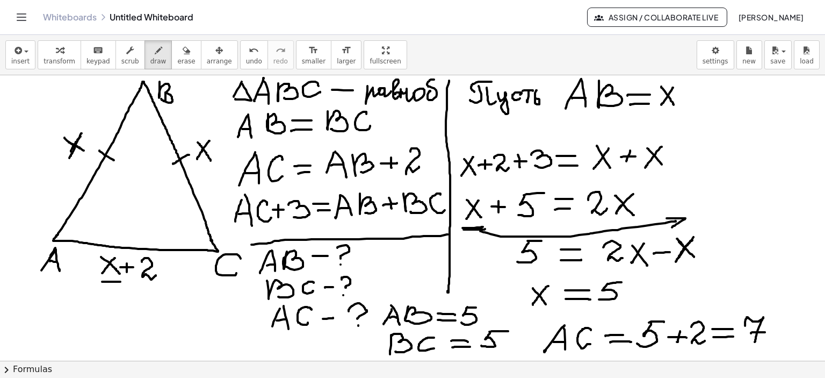
click at [765, 332] on div at bounding box center [412, 75] width 825 height 1143
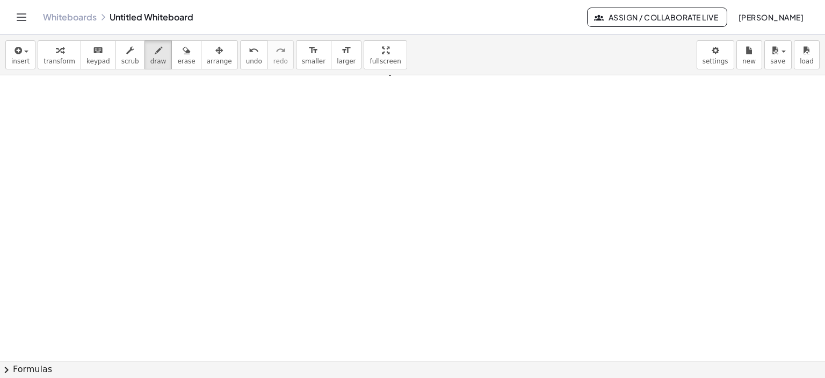
scroll to position [858, 0]
drag, startPoint x: 227, startPoint y: 92, endPoint x: 134, endPoint y: 253, distance: 185.1
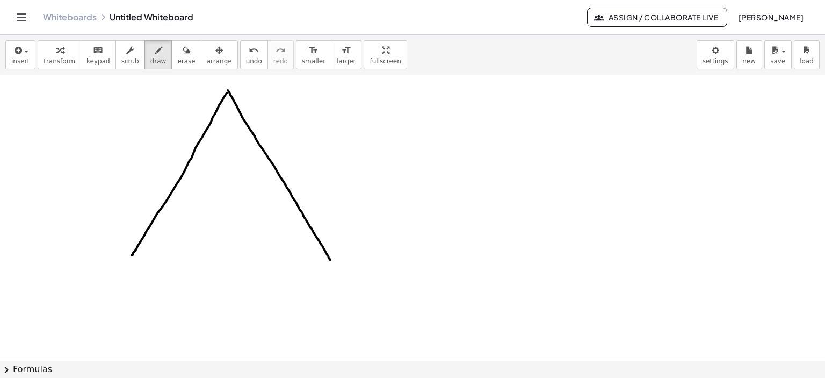
drag, startPoint x: 228, startPoint y: 90, endPoint x: 330, endPoint y: 260, distance: 198.4
drag, startPoint x: 135, startPoint y: 250, endPoint x: 127, endPoint y: 263, distance: 15.2
drag, startPoint x: 127, startPoint y: 262, endPoint x: 330, endPoint y: 259, distance: 203.7
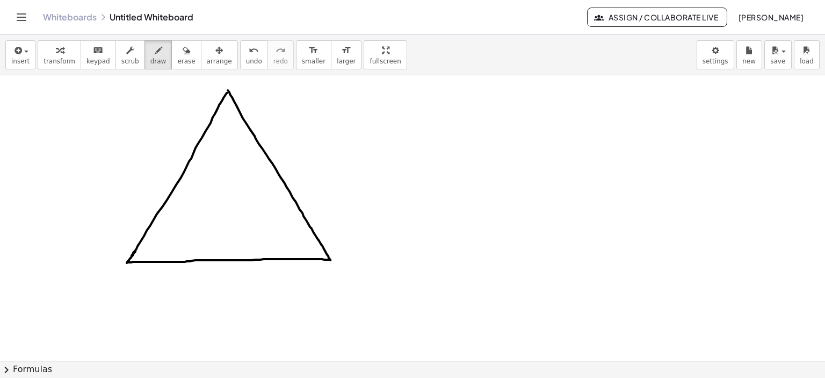
drag, startPoint x: 107, startPoint y: 255, endPoint x: 96, endPoint y: 282, distance: 29.1
drag, startPoint x: 107, startPoint y: 257, endPoint x: 116, endPoint y: 278, distance: 23.0
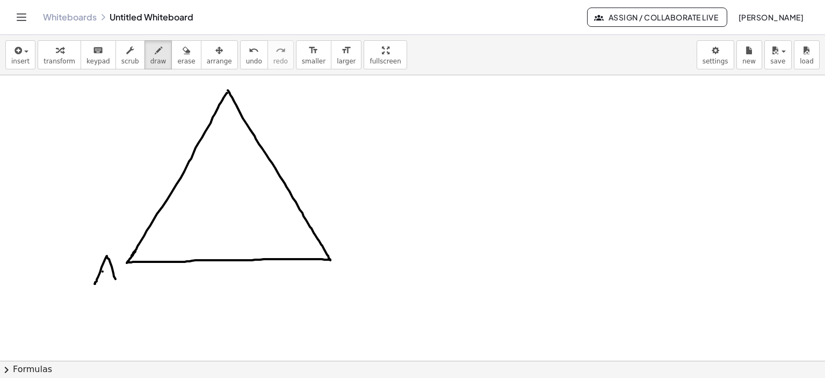
drag, startPoint x: 103, startPoint y: 271, endPoint x: 110, endPoint y: 270, distance: 7.5
drag, startPoint x: 363, startPoint y: 255, endPoint x: 346, endPoint y: 258, distance: 17.4
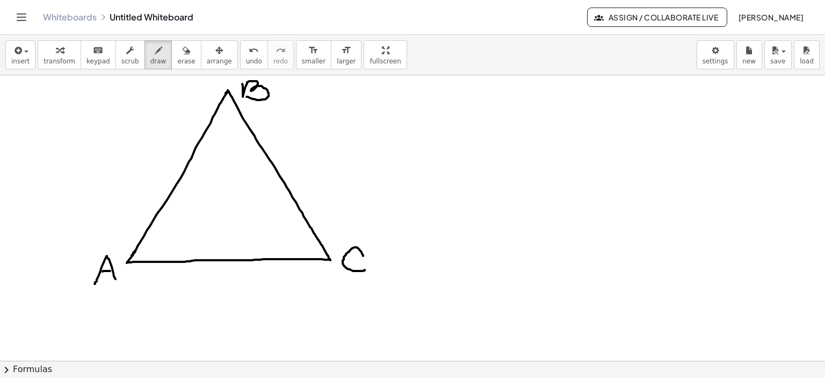
drag, startPoint x: 228, startPoint y: 107, endPoint x: 226, endPoint y: 260, distance: 152.1
drag, startPoint x: 226, startPoint y: 248, endPoint x: 240, endPoint y: 258, distance: 17.6
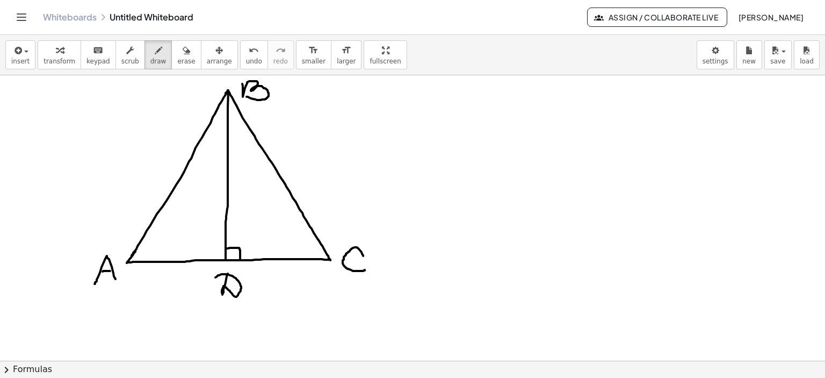
drag, startPoint x: 228, startPoint y: 273, endPoint x: 215, endPoint y: 277, distance: 13.4
drag, startPoint x: 393, startPoint y: 85, endPoint x: 444, endPoint y: 91, distance: 51.3
drag, startPoint x: 437, startPoint y: 86, endPoint x: 469, endPoint y: 105, distance: 36.9
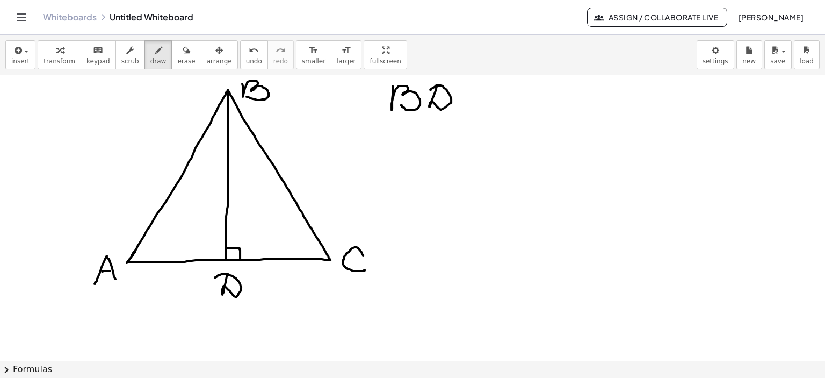
drag, startPoint x: 469, startPoint y: 98, endPoint x: 498, endPoint y: 100, distance: 29.1
drag, startPoint x: 499, startPoint y: 94, endPoint x: 538, endPoint y: 98, distance: 39.5
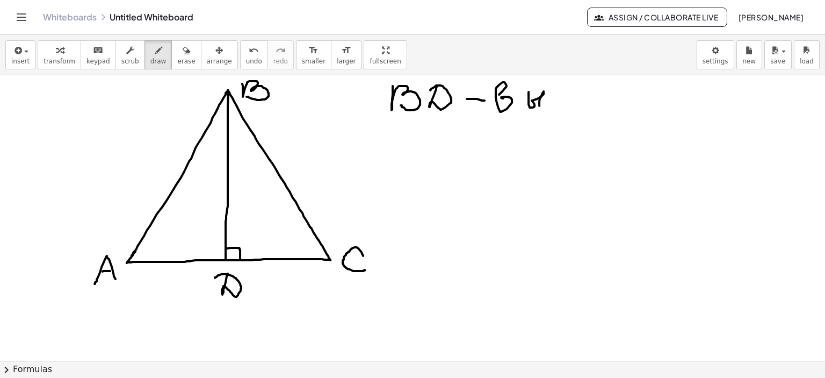
drag, startPoint x: 529, startPoint y: 91, endPoint x: 553, endPoint y: 103, distance: 26.9
drag, startPoint x: 569, startPoint y: 94, endPoint x: 567, endPoint y: 100, distance: 6.6
drag, startPoint x: 575, startPoint y: 92, endPoint x: 587, endPoint y: 95, distance: 12.1
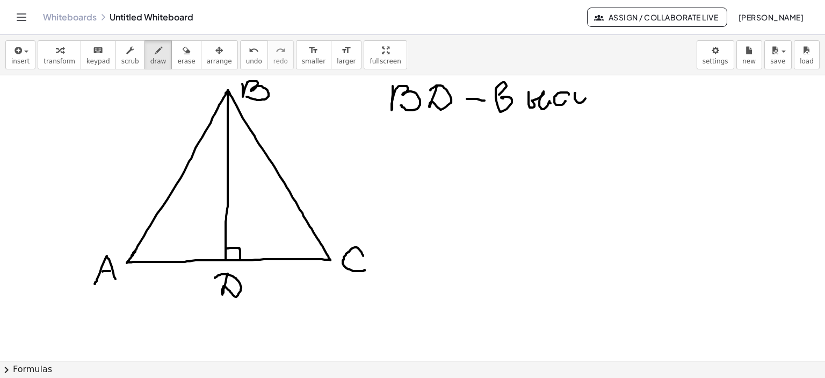
drag, startPoint x: 600, startPoint y: 90, endPoint x: 594, endPoint y: 89, distance: 6.5
drag, startPoint x: 593, startPoint y: 89, endPoint x: 606, endPoint y: 88, distance: 12.4
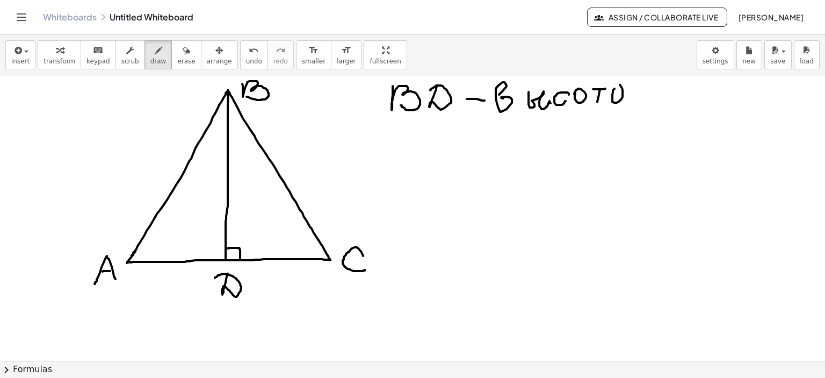
drag, startPoint x: 625, startPoint y: 96, endPoint x: 634, endPoint y: 99, distance: 9.7
drag, startPoint x: 226, startPoint y: 246, endPoint x: 242, endPoint y: 250, distance: 16.0
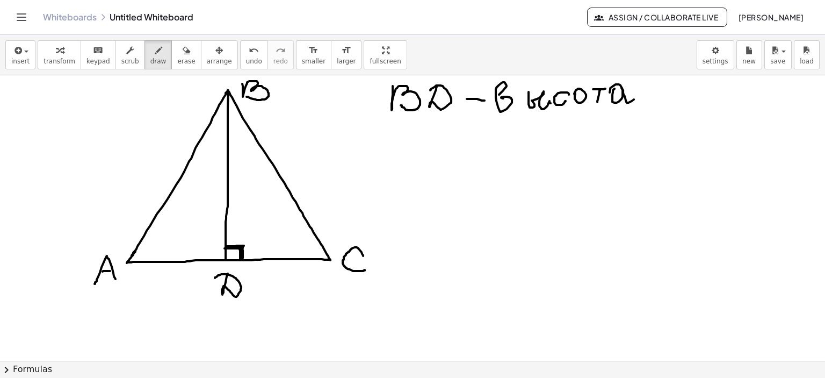
drag, startPoint x: 391, startPoint y: 126, endPoint x: 395, endPoint y: 153, distance: 26.7
drag, startPoint x: 426, startPoint y: 131, endPoint x: 422, endPoint y: 136, distance: 6.6
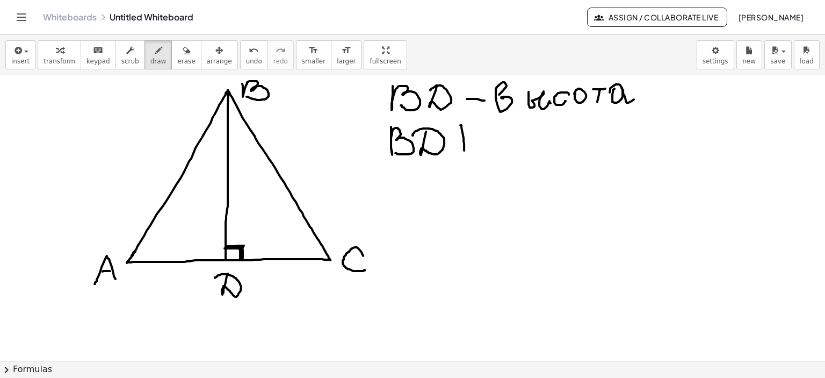
drag, startPoint x: 460, startPoint y: 125, endPoint x: 464, endPoint y: 155, distance: 30.3
drag, startPoint x: 451, startPoint y: 156, endPoint x: 479, endPoint y: 155, distance: 28.5
drag, startPoint x: 502, startPoint y: 128, endPoint x: 494, endPoint y: 150, distance: 23.5
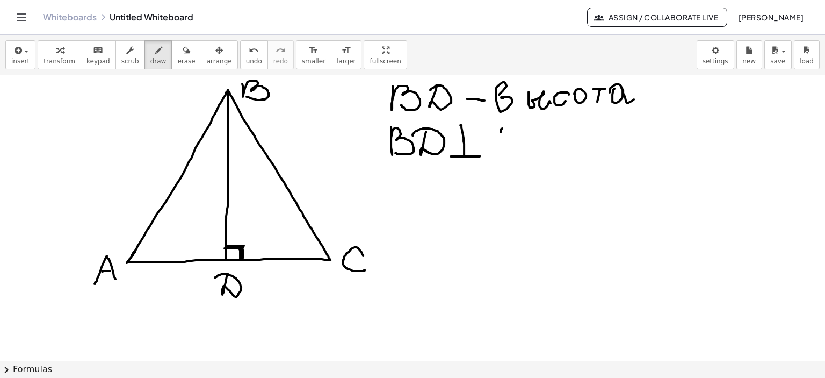
drag, startPoint x: 507, startPoint y: 130, endPoint x: 514, endPoint y: 152, distance: 23.0
drag, startPoint x: 497, startPoint y: 143, endPoint x: 512, endPoint y: 141, distance: 15.1
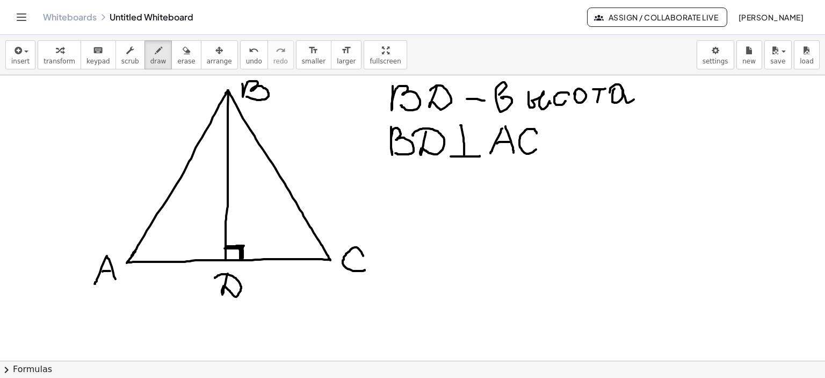
drag, startPoint x: 537, startPoint y: 133, endPoint x: 536, endPoint y: 149, distance: 16.1
drag, startPoint x: 246, startPoint y: 235, endPoint x: 254, endPoint y: 236, distance: 8.1
drag, startPoint x: 258, startPoint y: 232, endPoint x: 254, endPoint y: 245, distance: 14.1
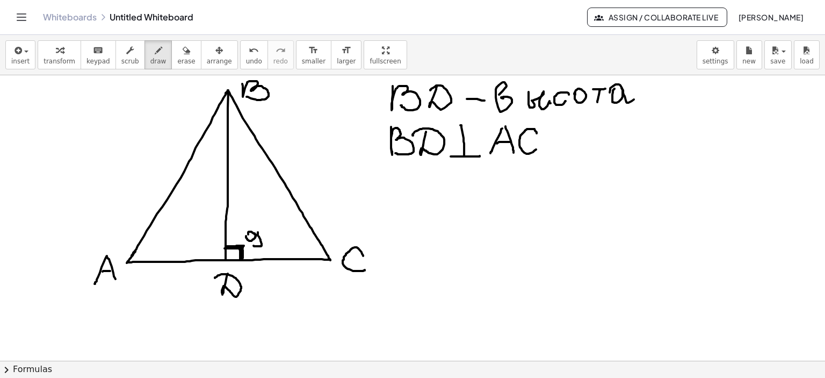
drag, startPoint x: 188, startPoint y: 239, endPoint x: 193, endPoint y: 243, distance: 7.2
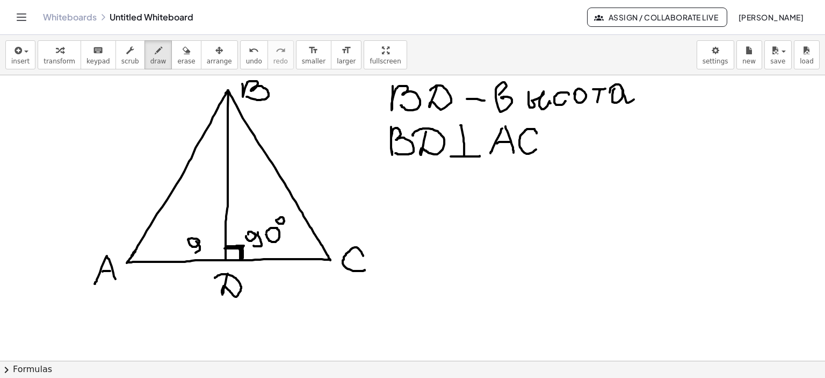
drag, startPoint x: 196, startPoint y: 241, endPoint x: 187, endPoint y: 252, distance: 14.5
drag, startPoint x: 205, startPoint y: 241, endPoint x: 215, endPoint y: 234, distance: 11.9
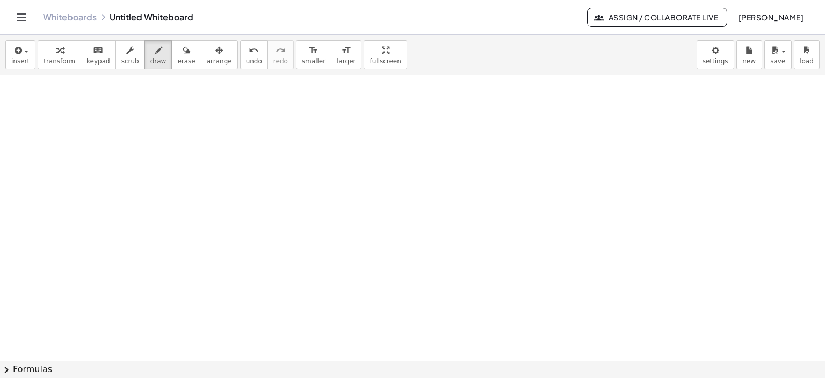
scroll to position [1143, 0]
drag, startPoint x: 278, startPoint y: 91, endPoint x: 290, endPoint y: 149, distance: 59.7
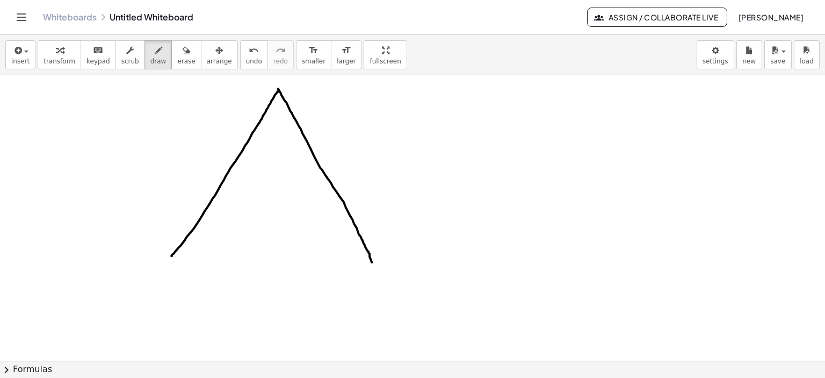
drag, startPoint x: 278, startPoint y: 88, endPoint x: 372, endPoint y: 262, distance: 197.4
drag, startPoint x: 171, startPoint y: 254, endPoint x: 170, endPoint y: 259, distance: 5.5
drag, startPoint x: 170, startPoint y: 259, endPoint x: 159, endPoint y: 266, distance: 13.7
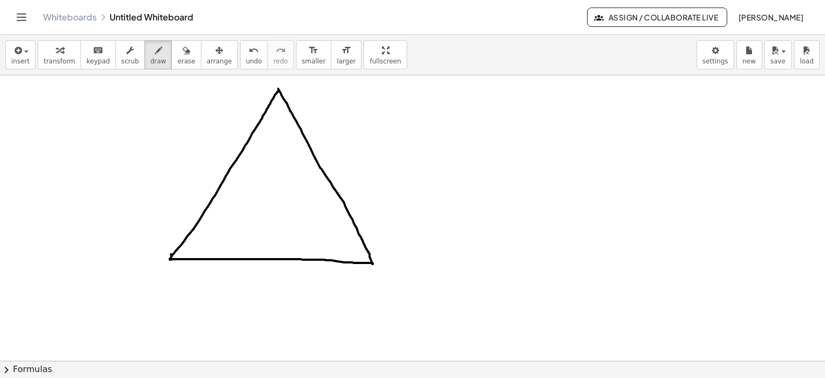
drag, startPoint x: 161, startPoint y: 260, endPoint x: 149, endPoint y: 290, distance: 33.0
drag, startPoint x: 164, startPoint y: 272, endPoint x: 165, endPoint y: 287, distance: 15.1
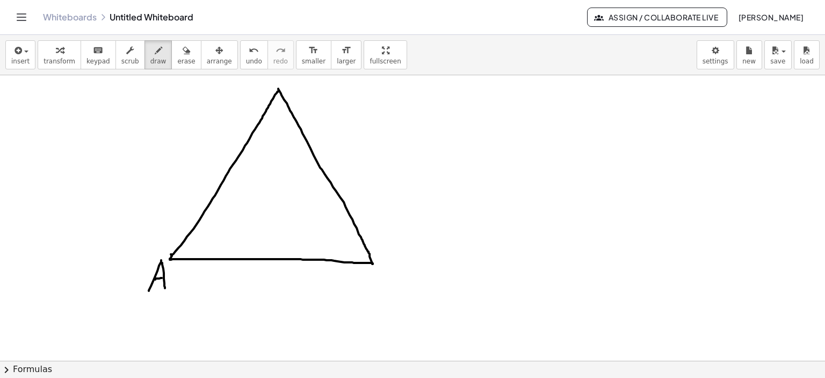
drag, startPoint x: 155, startPoint y: 279, endPoint x: 193, endPoint y: 253, distance: 46.0
drag, startPoint x: 294, startPoint y: 83, endPoint x: 299, endPoint y: 104, distance: 21.5
drag, startPoint x: 402, startPoint y: 260, endPoint x: 384, endPoint y: 230, distance: 35.0
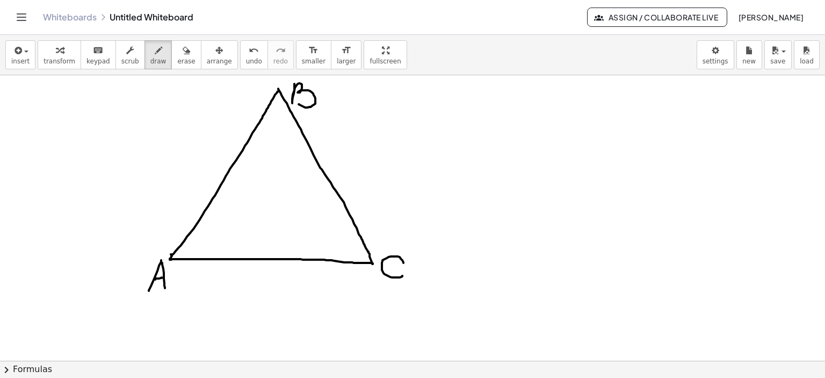
drag, startPoint x: 268, startPoint y: 108, endPoint x: 286, endPoint y: 106, distance: 17.8
drag, startPoint x: 279, startPoint y: 89, endPoint x: 268, endPoint y: 253, distance: 164.8
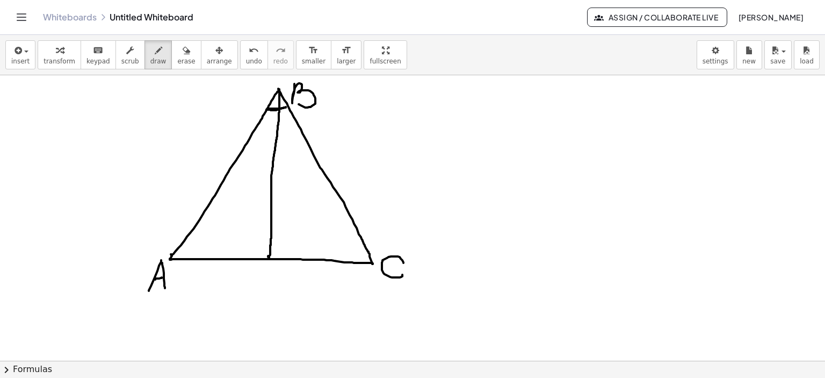
drag, startPoint x: 267, startPoint y: 109, endPoint x: 279, endPoint y: 109, distance: 12.4
drag, startPoint x: 280, startPoint y: 107, endPoint x: 271, endPoint y: 110, distance: 9.9
drag, startPoint x: 275, startPoint y: 266, endPoint x: 271, endPoint y: 289, distance: 23.5
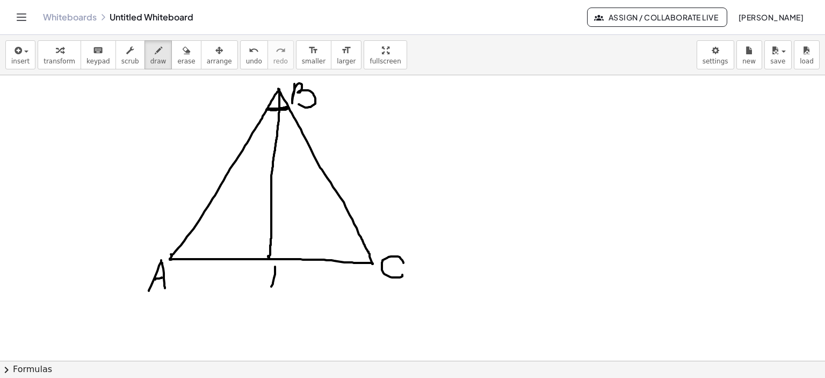
drag, startPoint x: 276, startPoint y: 282, endPoint x: 288, endPoint y: 268, distance: 17.9
drag, startPoint x: 281, startPoint y: 275, endPoint x: 284, endPoint y: 290, distance: 14.9
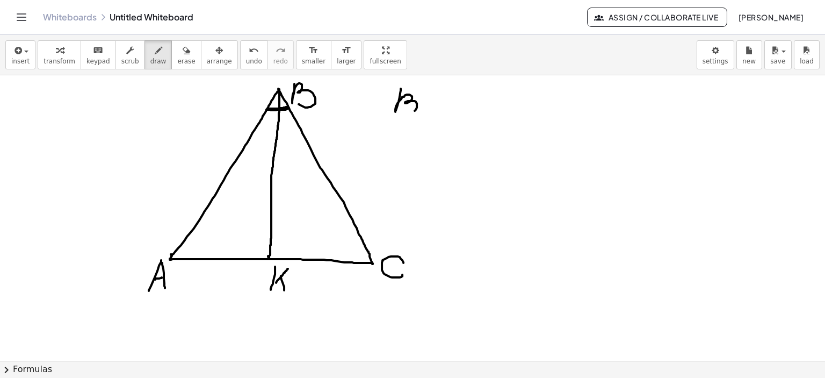
drag, startPoint x: 400, startPoint y: 92, endPoint x: 403, endPoint y: 109, distance: 16.9
drag, startPoint x: 427, startPoint y: 92, endPoint x: 437, endPoint y: 96, distance: 11.4
drag, startPoint x: 432, startPoint y: 103, endPoint x: 438, endPoint y: 113, distance: 11.8
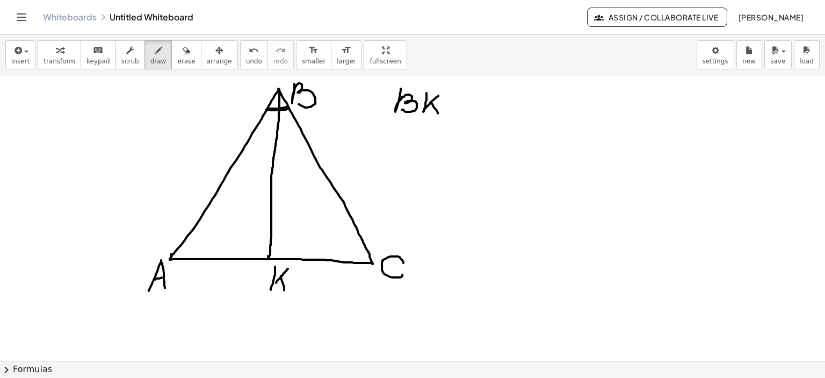
drag, startPoint x: 456, startPoint y: 107, endPoint x: 482, endPoint y: 106, distance: 26.3
drag, startPoint x: 485, startPoint y: 102, endPoint x: 496, endPoint y: 97, distance: 12.3
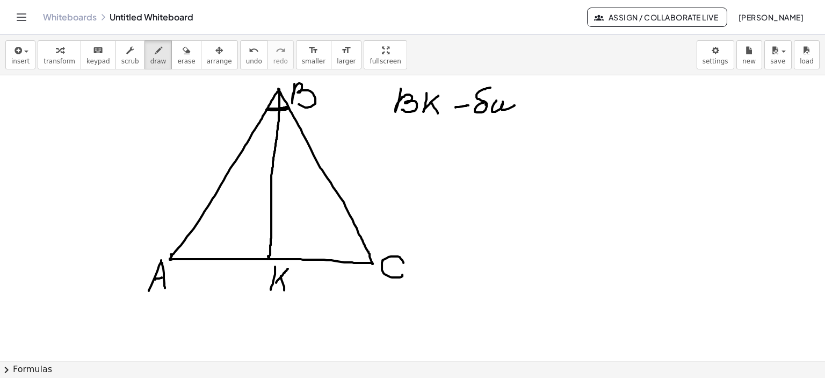
drag, startPoint x: 496, startPoint y: 100, endPoint x: 515, endPoint y: 105, distance: 18.8
drag, startPoint x: 520, startPoint y: 103, endPoint x: 527, endPoint y: 105, distance: 7.5
drag, startPoint x: 533, startPoint y: 103, endPoint x: 539, endPoint y: 110, distance: 9.6
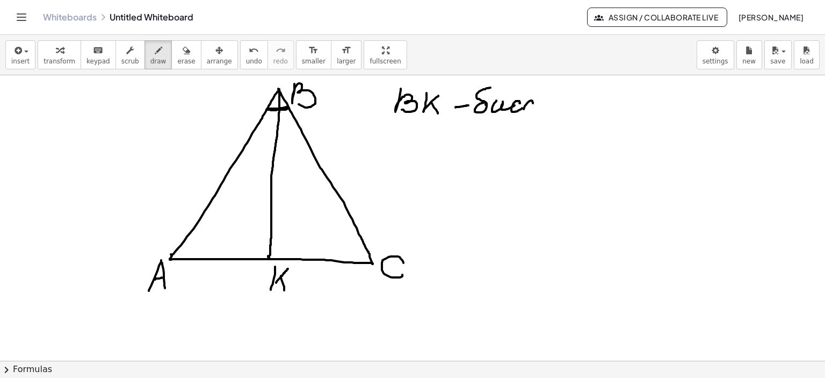
drag, startPoint x: 539, startPoint y: 107, endPoint x: 551, endPoint y: 106, distance: 11.9
drag, startPoint x: 556, startPoint y: 110, endPoint x: 563, endPoint y: 99, distance: 13.1
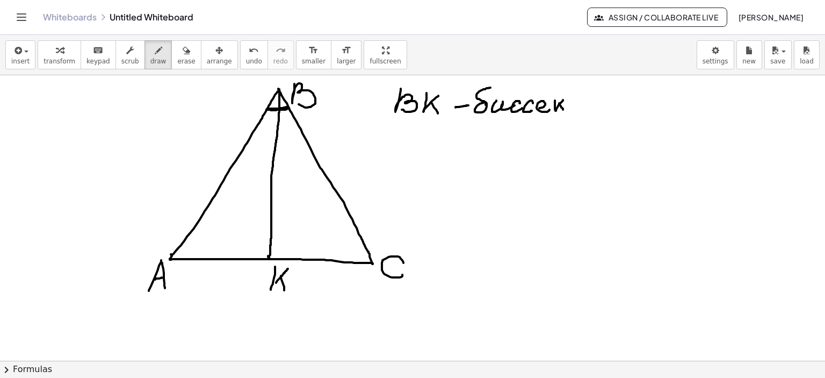
drag, startPoint x: 559, startPoint y: 103, endPoint x: 564, endPoint y: 109, distance: 7.3
drag, startPoint x: 584, startPoint y: 97, endPoint x: 619, endPoint y: 113, distance: 38.5
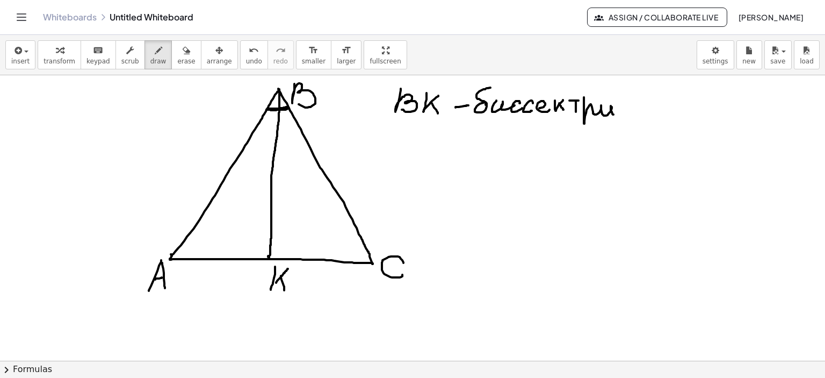
drag, startPoint x: 630, startPoint y: 106, endPoint x: 636, endPoint y: 111, distance: 8.4
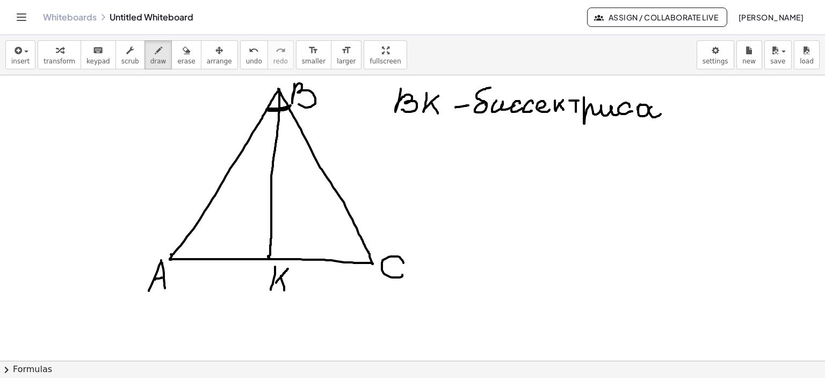
drag, startPoint x: 400, startPoint y: 133, endPoint x: 404, endPoint y: 153, distance: 20.3
drag, startPoint x: 414, startPoint y: 128, endPoint x: 410, endPoint y: 156, distance: 28.7
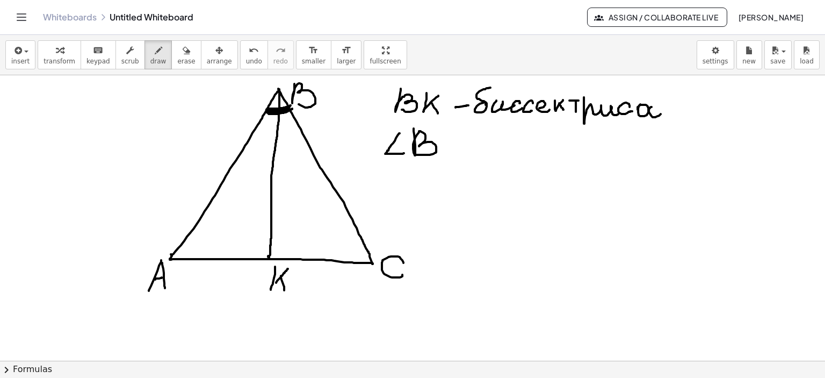
drag, startPoint x: 267, startPoint y: 111, endPoint x: 277, endPoint y: 113, distance: 11.1
drag, startPoint x: 279, startPoint y: 85, endPoint x: 282, endPoint y: 98, distance: 13.6
drag, startPoint x: 260, startPoint y: 140, endPoint x: 265, endPoint y: 143, distance: 6.1
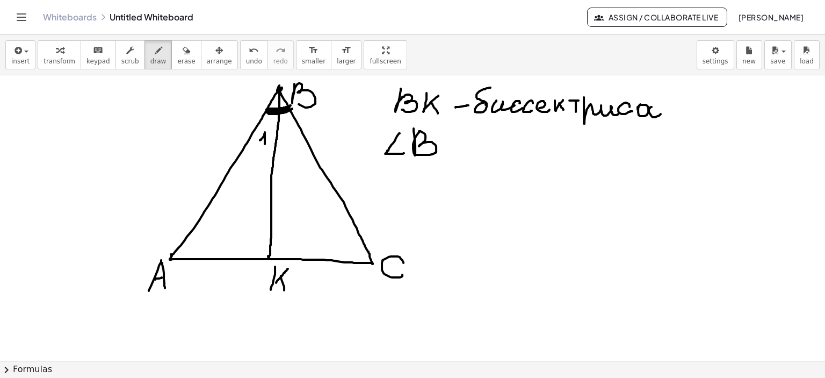
drag, startPoint x: 283, startPoint y: 134, endPoint x: 296, endPoint y: 140, distance: 13.9
drag, startPoint x: 420, startPoint y: 178, endPoint x: 424, endPoint y: 191, distance: 13.6
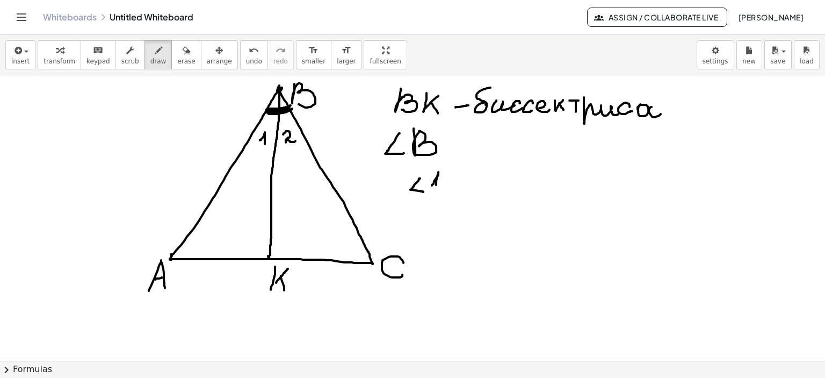
drag, startPoint x: 434, startPoint y: 183, endPoint x: 436, endPoint y: 190, distance: 7.0
drag, startPoint x: 448, startPoint y: 182, endPoint x: 464, endPoint y: 182, distance: 16.1
drag, startPoint x: 451, startPoint y: 187, endPoint x: 492, endPoint y: 184, distance: 40.4
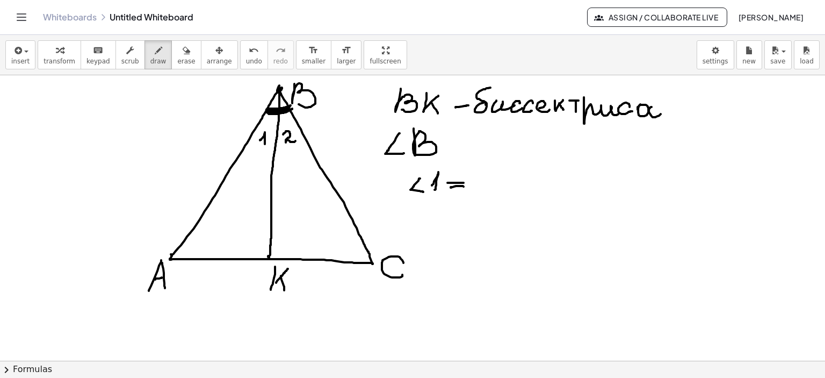
drag, startPoint x: 488, startPoint y: 179, endPoint x: 491, endPoint y: 189, distance: 9.9
drag, startPoint x: 507, startPoint y: 178, endPoint x: 525, endPoint y: 189, distance: 20.9
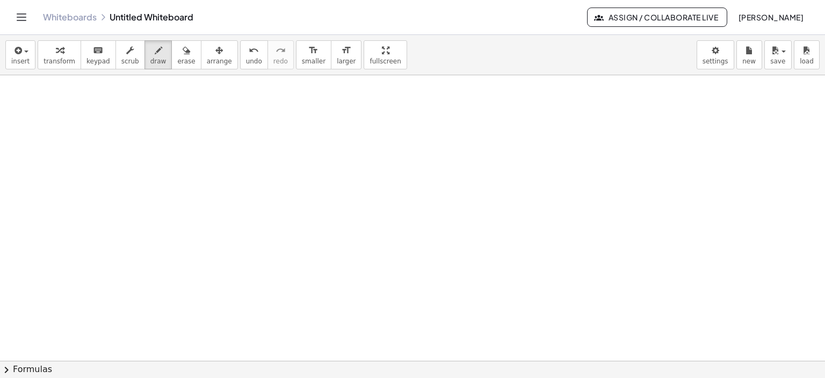
scroll to position [1429, 0]
drag, startPoint x: 191, startPoint y: 83, endPoint x: 150, endPoint y: 162, distance: 89.4
drag, startPoint x: 193, startPoint y: 83, endPoint x: 249, endPoint y: 199, distance: 128.6
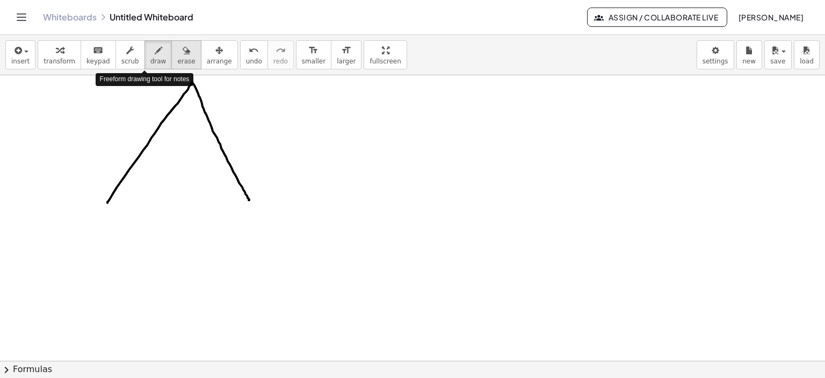
click at [177, 47] on div "button" at bounding box center [186, 50] width 18 height 13
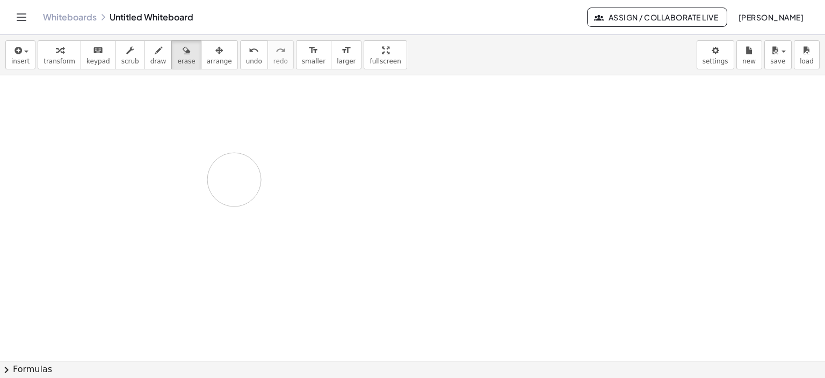
drag, startPoint x: 212, startPoint y: 148, endPoint x: 234, endPoint y: 167, distance: 29.0
click at [155, 51] on icon "button" at bounding box center [159, 50] width 8 height 13
click at [155, 49] on icon "button" at bounding box center [159, 50] width 8 height 13
drag, startPoint x: 153, startPoint y: 85, endPoint x: 162, endPoint y: 114, distance: 30.3
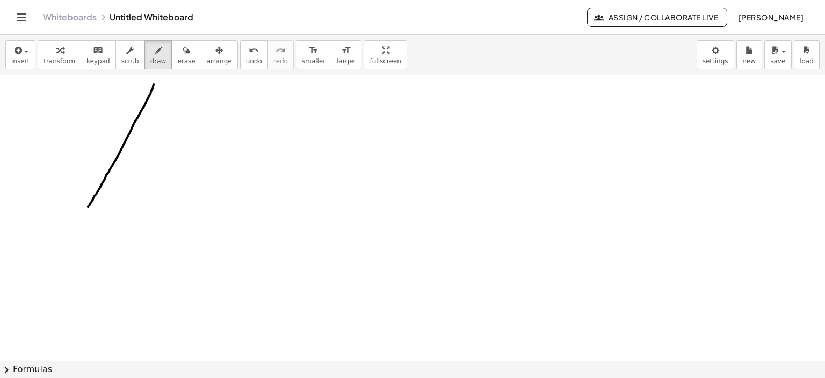
drag, startPoint x: 155, startPoint y: 82, endPoint x: 204, endPoint y: 215, distance: 141.4
drag, startPoint x: 92, startPoint y: 202, endPoint x: 87, endPoint y: 212, distance: 11.3
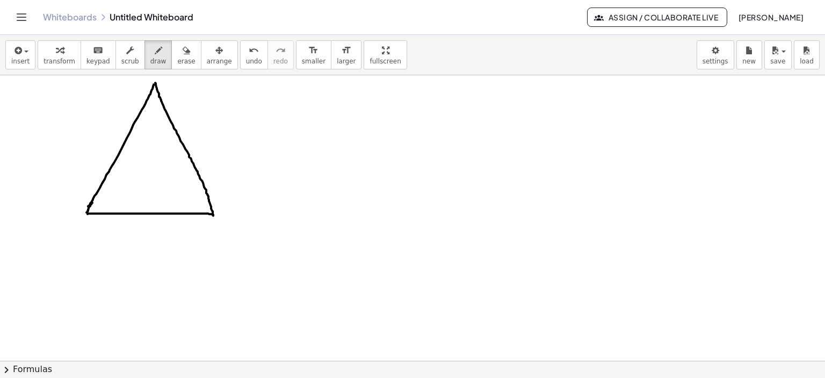
drag, startPoint x: 88, startPoint y: 213, endPoint x: 208, endPoint y: 213, distance: 120.9
drag, startPoint x: 78, startPoint y: 215, endPoint x: 70, endPoint y: 229, distance: 15.9
drag, startPoint x: 78, startPoint y: 215, endPoint x: 74, endPoint y: 232, distance: 16.8
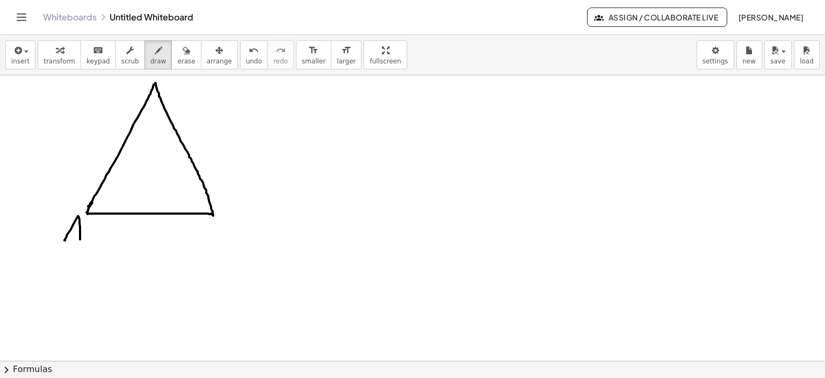
drag, startPoint x: 167, startPoint y: 79, endPoint x: 176, endPoint y: 102, distance: 24.6
drag, startPoint x: 237, startPoint y: 214, endPoint x: 234, endPoint y: 227, distance: 13.2
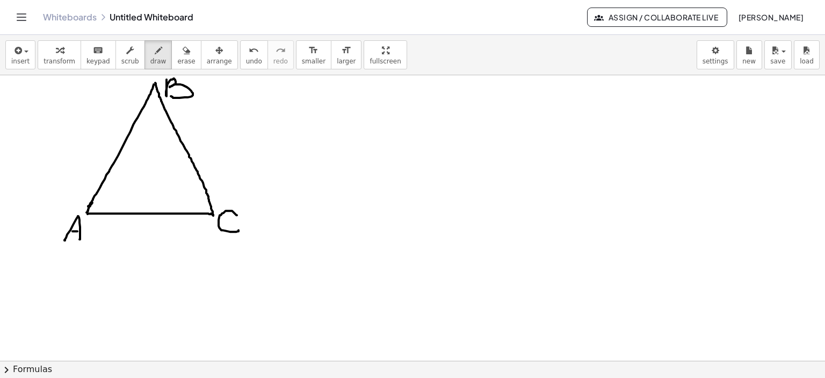
drag, startPoint x: 301, startPoint y: 84, endPoint x: 309, endPoint y: 102, distance: 19.5
drag, startPoint x: 336, startPoint y: 87, endPoint x: 330, endPoint y: 91, distance: 7.3
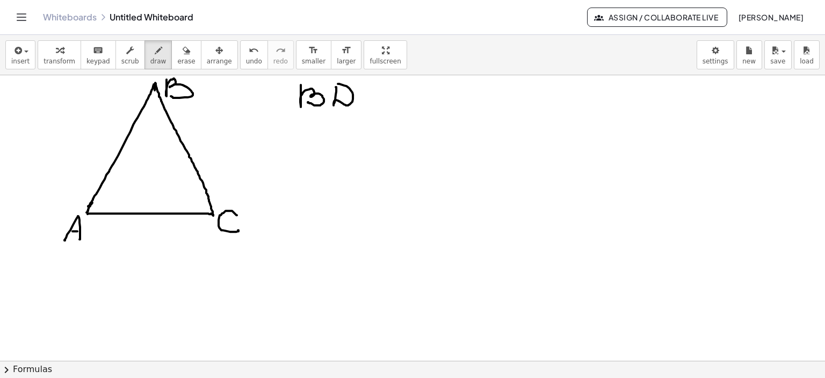
drag, startPoint x: 366, startPoint y: 96, endPoint x: 391, endPoint y: 100, distance: 25.1
drag, startPoint x: 401, startPoint y: 104, endPoint x: 447, endPoint y: 103, distance: 45.7
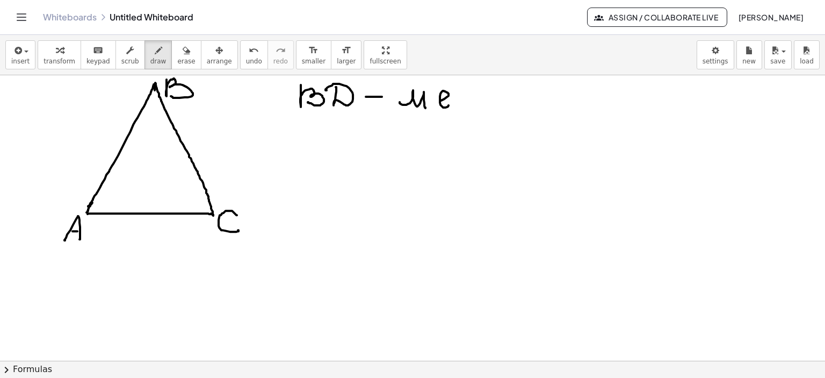
drag, startPoint x: 446, startPoint y: 97, endPoint x: 460, endPoint y: 98, distance: 14.1
drag, startPoint x: 459, startPoint y: 94, endPoint x: 468, endPoint y: 100, distance: 10.9
drag, startPoint x: 469, startPoint y: 96, endPoint x: 479, endPoint y: 102, distance: 12.3
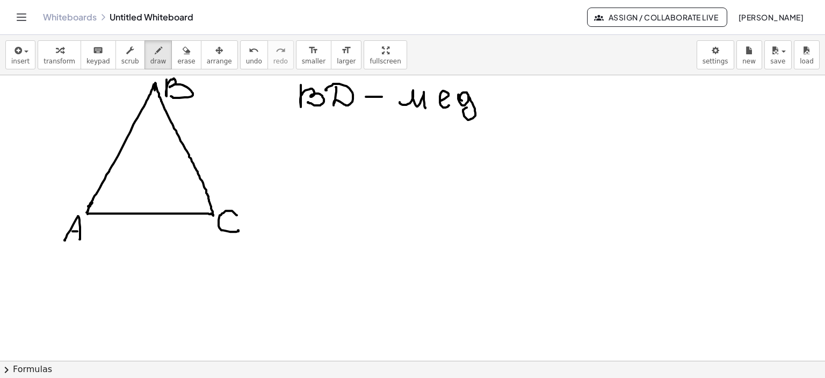
drag, startPoint x: 478, startPoint y: 95, endPoint x: 499, endPoint y: 101, distance: 21.8
drag, startPoint x: 499, startPoint y: 95, endPoint x: 505, endPoint y: 96, distance: 6.1
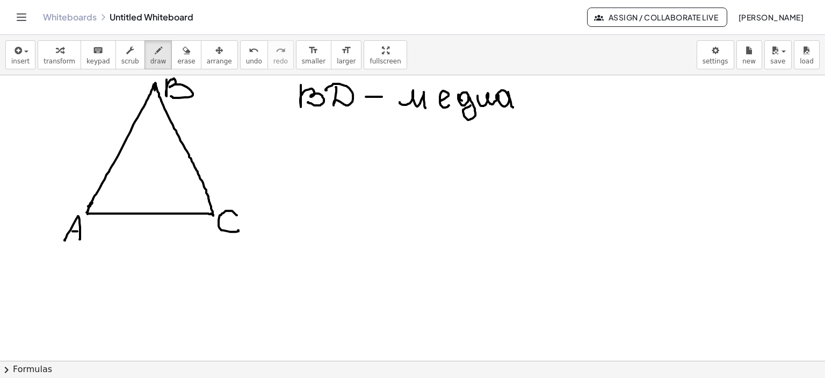
drag, startPoint x: 508, startPoint y: 91, endPoint x: 521, endPoint y: 104, distance: 17.9
drag, startPoint x: 519, startPoint y: 92, endPoint x: 544, endPoint y: 99, distance: 26.2
drag, startPoint x: 552, startPoint y: 92, endPoint x: 566, endPoint y: 100, distance: 16.4
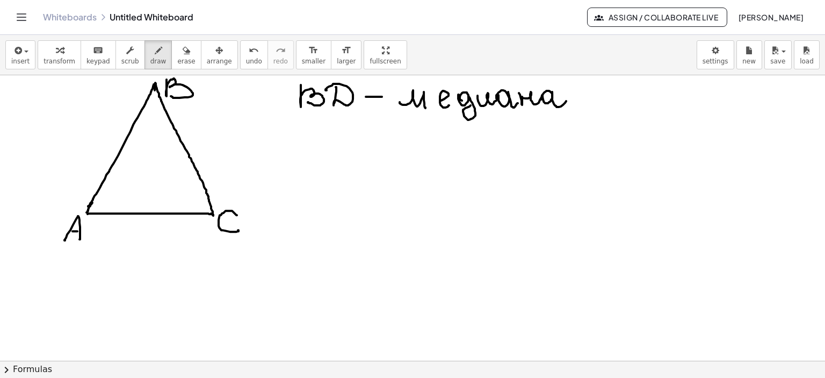
drag, startPoint x: 149, startPoint y: 207, endPoint x: 153, endPoint y: 220, distance: 12.8
drag, startPoint x: 151, startPoint y: 231, endPoint x: 144, endPoint y: 229, distance: 7.1
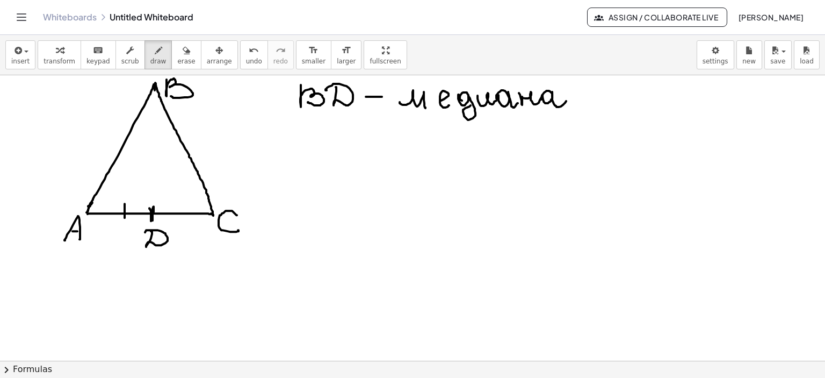
drag, startPoint x: 125, startPoint y: 203, endPoint x: 170, endPoint y: 214, distance: 46.9
drag, startPoint x: 188, startPoint y: 210, endPoint x: 188, endPoint y: 219, distance: 9.7
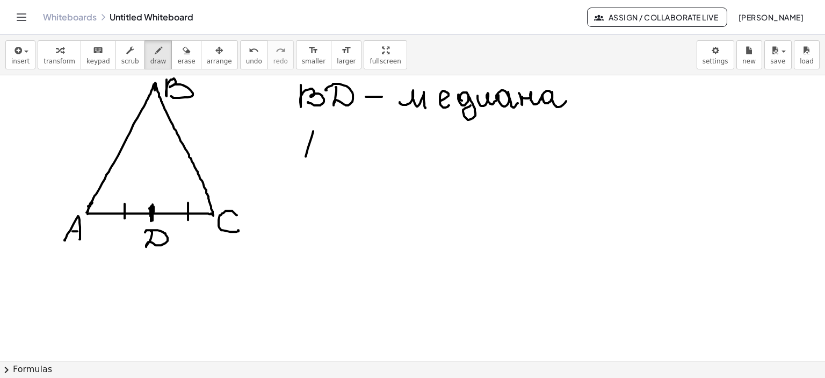
drag, startPoint x: 313, startPoint y: 131, endPoint x: 313, endPoint y: 150, distance: 19.9
drag, startPoint x: 316, startPoint y: 130, endPoint x: 320, endPoint y: 167, distance: 36.7
drag, startPoint x: 305, startPoint y: 154, endPoint x: 324, endPoint y: 152, distance: 19.4
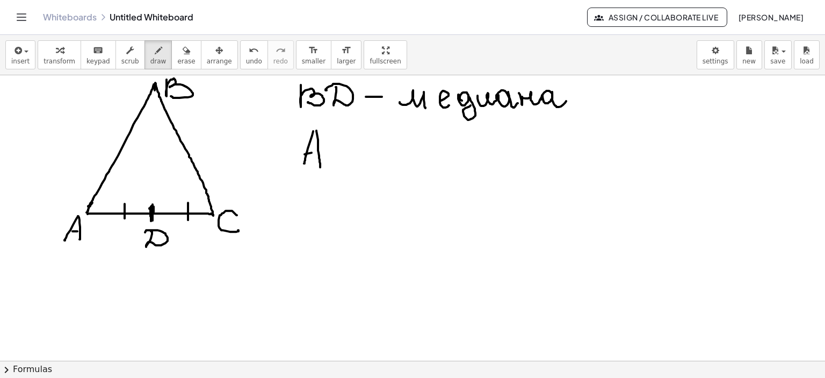
drag, startPoint x: 340, startPoint y: 137, endPoint x: 391, endPoint y: 153, distance: 53.4
drag, startPoint x: 386, startPoint y: 147, endPoint x: 400, endPoint y: 147, distance: 13.4
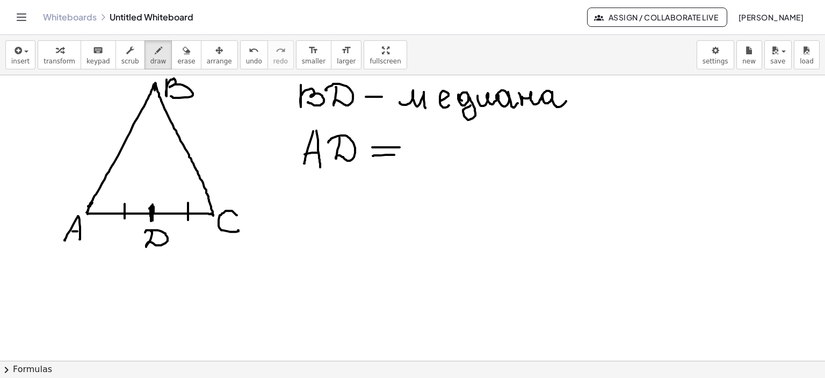
drag, startPoint x: 373, startPoint y: 155, endPoint x: 394, endPoint y: 154, distance: 21.5
drag, startPoint x: 421, startPoint y: 139, endPoint x: 410, endPoint y: 141, distance: 10.4
drag, startPoint x: 466, startPoint y: 139, endPoint x: 466, endPoint y: 156, distance: 17.2
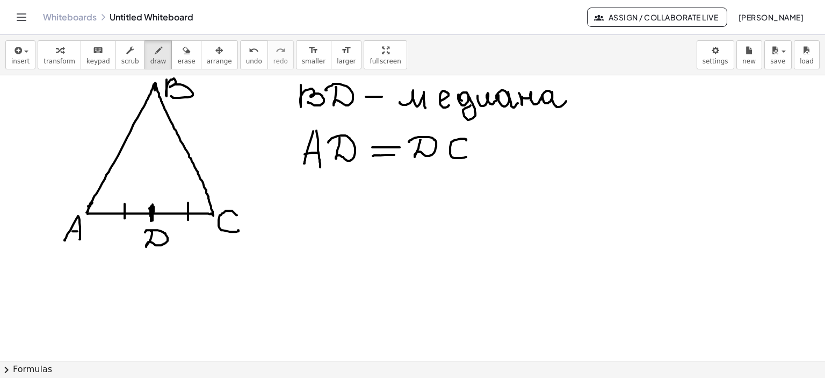
drag, startPoint x: 155, startPoint y: 84, endPoint x: 153, endPoint y: 211, distance: 126.3
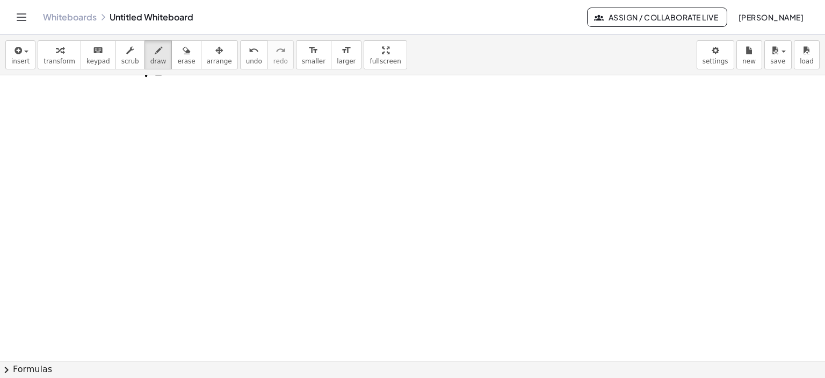
scroll to position [1698, 0]
drag, startPoint x: 145, startPoint y: 86, endPoint x: 144, endPoint y: 150, distance: 64.5
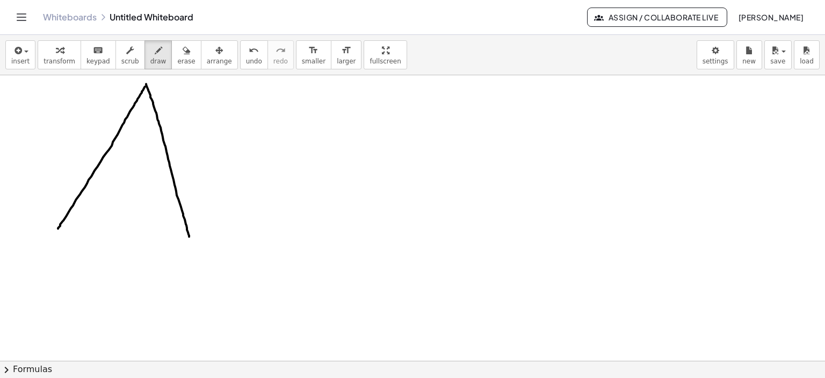
drag, startPoint x: 146, startPoint y: 83, endPoint x: 189, endPoint y: 233, distance: 155.8
click at [183, 50] on icon "button" at bounding box center [187, 50] width 8 height 13
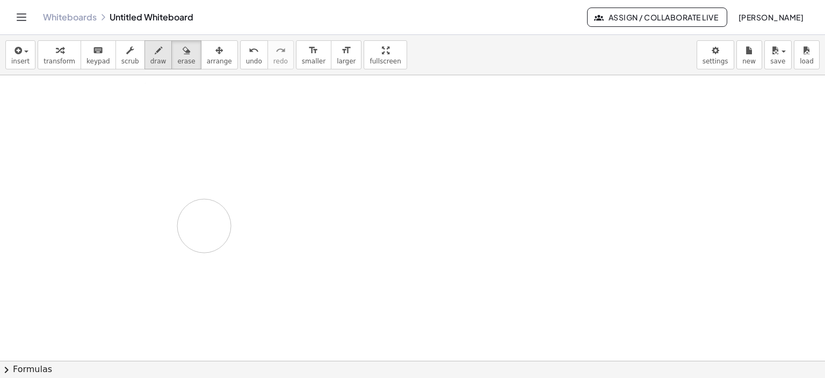
drag, startPoint x: 210, startPoint y: 216, endPoint x: 145, endPoint y: 50, distance: 178.3
click at [155, 52] on icon "button" at bounding box center [159, 50] width 8 height 13
drag, startPoint x: 89, startPoint y: 103, endPoint x: 113, endPoint y: 116, distance: 27.9
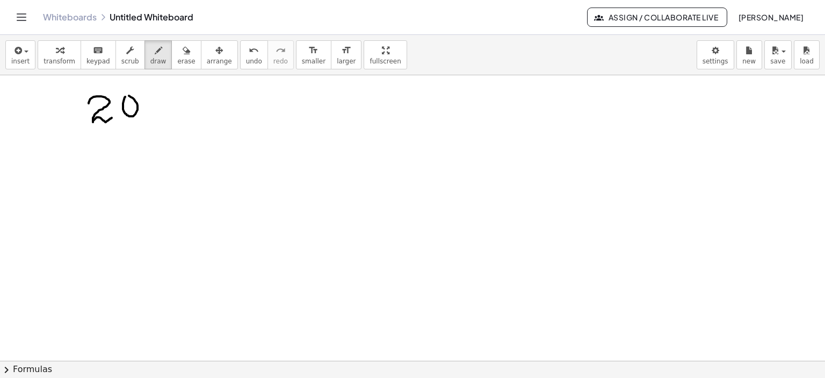
drag, startPoint x: 125, startPoint y: 96, endPoint x: 140, endPoint y: 105, distance: 16.9
drag, startPoint x: 150, startPoint y: 114, endPoint x: 160, endPoint y: 107, distance: 12.3
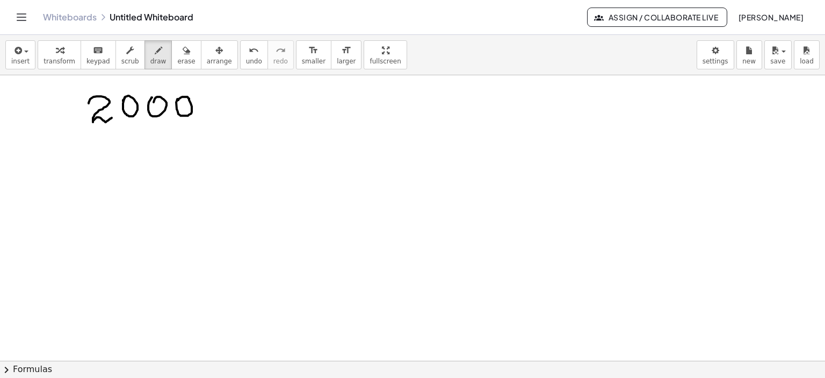
drag, startPoint x: 226, startPoint y: 99, endPoint x: 225, endPoint y: 105, distance: 6.0
drag, startPoint x: 241, startPoint y: 111, endPoint x: 249, endPoint y: 117, distance: 10.7
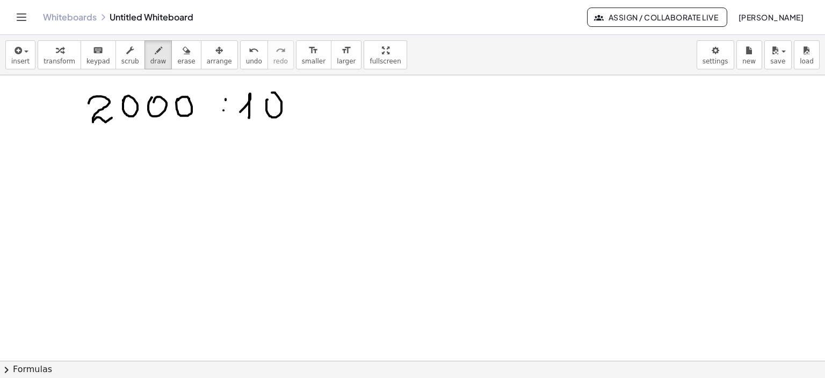
drag, startPoint x: 268, startPoint y: 99, endPoint x: 280, endPoint y: 110, distance: 16.7
drag, startPoint x: 300, startPoint y: 112, endPoint x: 325, endPoint y: 113, distance: 25.3
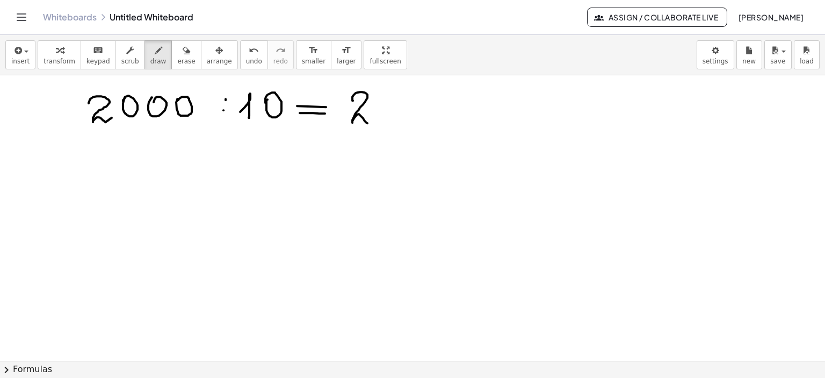
drag, startPoint x: 353, startPoint y: 100, endPoint x: 395, endPoint y: 100, distance: 42.5
drag, startPoint x: 390, startPoint y: 106, endPoint x: 395, endPoint y: 104, distance: 6.3
drag, startPoint x: 410, startPoint y: 116, endPoint x: 408, endPoint y: 103, distance: 12.5
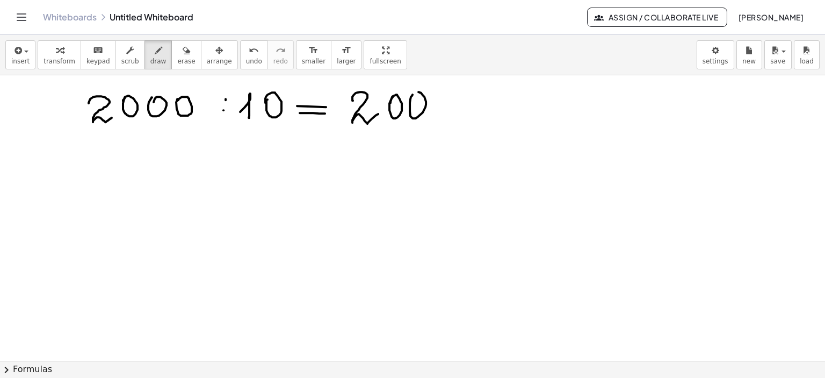
drag, startPoint x: 84, startPoint y: 161, endPoint x: 97, endPoint y: 163, distance: 13.1
drag, startPoint x: 96, startPoint y: 162, endPoint x: 108, endPoint y: 171, distance: 15.3
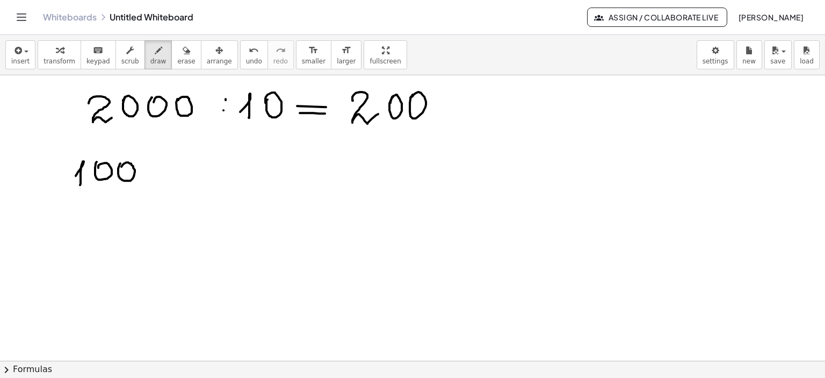
drag, startPoint x: 120, startPoint y: 163, endPoint x: 168, endPoint y: 170, distance: 47.9
drag, startPoint x: 156, startPoint y: 170, endPoint x: 188, endPoint y: 172, distance: 31.8
drag, startPoint x: 175, startPoint y: 164, endPoint x: 205, endPoint y: 165, distance: 30.6
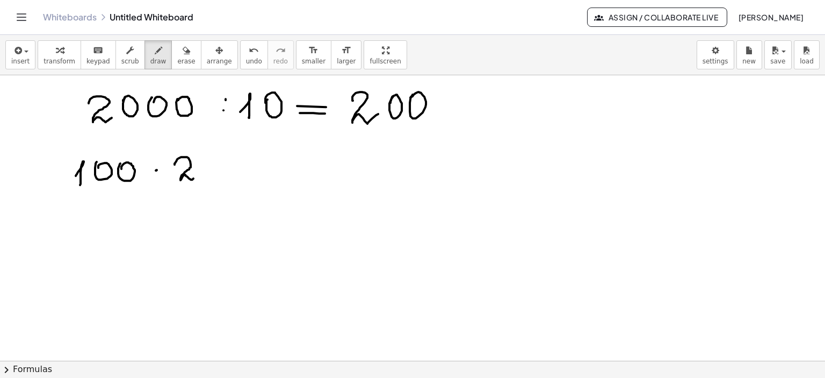
drag, startPoint x: 205, startPoint y: 160, endPoint x: 239, endPoint y: 163, distance: 33.5
drag, startPoint x: 230, startPoint y: 174, endPoint x: 244, endPoint y: 167, distance: 15.6
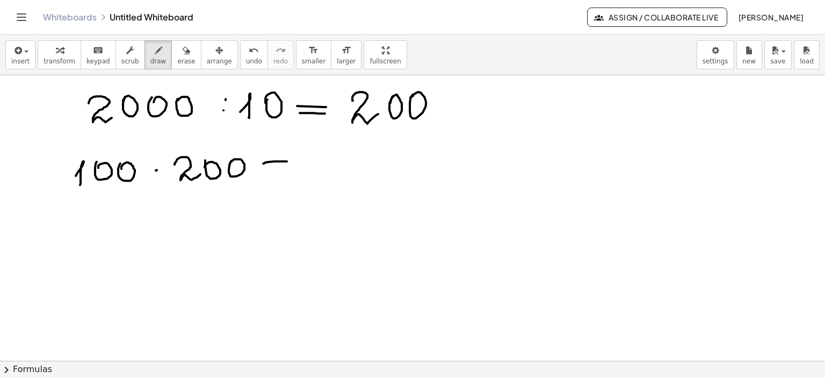
drag, startPoint x: 263, startPoint y: 163, endPoint x: 287, endPoint y: 161, distance: 23.7
drag, startPoint x: 269, startPoint y: 171, endPoint x: 290, endPoint y: 167, distance: 21.5
drag, startPoint x: 307, startPoint y: 160, endPoint x: 328, endPoint y: 173, distance: 24.9
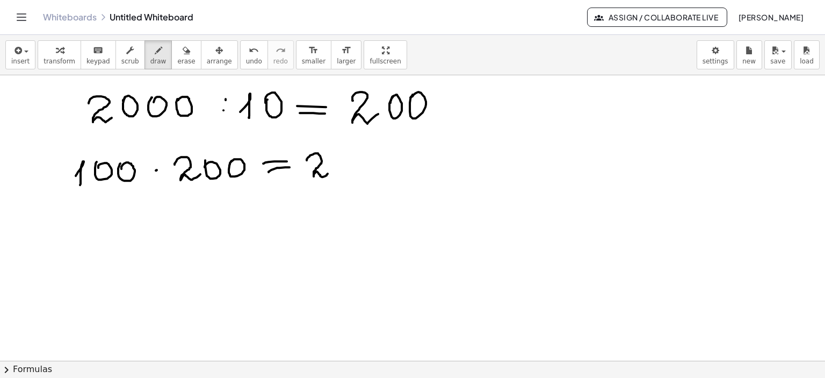
drag, startPoint x: 340, startPoint y: 155, endPoint x: 348, endPoint y: 173, distance: 19.5
drag, startPoint x: 367, startPoint y: 157, endPoint x: 378, endPoint y: 165, distance: 13.4
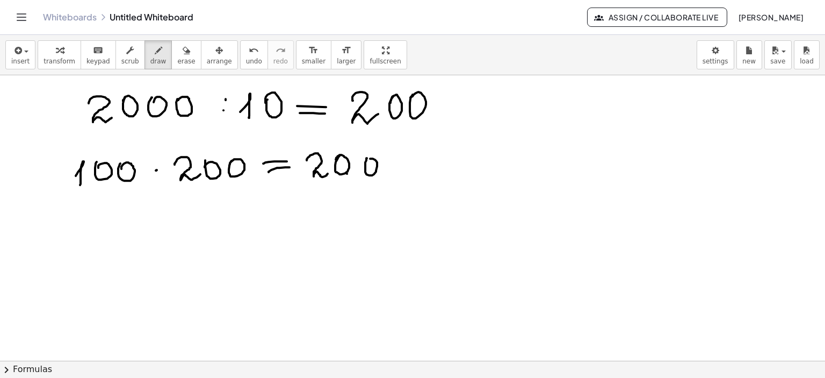
drag, startPoint x: 381, startPoint y: 164, endPoint x: 406, endPoint y: 169, distance: 24.8
drag, startPoint x: 75, startPoint y: 221, endPoint x: 77, endPoint y: 231, distance: 10.6
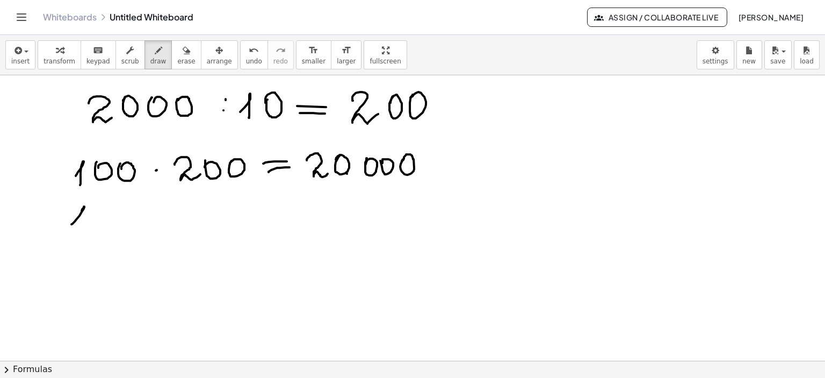
drag, startPoint x: 95, startPoint y: 207, endPoint x: 92, endPoint y: 226, distance: 19.0
drag, startPoint x: 129, startPoint y: 204, endPoint x: 126, endPoint y: 219, distance: 15.4
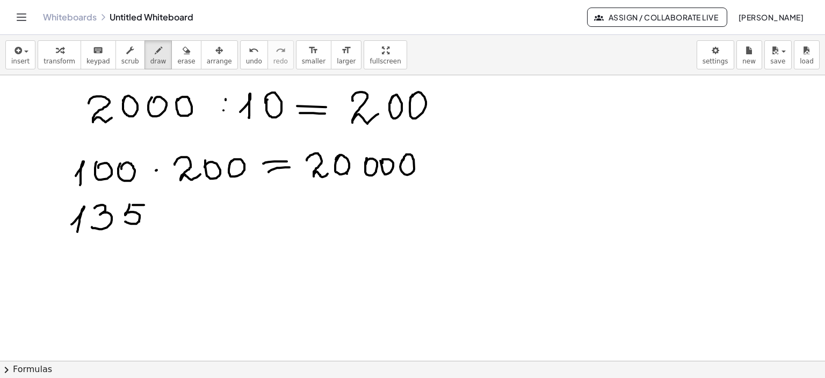
drag, startPoint x: 133, startPoint y: 204, endPoint x: 144, endPoint y: 204, distance: 11.3
drag, startPoint x: 188, startPoint y: 206, endPoint x: 188, endPoint y: 212, distance: 5.9
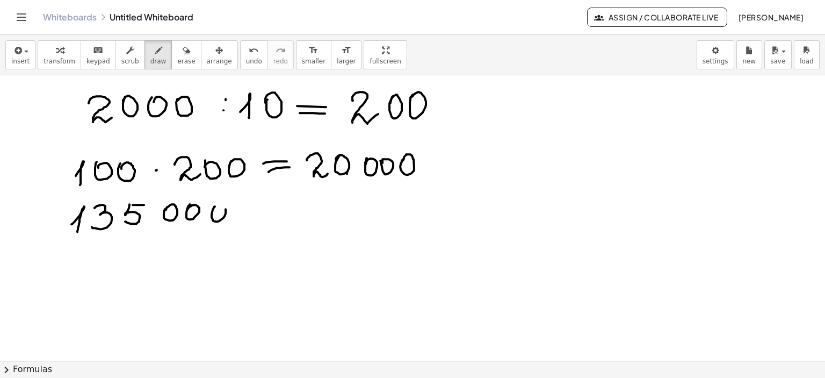
drag, startPoint x: 214, startPoint y: 206, endPoint x: 220, endPoint y: 212, distance: 8.7
drag, startPoint x: 245, startPoint y: 204, endPoint x: 245, endPoint y: 210, distance: 6.4
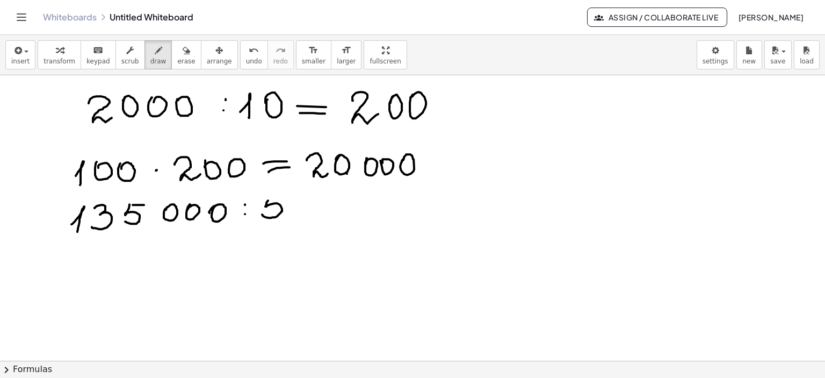
drag, startPoint x: 268, startPoint y: 200, endPoint x: 262, endPoint y: 214, distance: 15.2
drag, startPoint x: 267, startPoint y: 198, endPoint x: 307, endPoint y: 203, distance: 40.6
drag, startPoint x: 303, startPoint y: 203, endPoint x: 322, endPoint y: 204, distance: 19.4
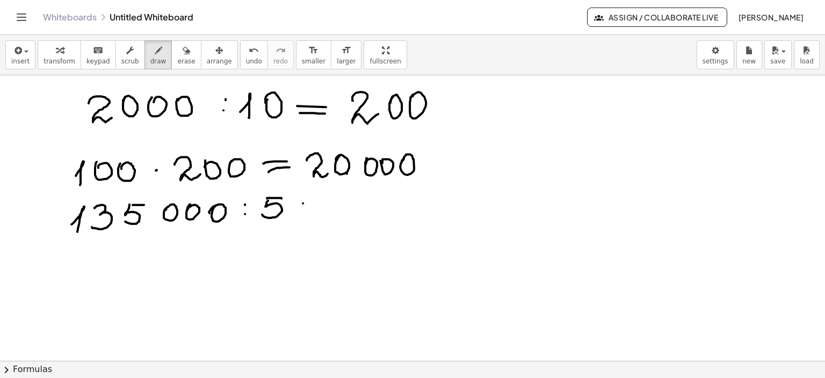
drag, startPoint x: 304, startPoint y: 212, endPoint x: 321, endPoint y: 212, distance: 17.2
drag, startPoint x: 589, startPoint y: 119, endPoint x: 607, endPoint y: 117, distance: 17.3
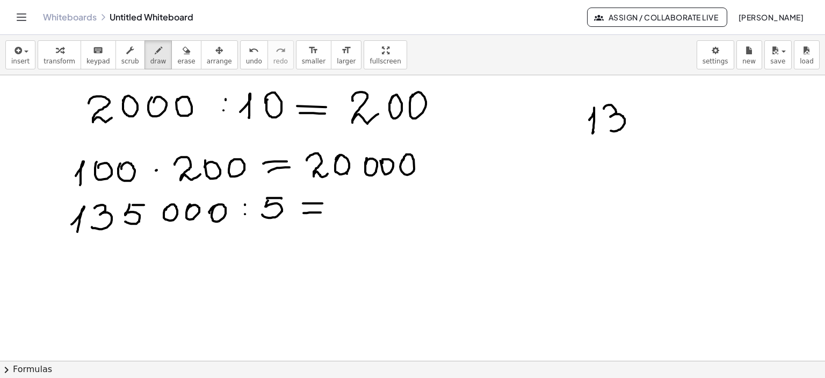
drag, startPoint x: 604, startPoint y: 108, endPoint x: 638, endPoint y: 114, distance: 34.9
drag, startPoint x: 638, startPoint y: 103, endPoint x: 636, endPoint y: 123, distance: 19.5
drag, startPoint x: 639, startPoint y: 105, endPoint x: 651, endPoint y: 105, distance: 11.8
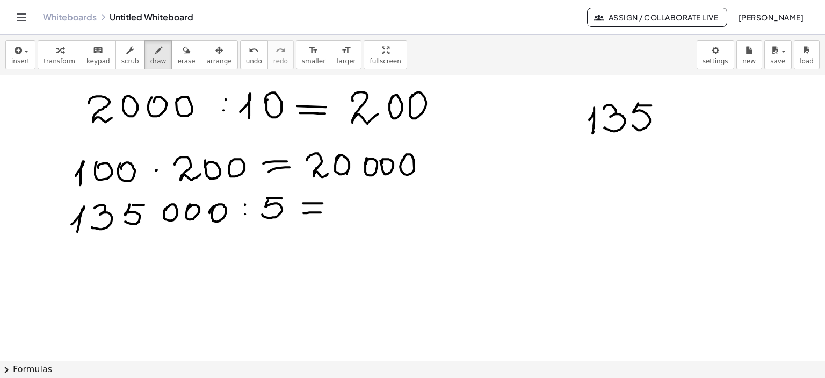
drag, startPoint x: 668, startPoint y: 107, endPoint x: 671, endPoint y: 118, distance: 11.5
drag, startPoint x: 710, startPoint y: 107, endPoint x: 722, endPoint y: 117, distance: 14.9
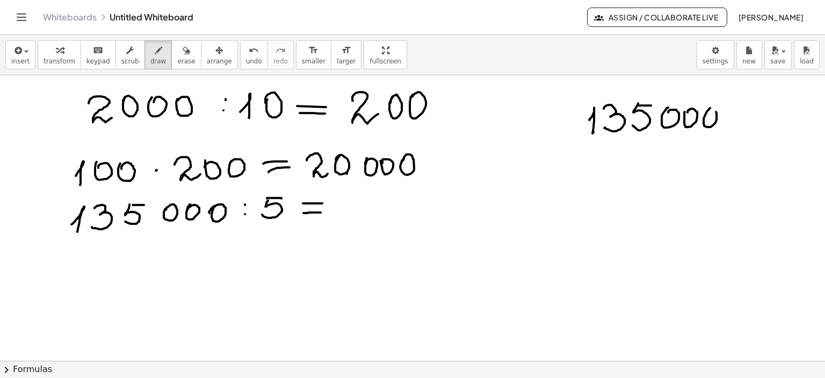
drag, startPoint x: 733, startPoint y: 107, endPoint x: 735, endPoint y: 135, distance: 28.0
drag, startPoint x: 757, startPoint y: 131, endPoint x: 780, endPoint y: 128, distance: 23.8
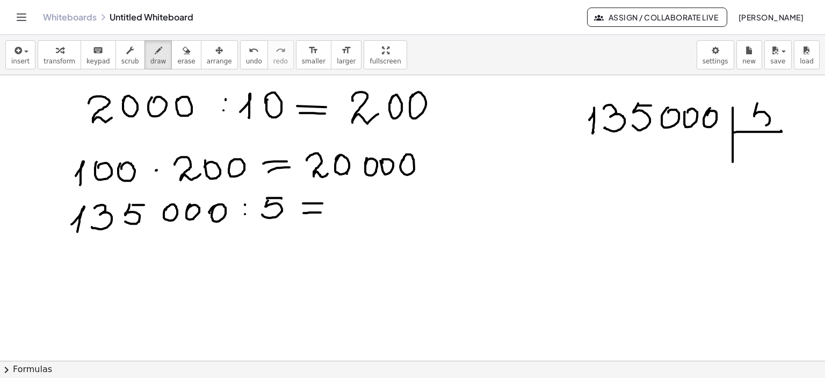
drag, startPoint x: 758, startPoint y: 103, endPoint x: 745, endPoint y: 123, distance: 23.7
drag, startPoint x: 760, startPoint y: 105, endPoint x: 774, endPoint y: 105, distance: 14.0
